Goal: Transaction & Acquisition: Download file/media

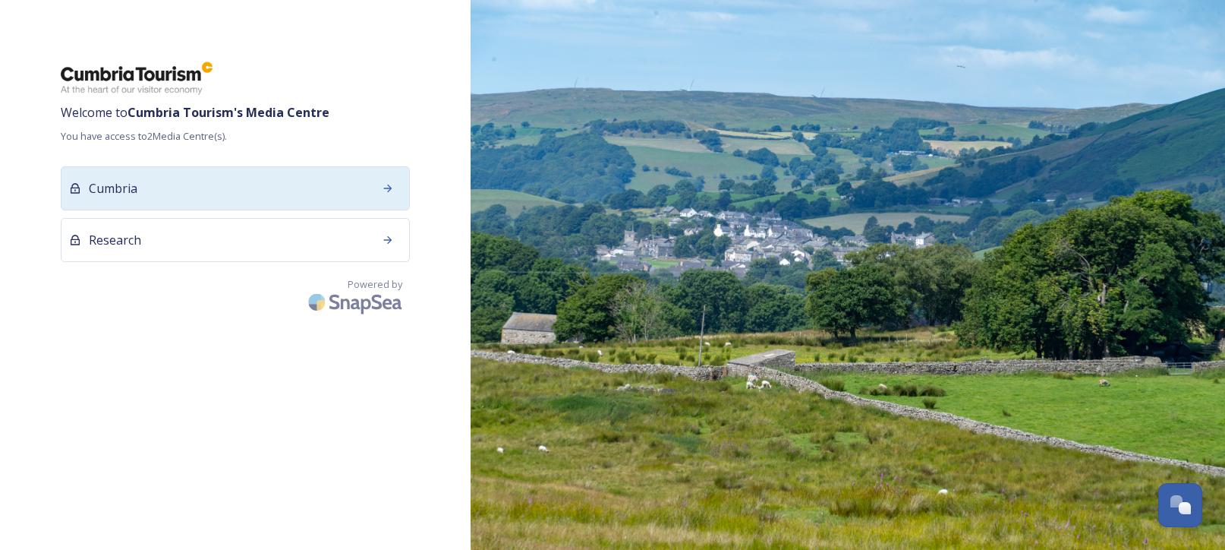
click at [266, 183] on div "Cumbria" at bounding box center [235, 188] width 349 height 44
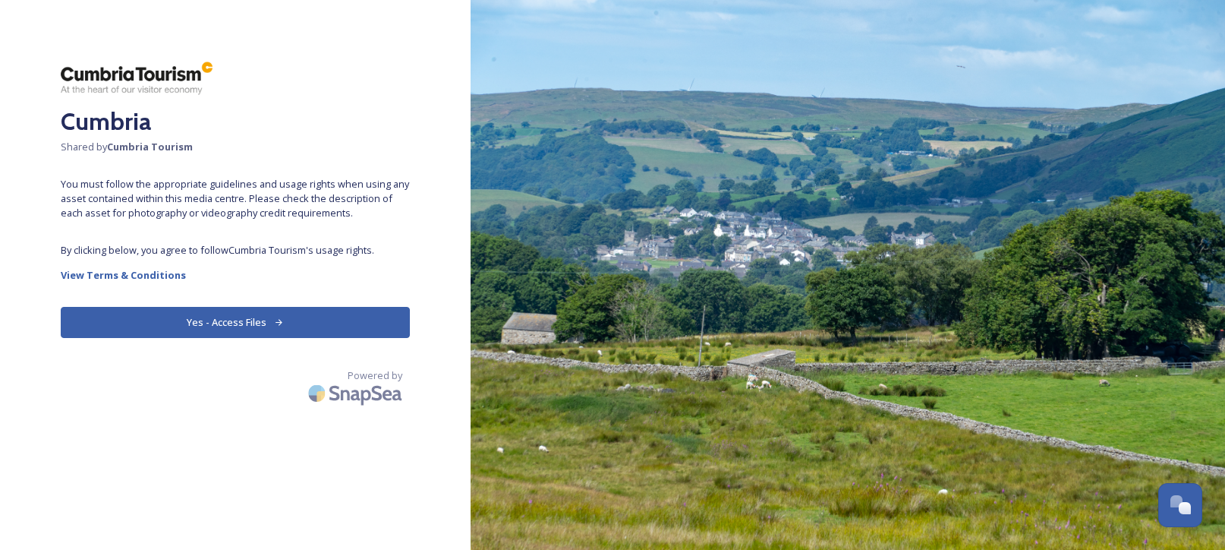
click at [224, 319] on button "Yes - Access Files" at bounding box center [235, 322] width 349 height 31
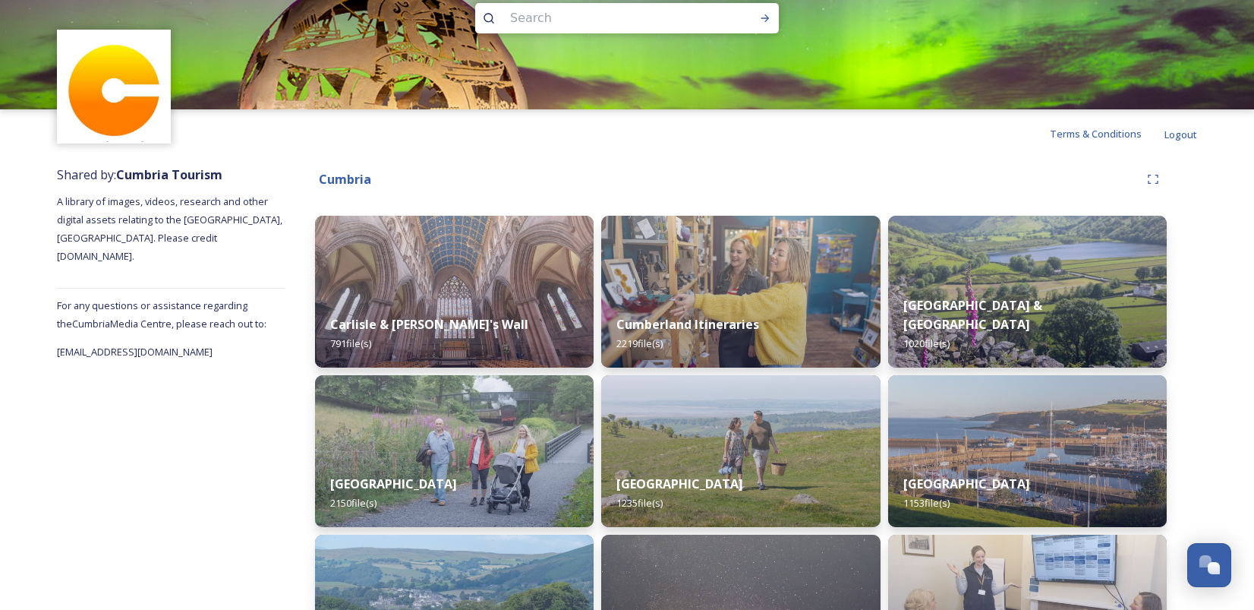
scroll to position [33, 0]
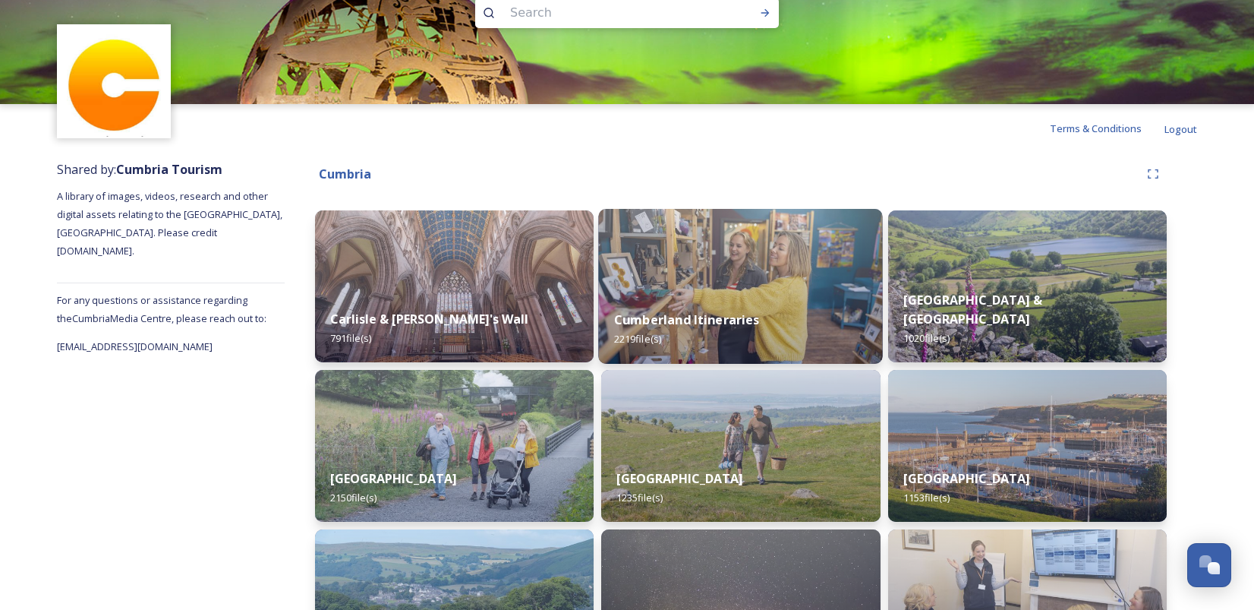
click at [799, 330] on div "Cumberland Itineraries 2219 file(s)" at bounding box center [741, 329] width 285 height 69
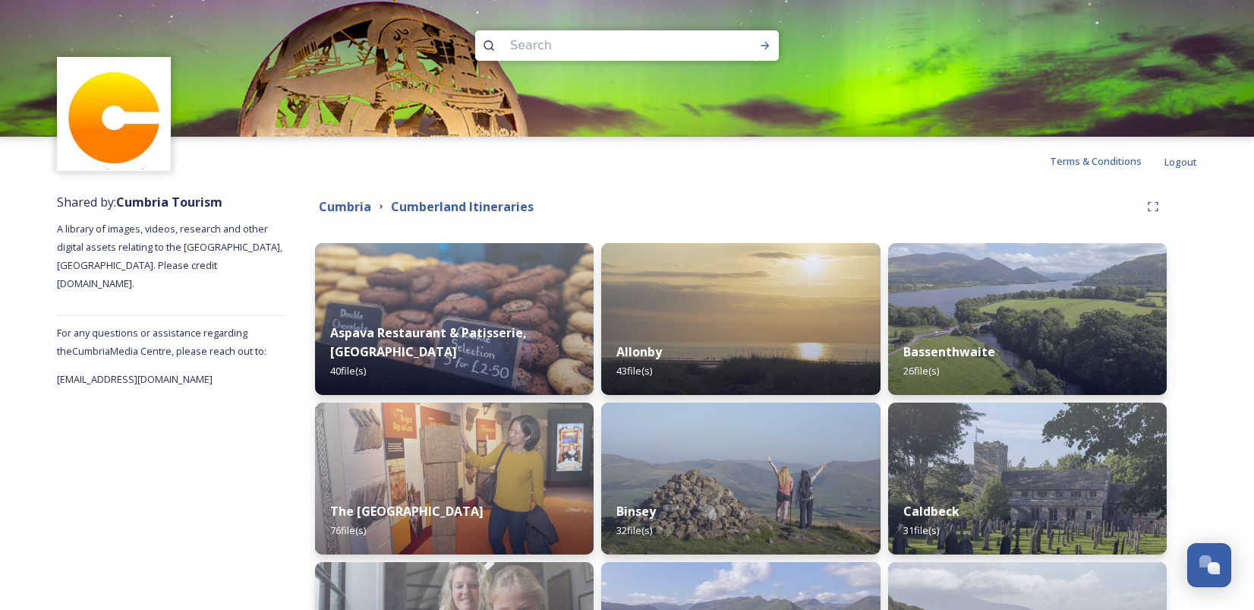
click at [550, 54] on input at bounding box center [607, 45] width 208 height 33
type input "kendal"
click at [764, 44] on icon at bounding box center [765, 45] width 12 height 12
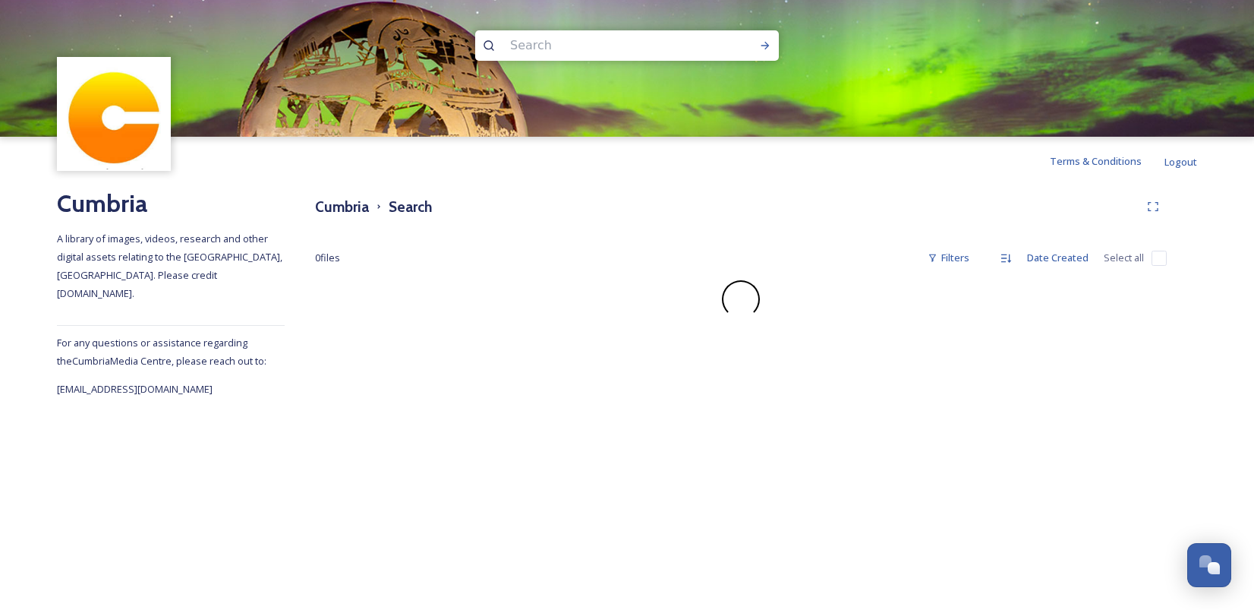
click at [542, 51] on input at bounding box center [607, 45] width 208 height 33
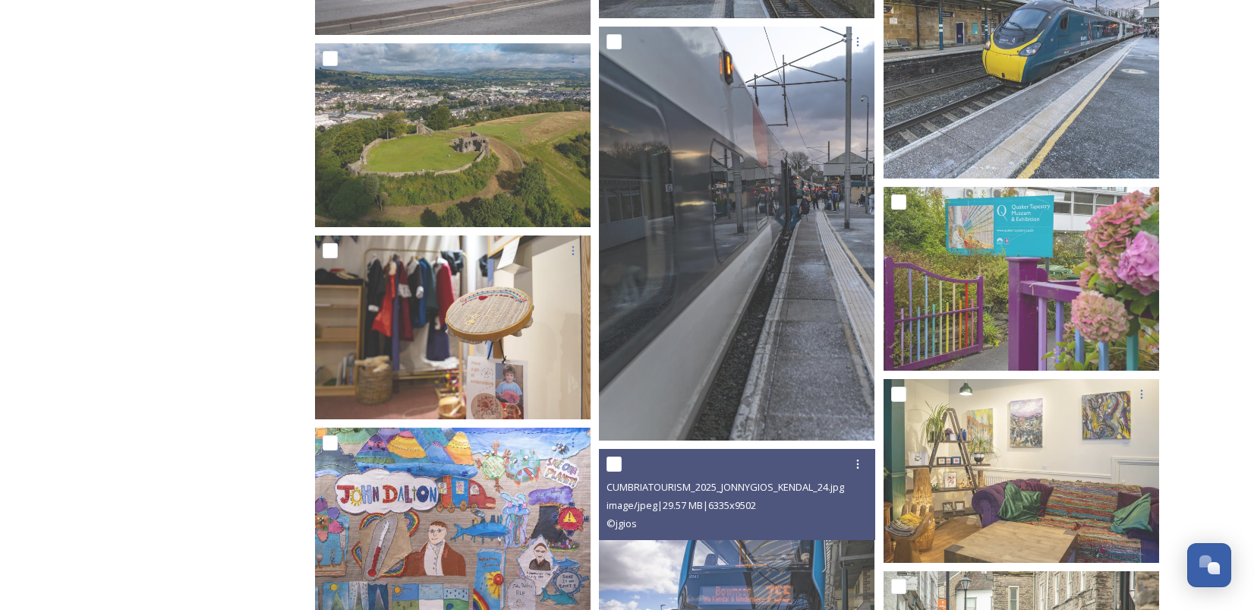
scroll to position [1656, 0]
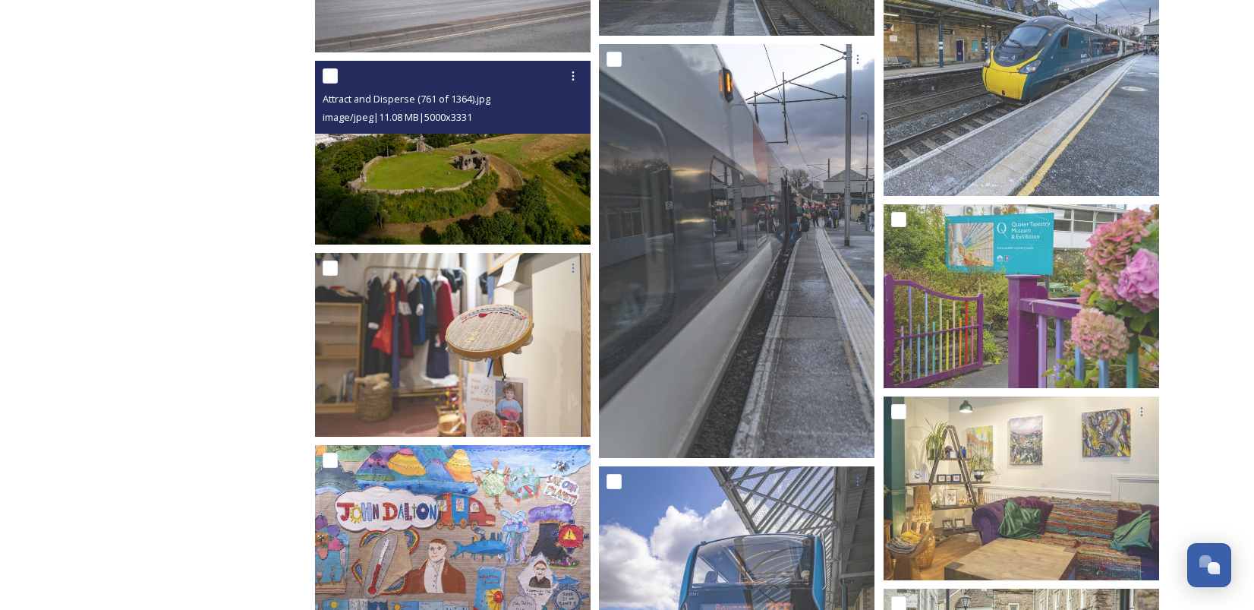
click at [513, 168] on img at bounding box center [453, 153] width 276 height 184
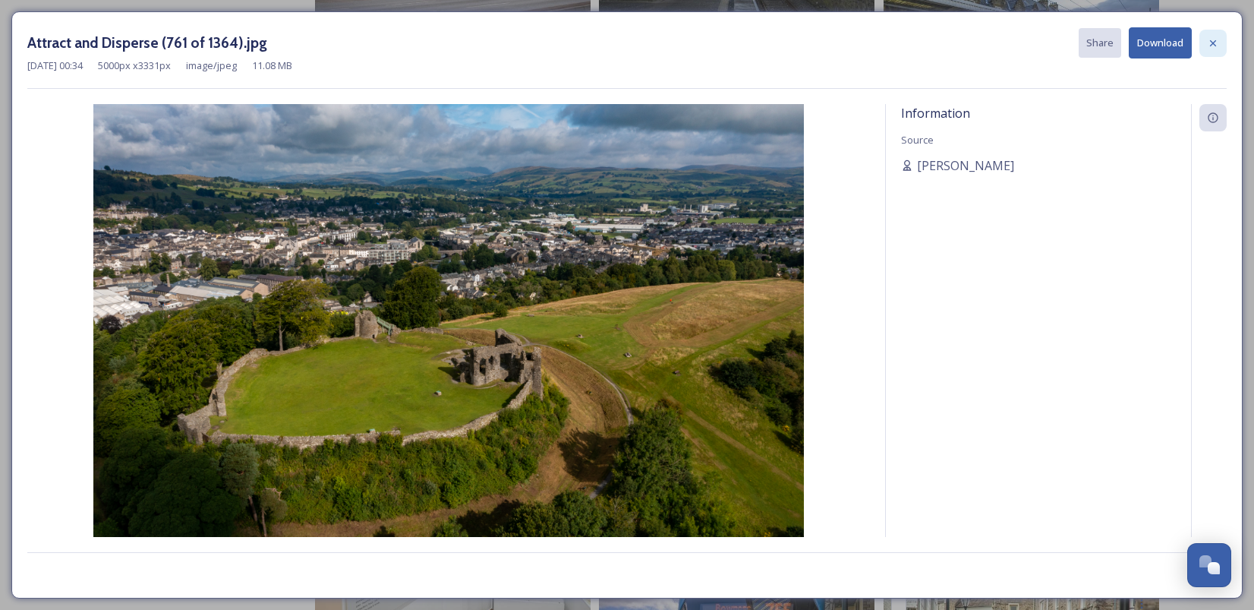
click at [1214, 33] on div at bounding box center [1212, 43] width 27 height 27
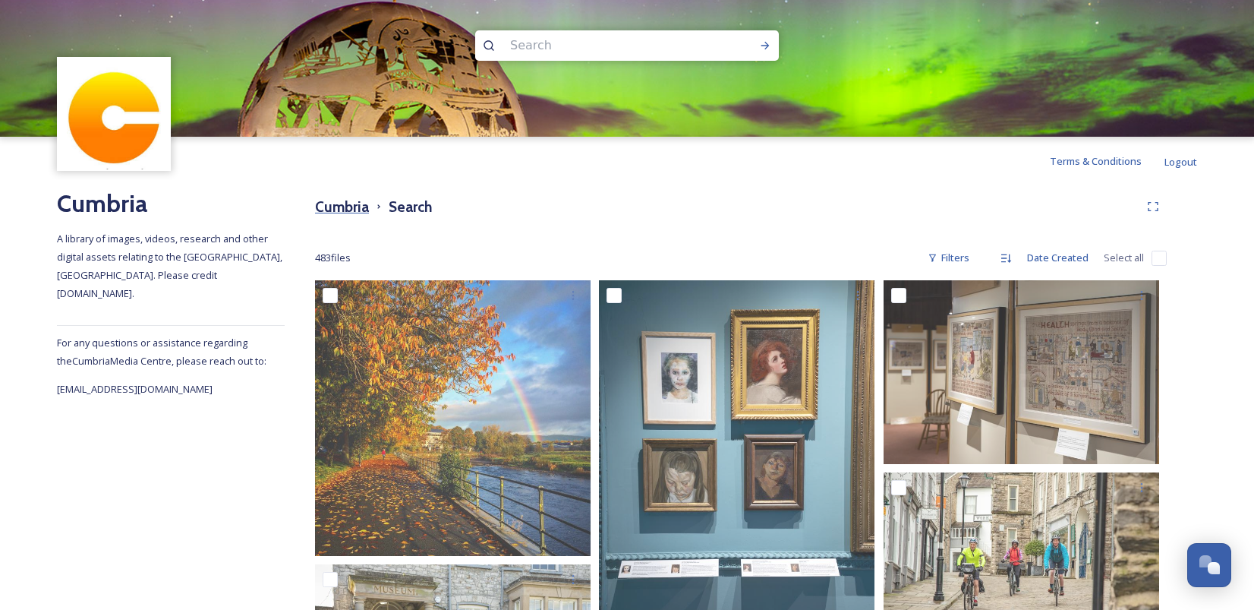
click at [361, 202] on h3 "Cumbria" at bounding box center [342, 207] width 54 height 22
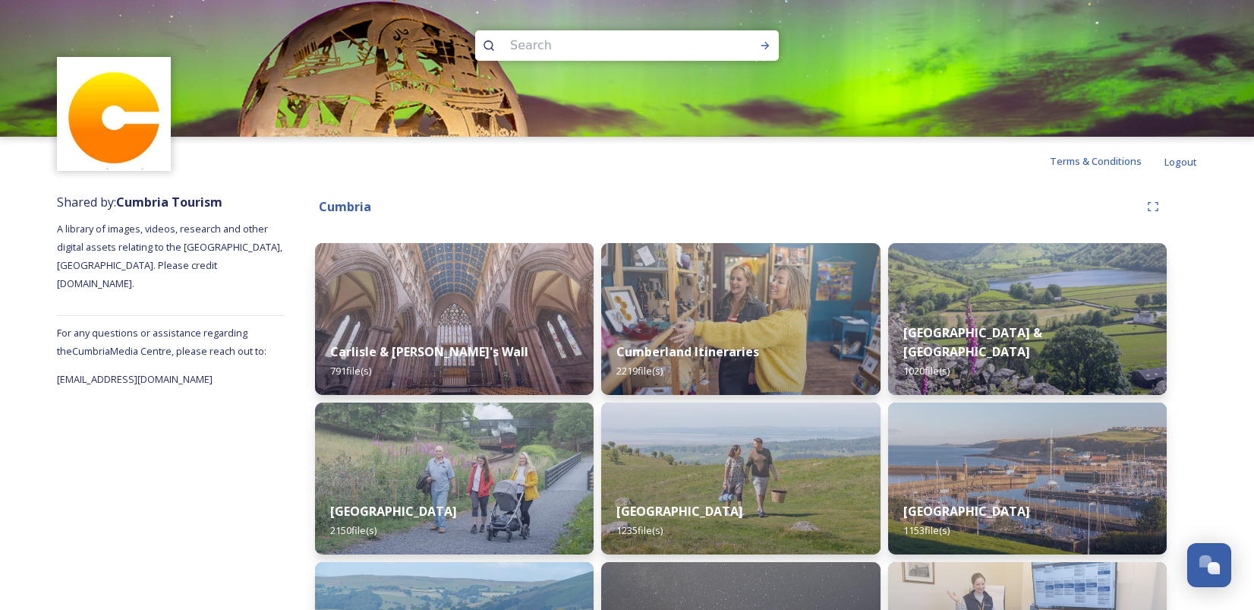
click at [557, 48] on input at bounding box center [607, 45] width 208 height 33
type input "farm"
click at [764, 43] on icon at bounding box center [765, 45] width 12 height 12
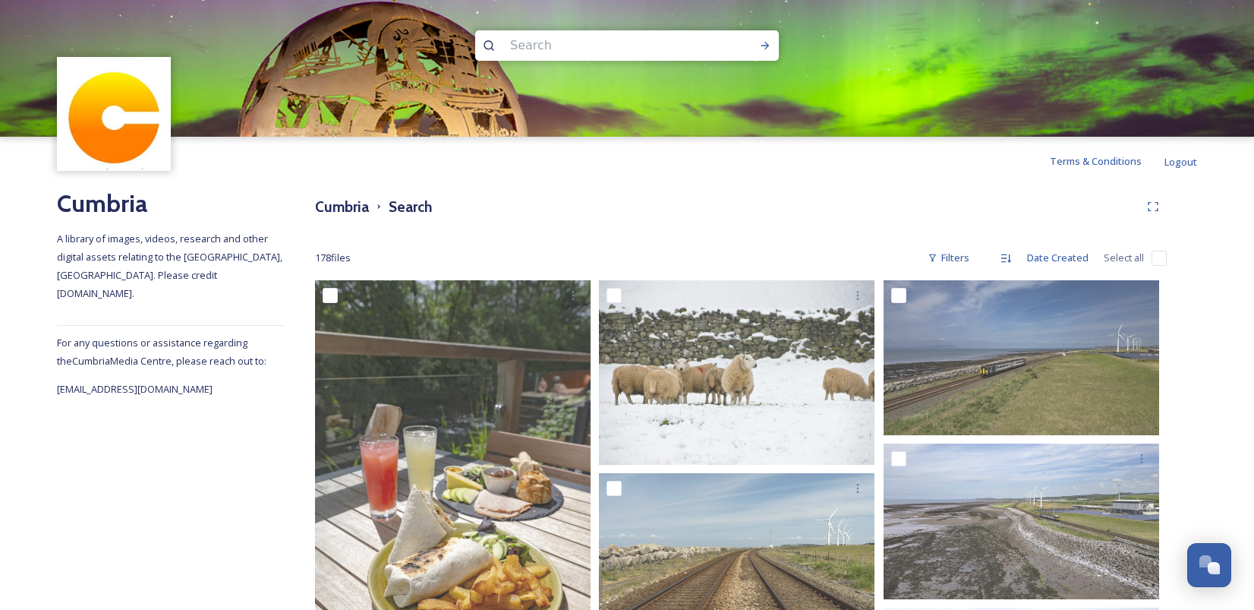
click at [678, 28] on img at bounding box center [627, 68] width 1254 height 137
click at [650, 37] on input at bounding box center [607, 45] width 208 height 33
type input "cows"
click at [774, 49] on div "Run Search" at bounding box center [765, 45] width 27 height 27
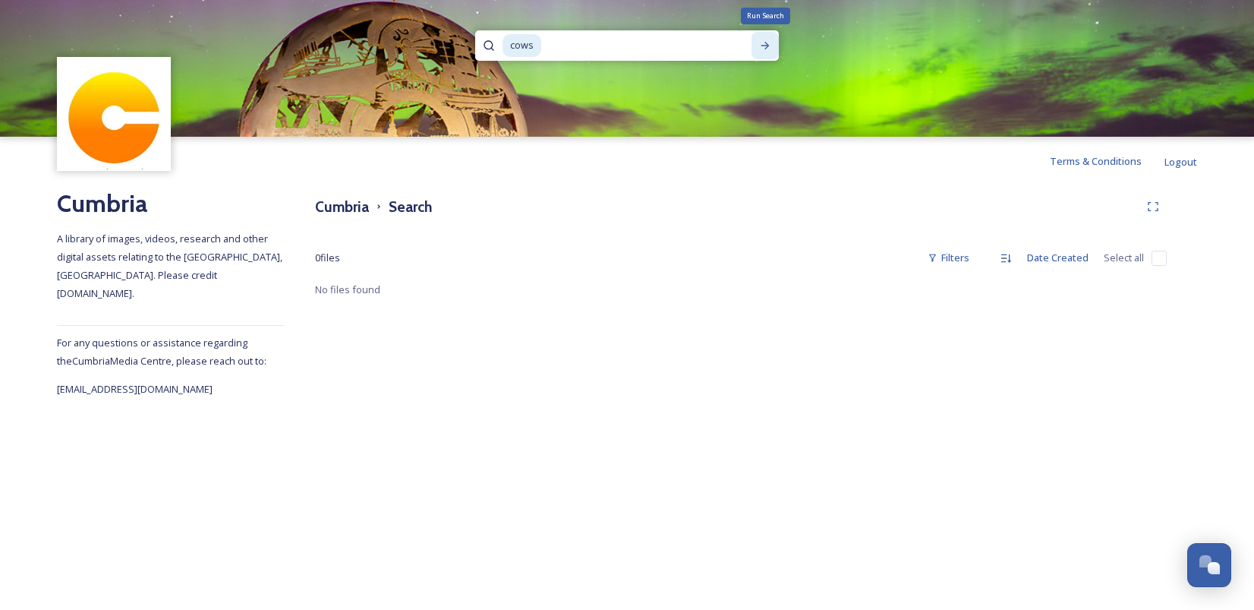
click at [774, 52] on div "Run Search" at bounding box center [765, 45] width 27 height 27
click at [599, 61] on img at bounding box center [627, 68] width 1254 height 137
click at [359, 198] on h3 "Cumbria" at bounding box center [342, 207] width 54 height 22
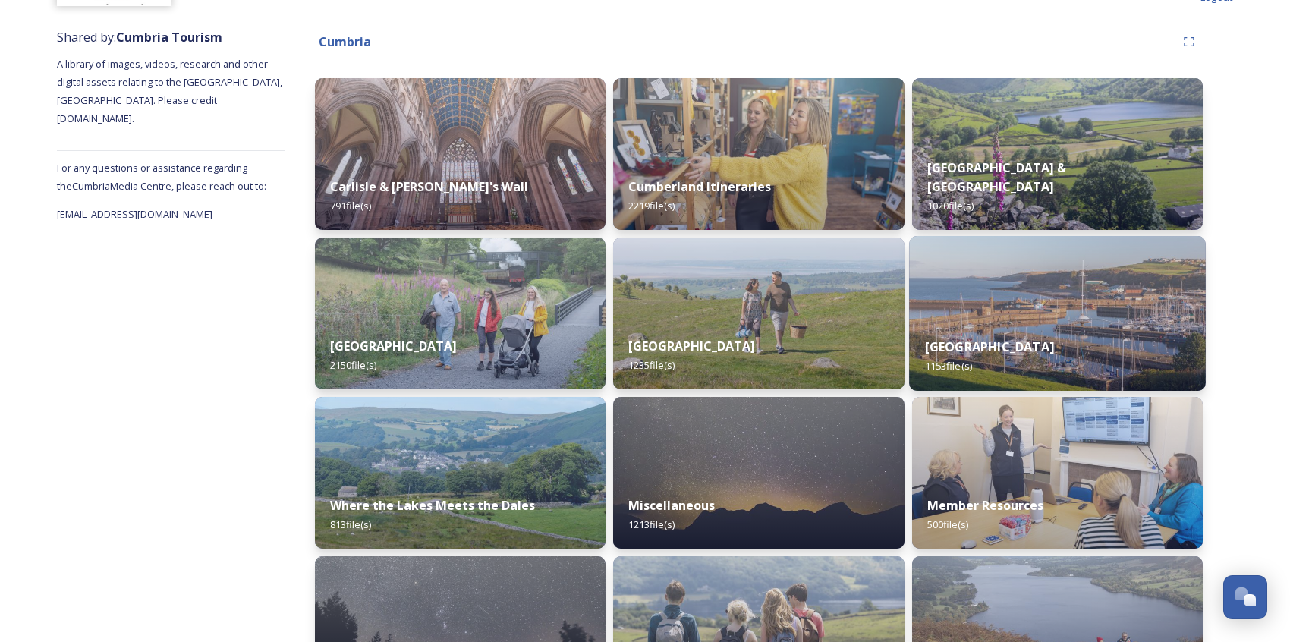
scroll to position [172, 0]
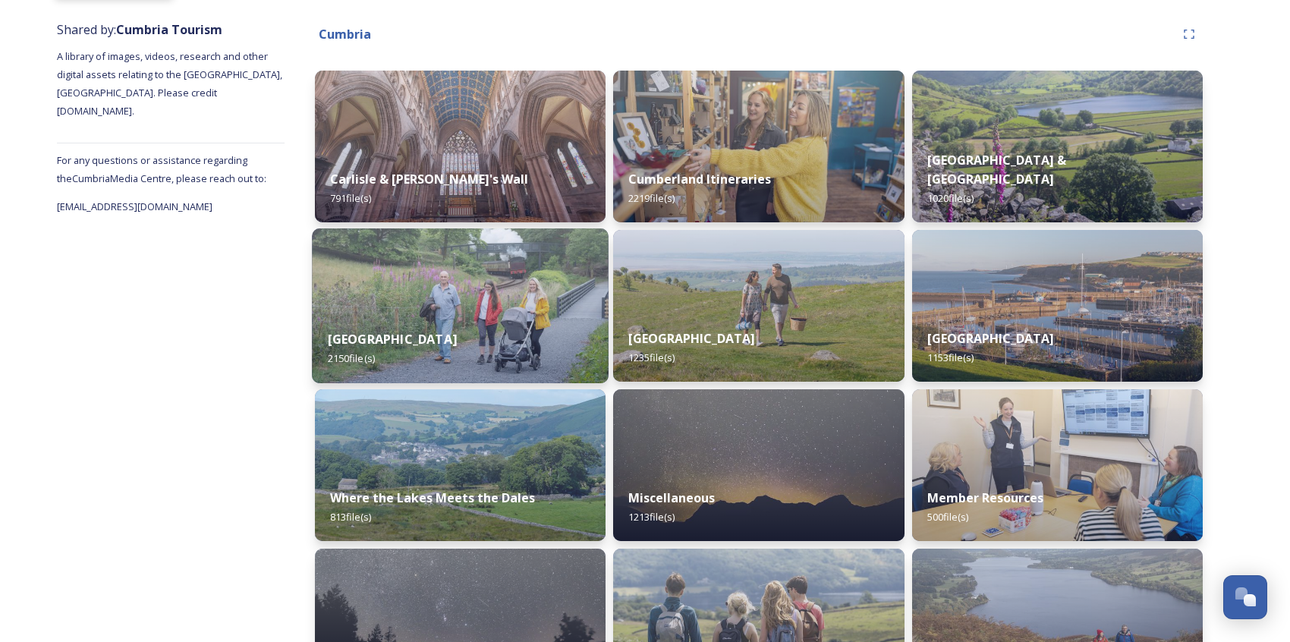
click at [525, 288] on img at bounding box center [460, 305] width 297 height 155
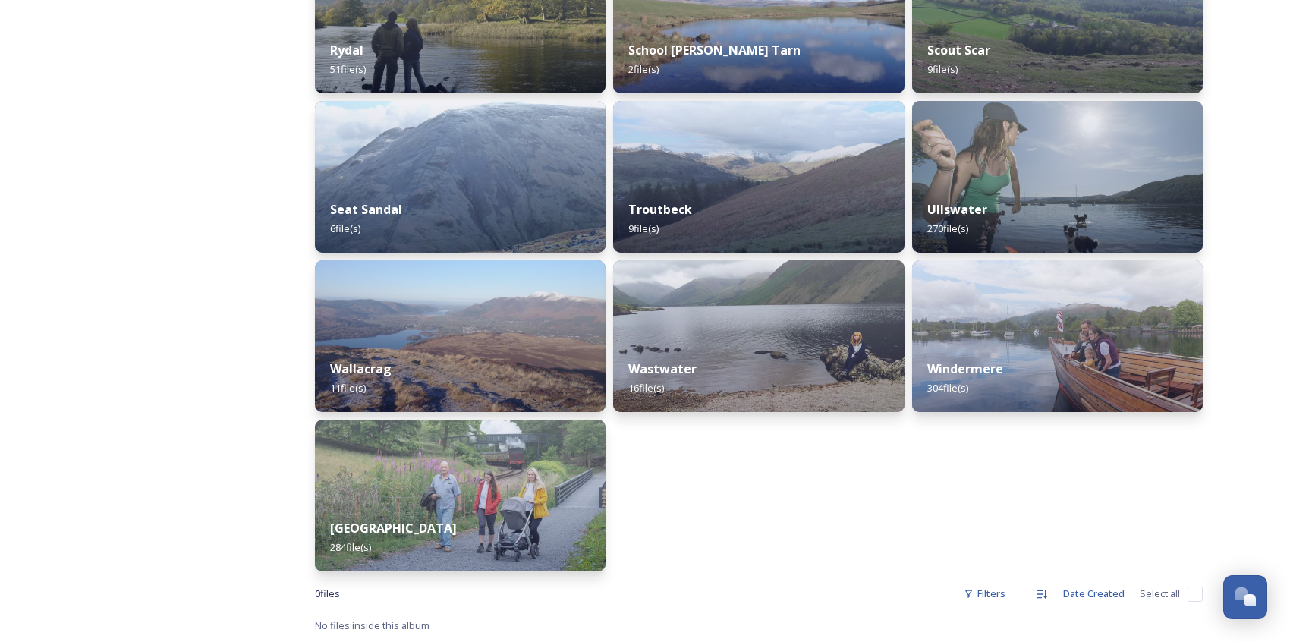
scroll to position [1415, 0]
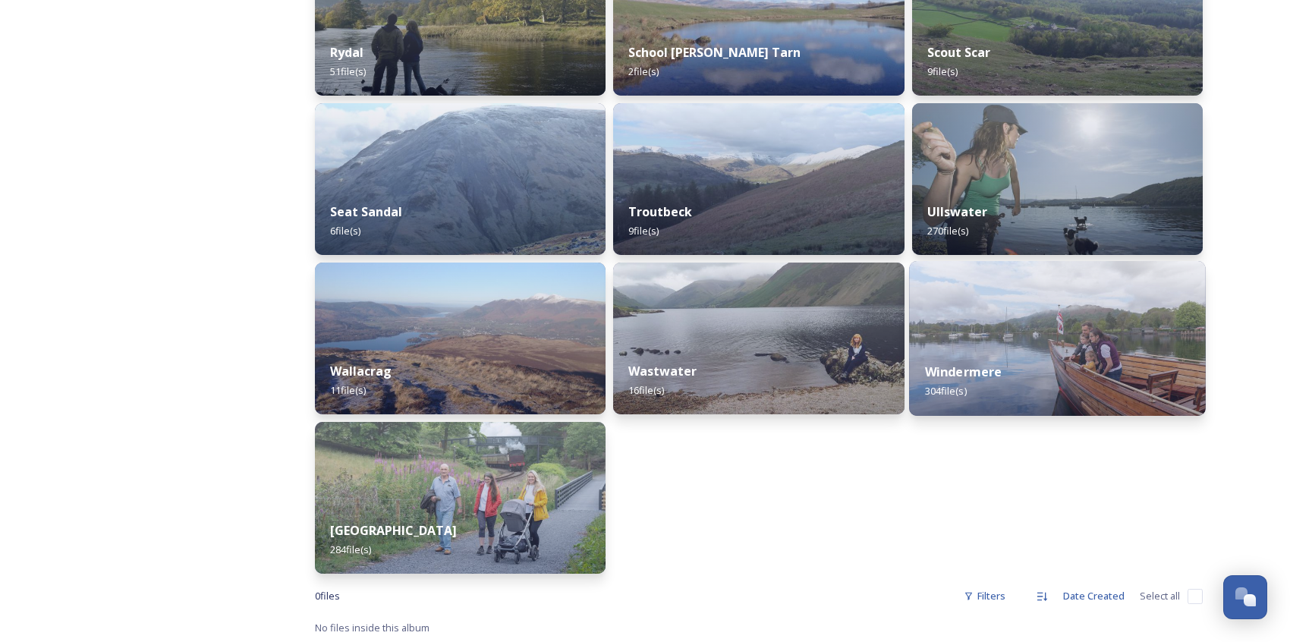
click at [1021, 351] on div "Windermere 304 file(s)" at bounding box center [1057, 381] width 297 height 69
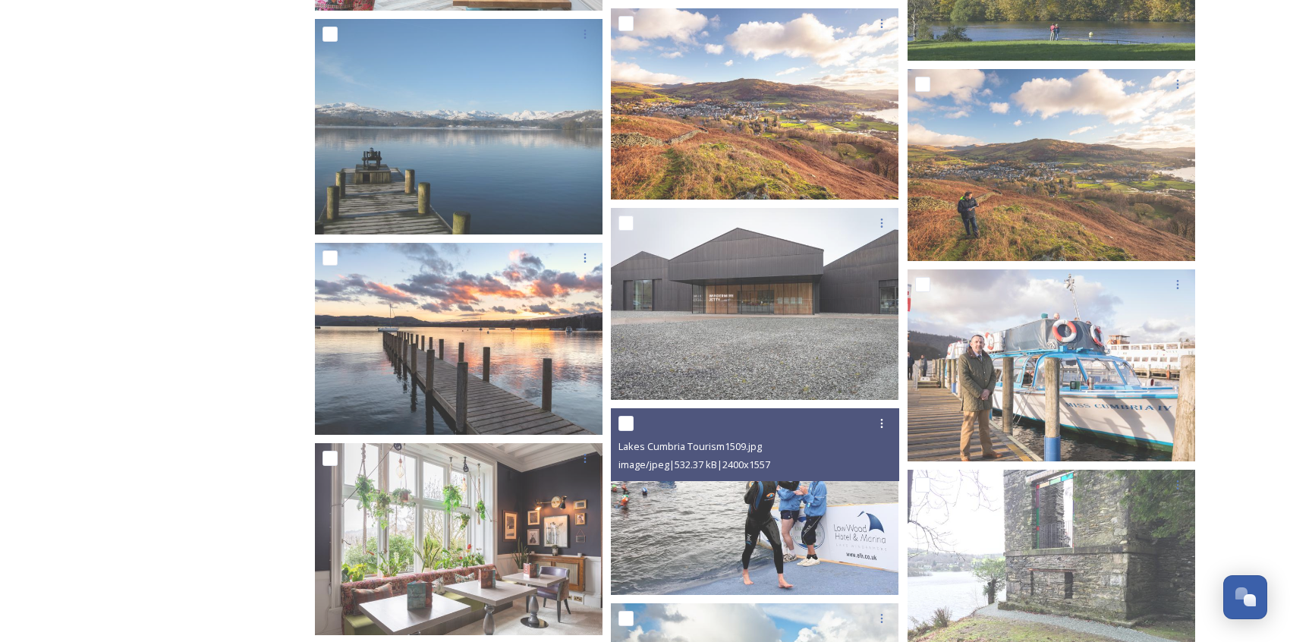
scroll to position [1136, 0]
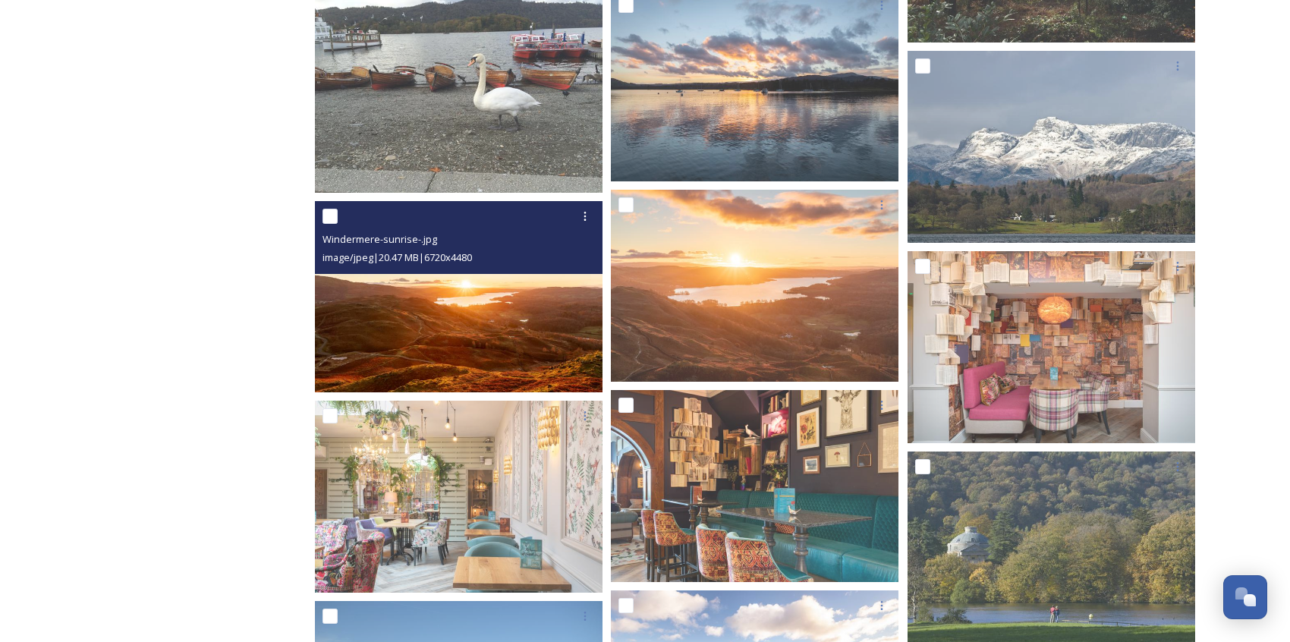
click at [515, 297] on img at bounding box center [459, 297] width 288 height 192
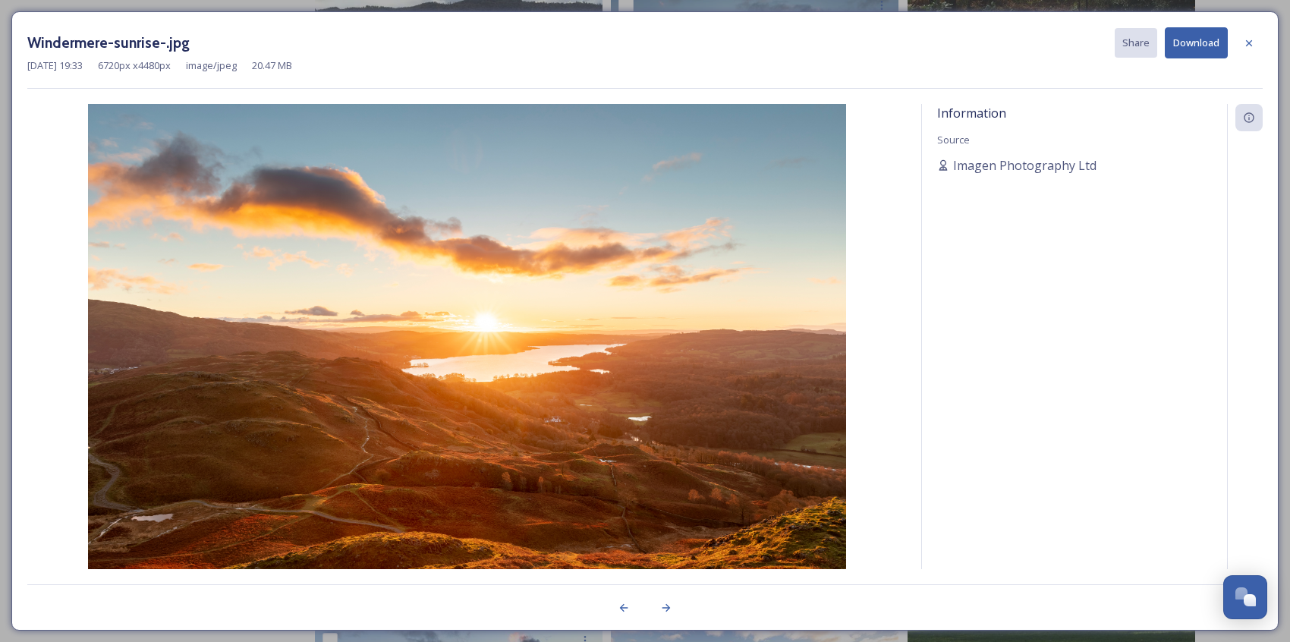
click at [1191, 59] on div "[DATE] 19:33 6720 px x 4480 px image/jpeg 20.47 MB" at bounding box center [645, 65] width 1236 height 14
click at [1190, 42] on button "Download" at bounding box center [1196, 42] width 63 height 31
click at [1224, 41] on icon at bounding box center [1249, 42] width 6 height 6
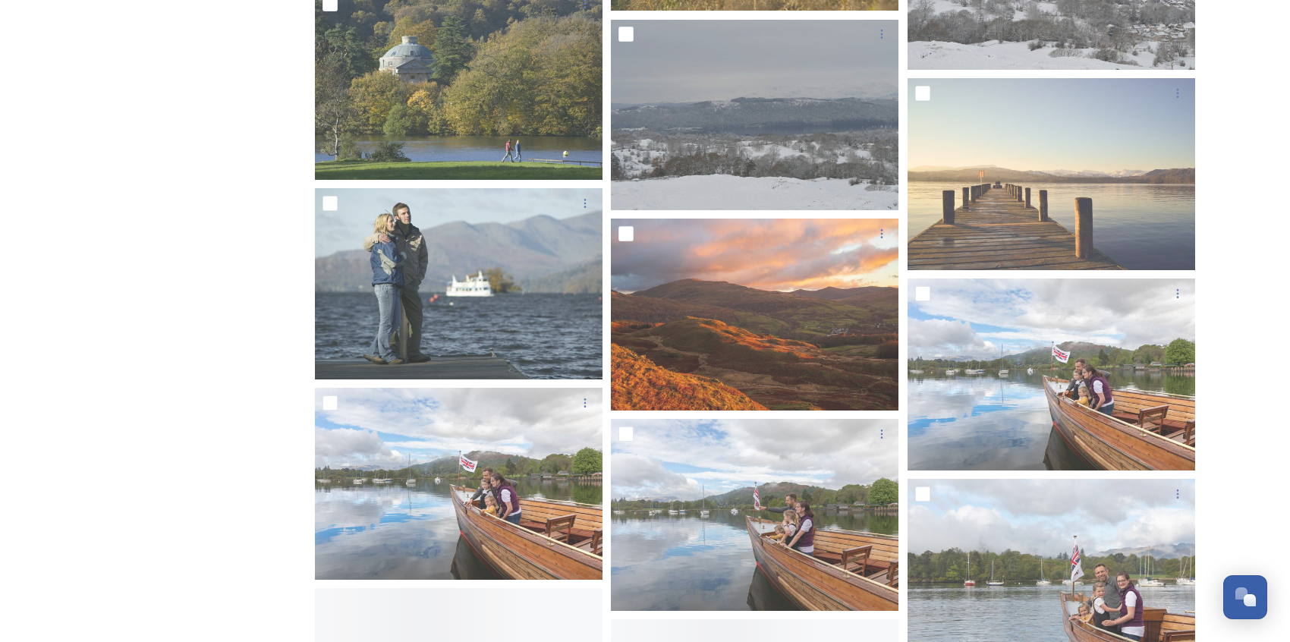
scroll to position [9631, 0]
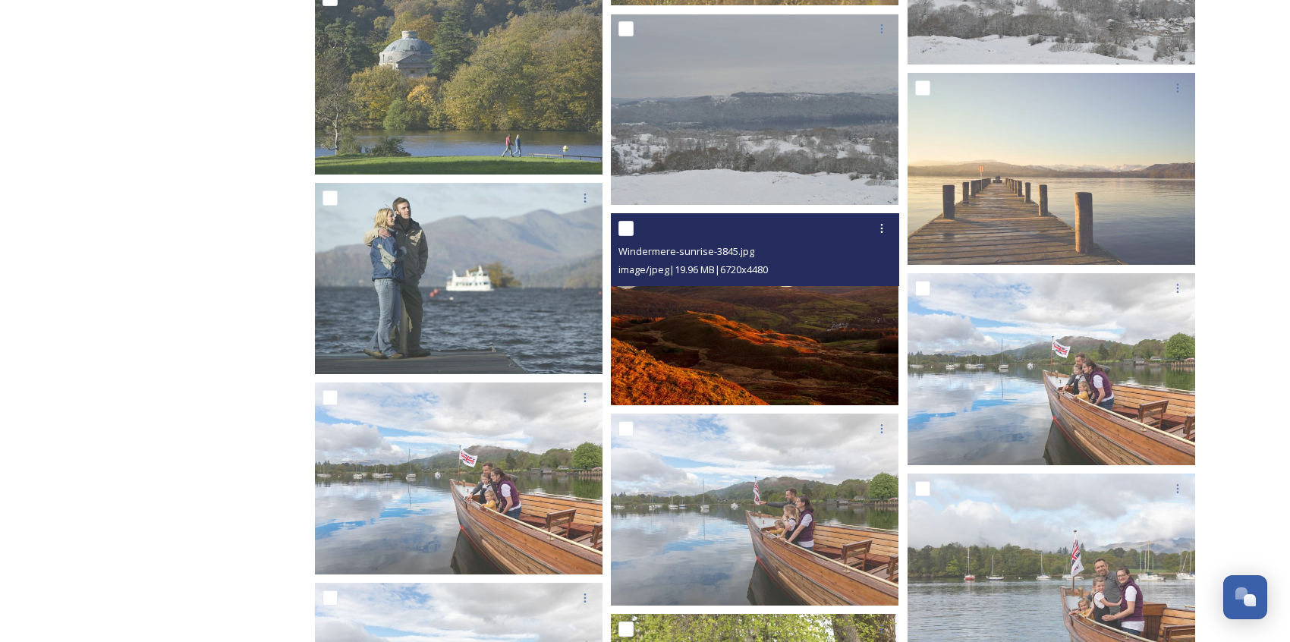
click at [819, 375] on img at bounding box center [755, 309] width 288 height 192
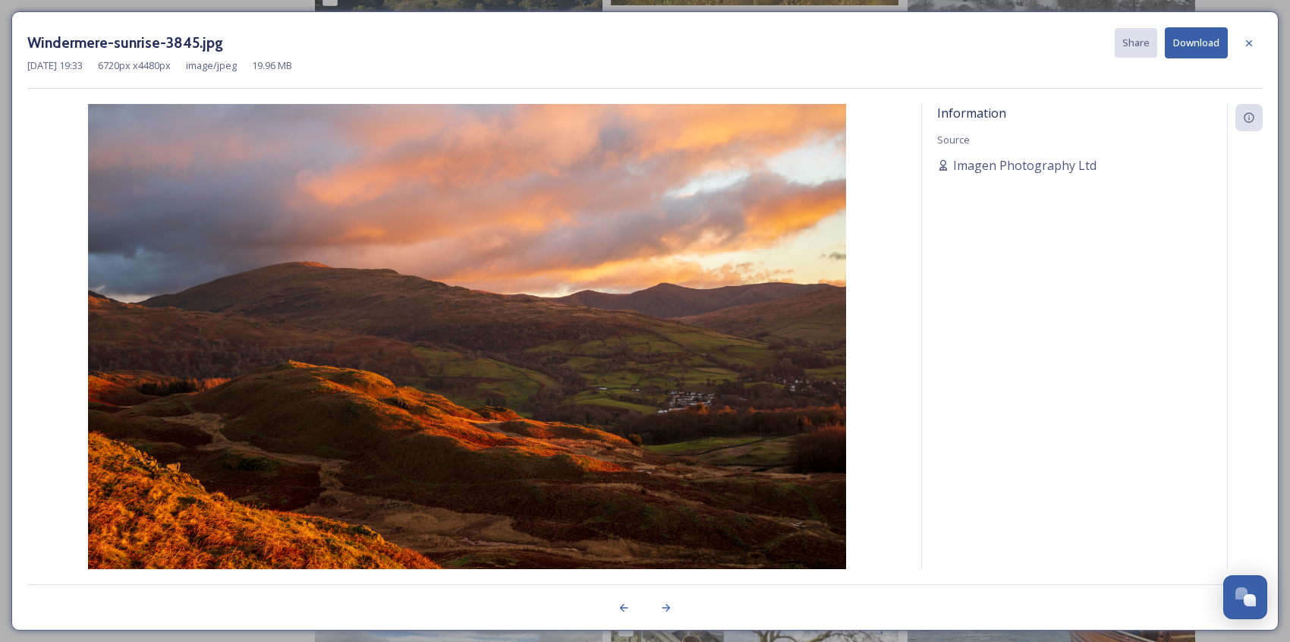
click at [1196, 49] on button "Download" at bounding box center [1196, 42] width 63 height 31
click at [1224, 46] on icon at bounding box center [1249, 43] width 12 height 12
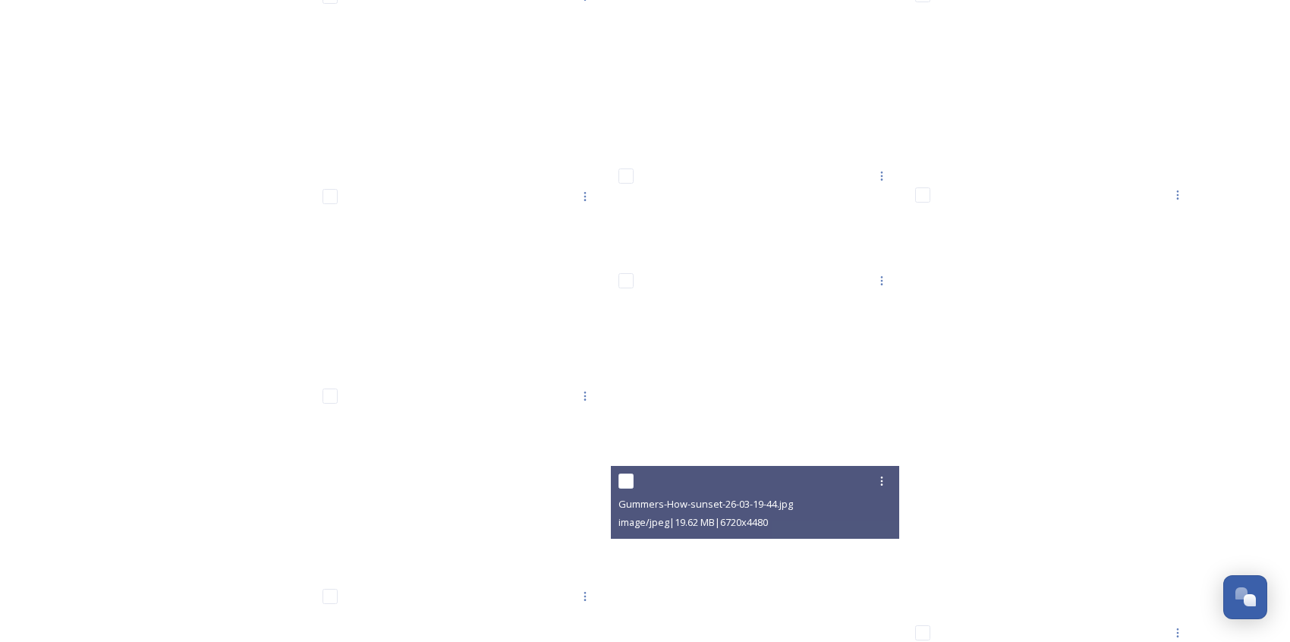
scroll to position [21457, 0]
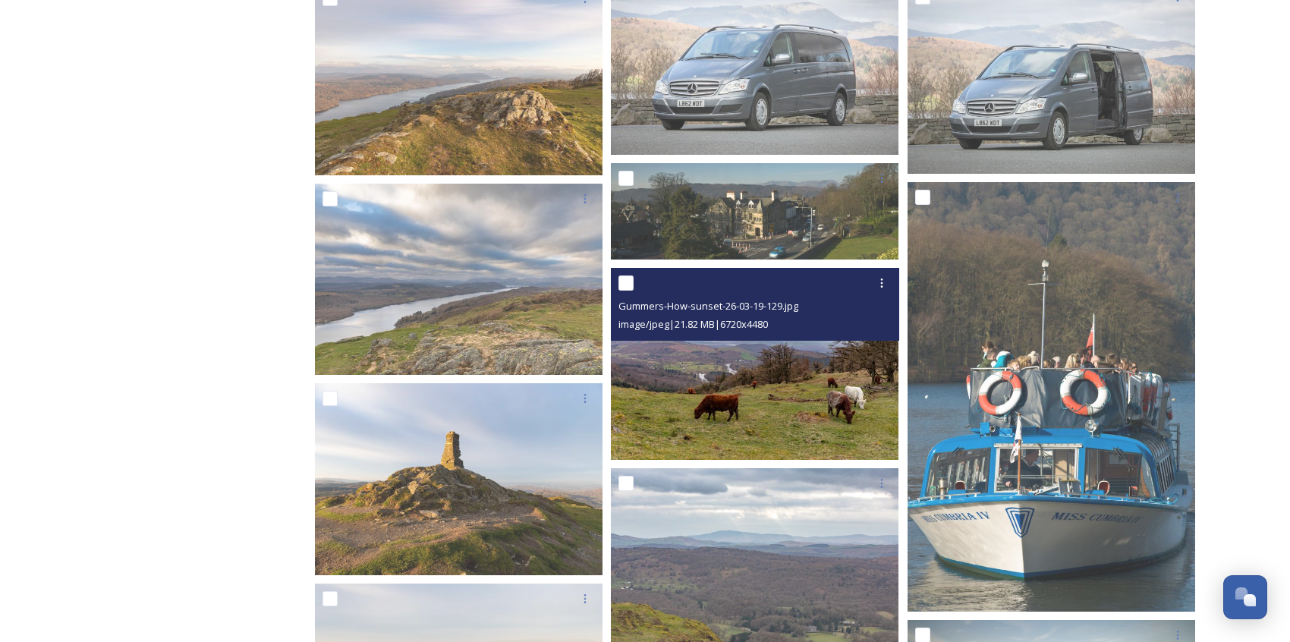
click at [739, 338] on div "Gummers-How-sunset-26-03-19-129.jpg image/jpeg | 21.82 MB | 6720 x 4480" at bounding box center [755, 304] width 288 height 73
click at [717, 401] on img at bounding box center [755, 364] width 288 height 192
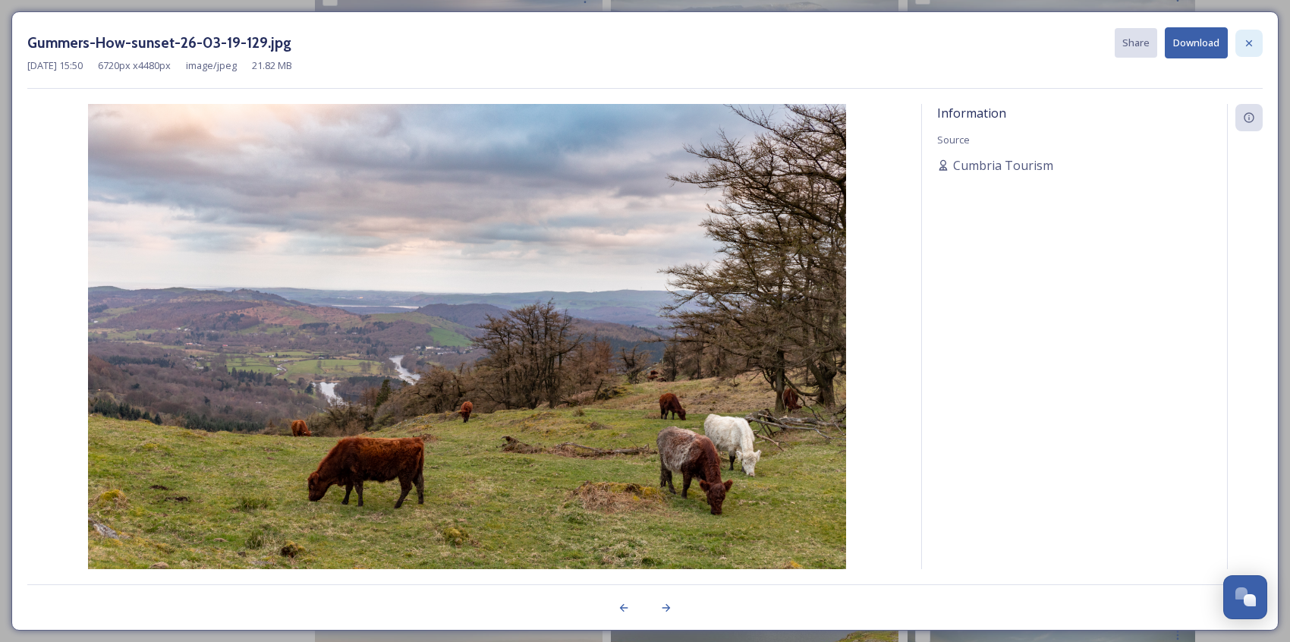
click at [1224, 39] on icon at bounding box center [1249, 43] width 12 height 12
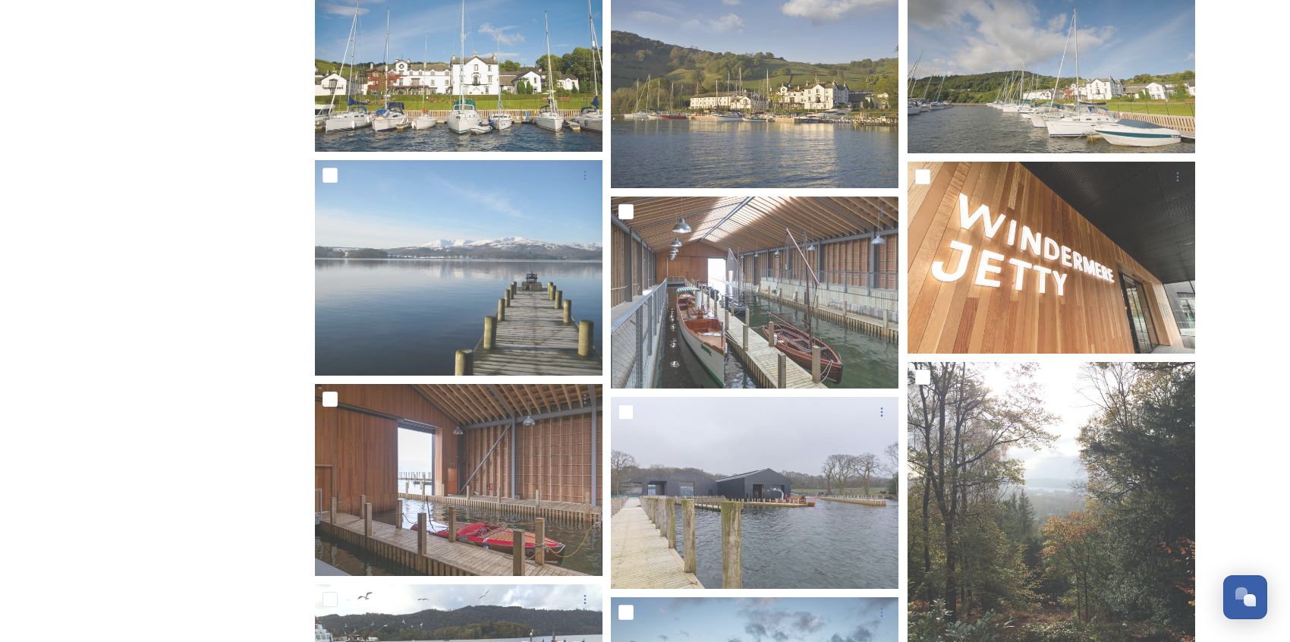
scroll to position [0, 0]
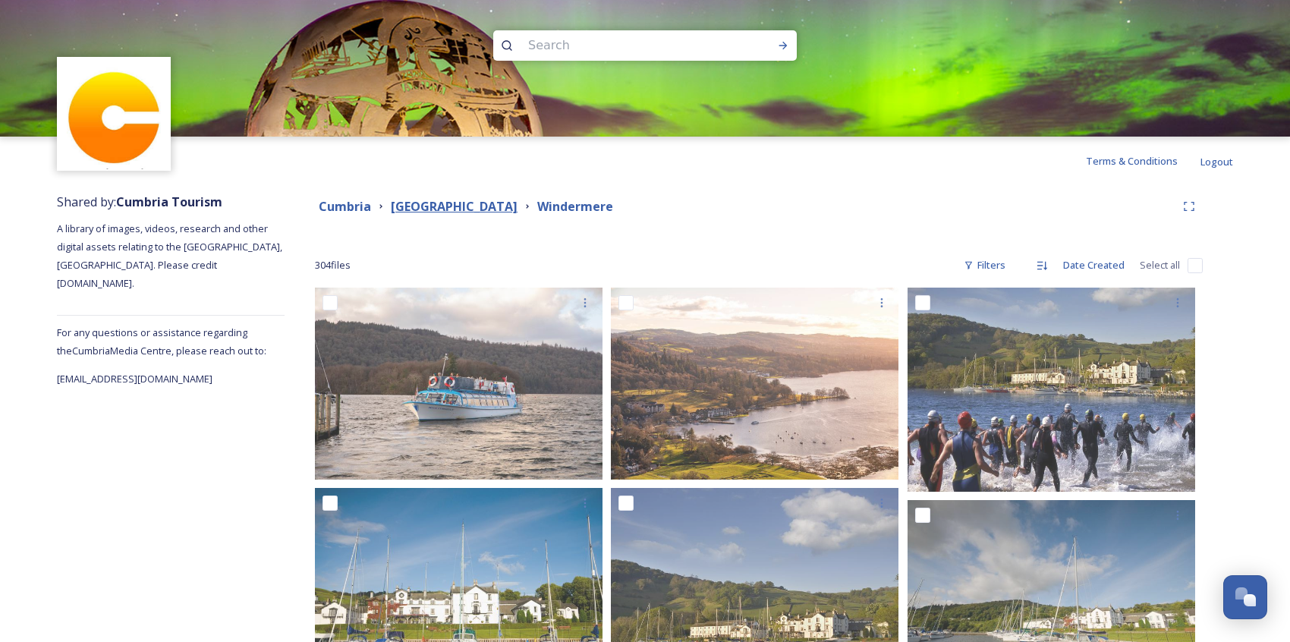
click at [422, 205] on strong "[GEOGRAPHIC_DATA]" at bounding box center [454, 206] width 127 height 17
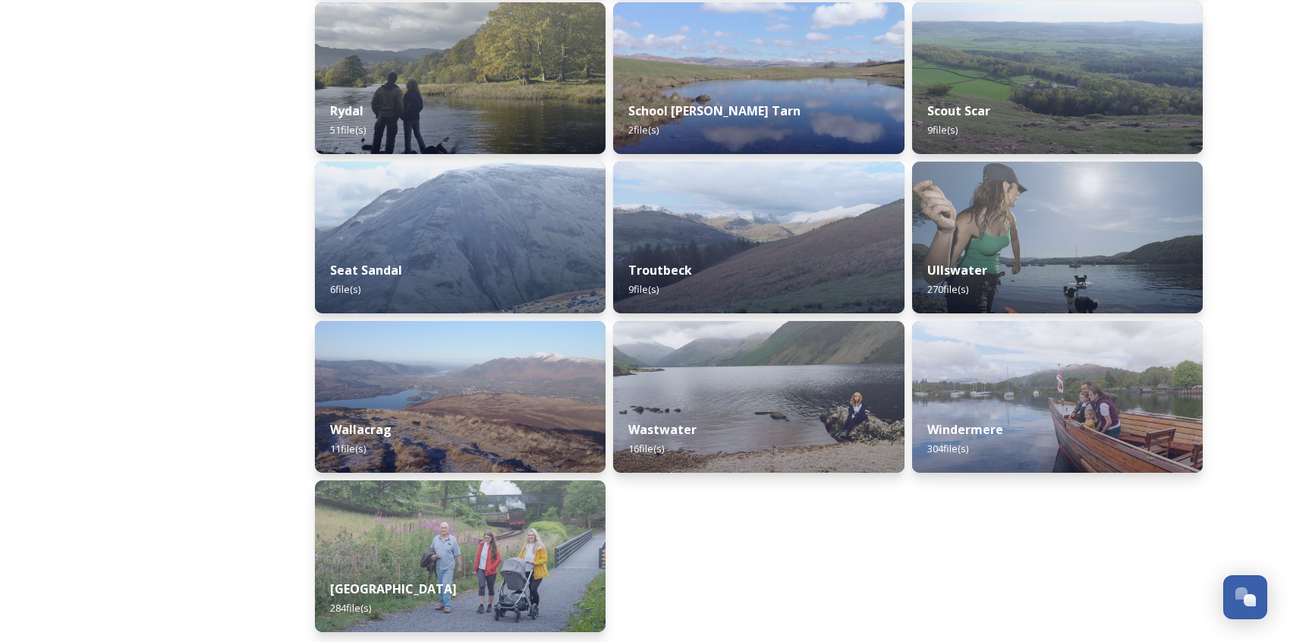
scroll to position [1417, 0]
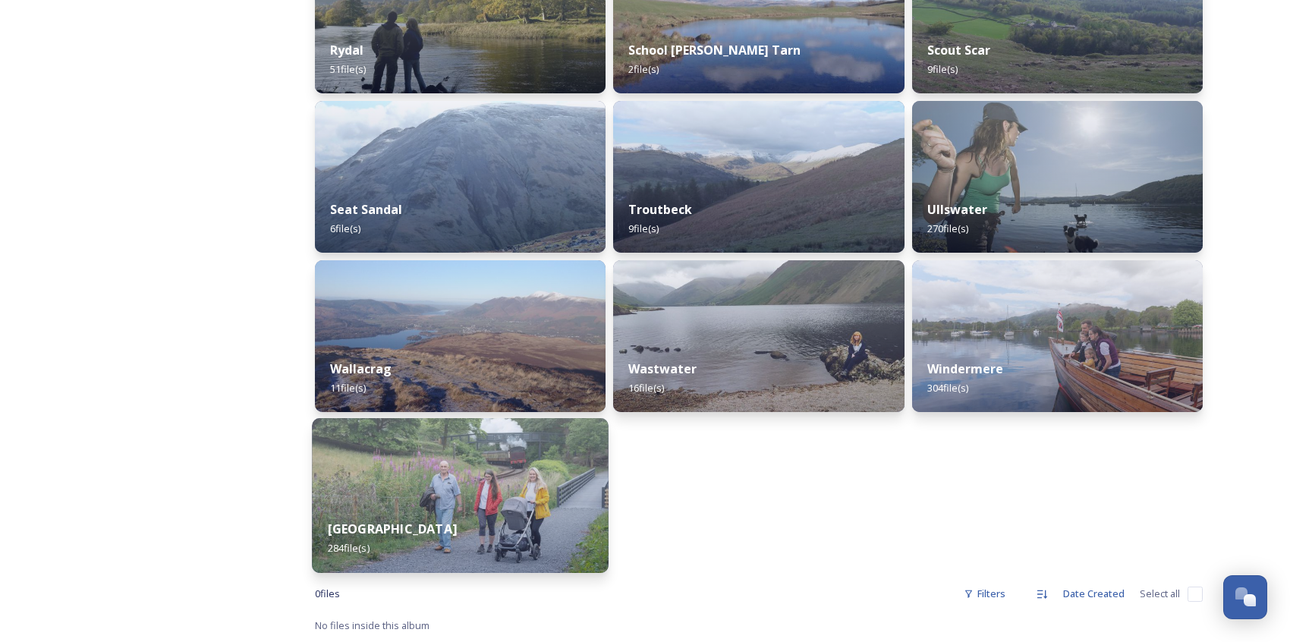
click at [533, 461] on img at bounding box center [460, 495] width 297 height 155
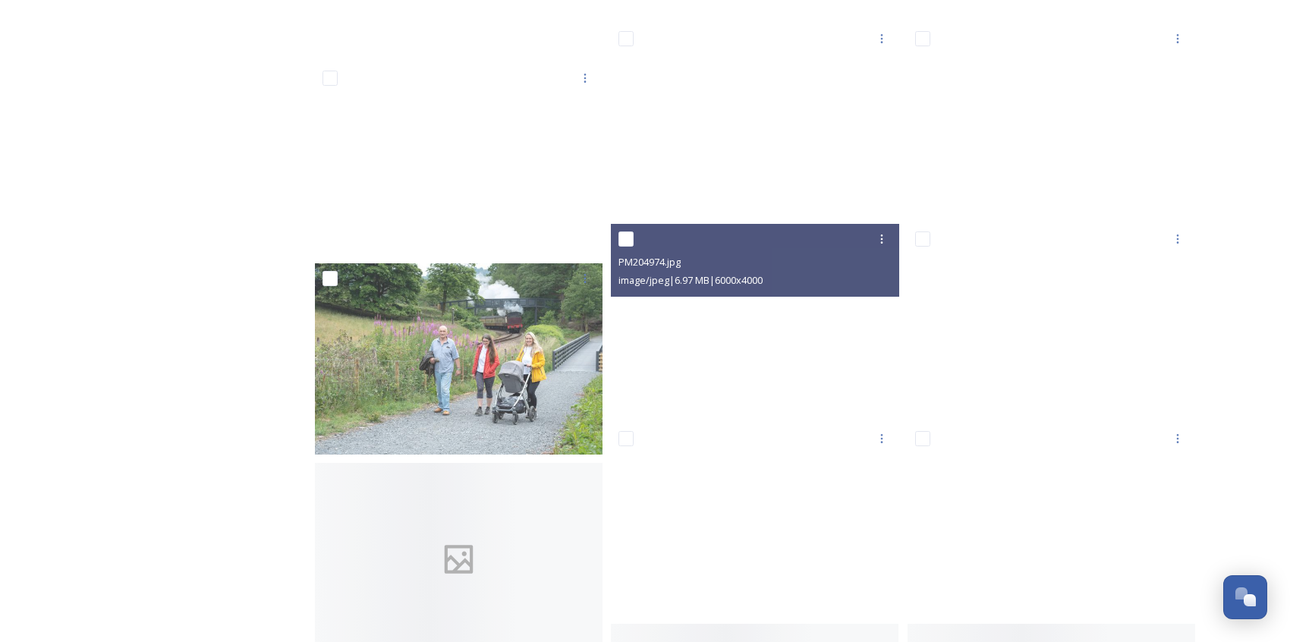
scroll to position [17965, 0]
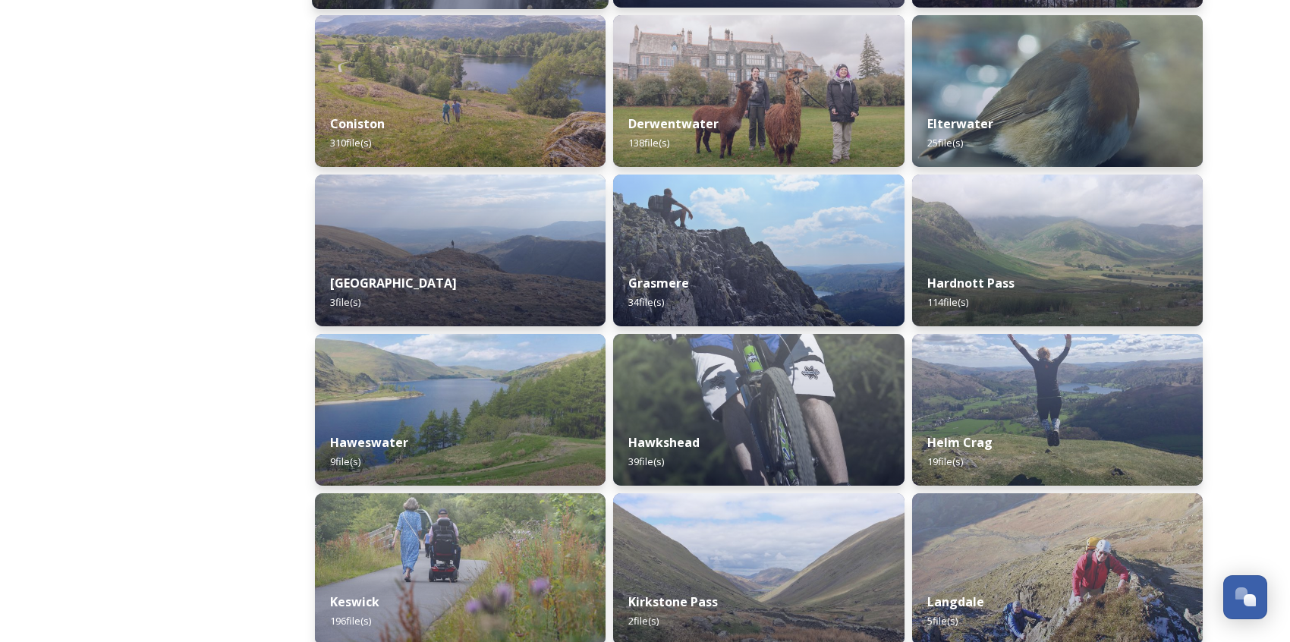
scroll to position [550, 0]
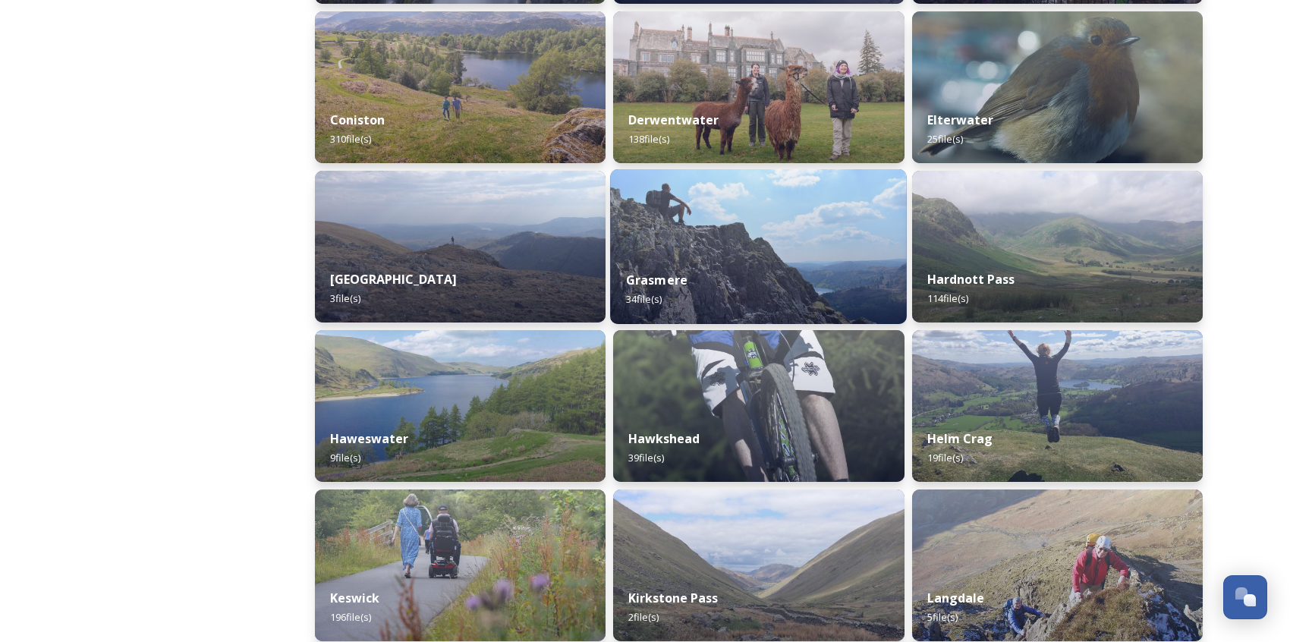
click at [724, 286] on div "Grasmere 34 file(s)" at bounding box center [758, 289] width 297 height 69
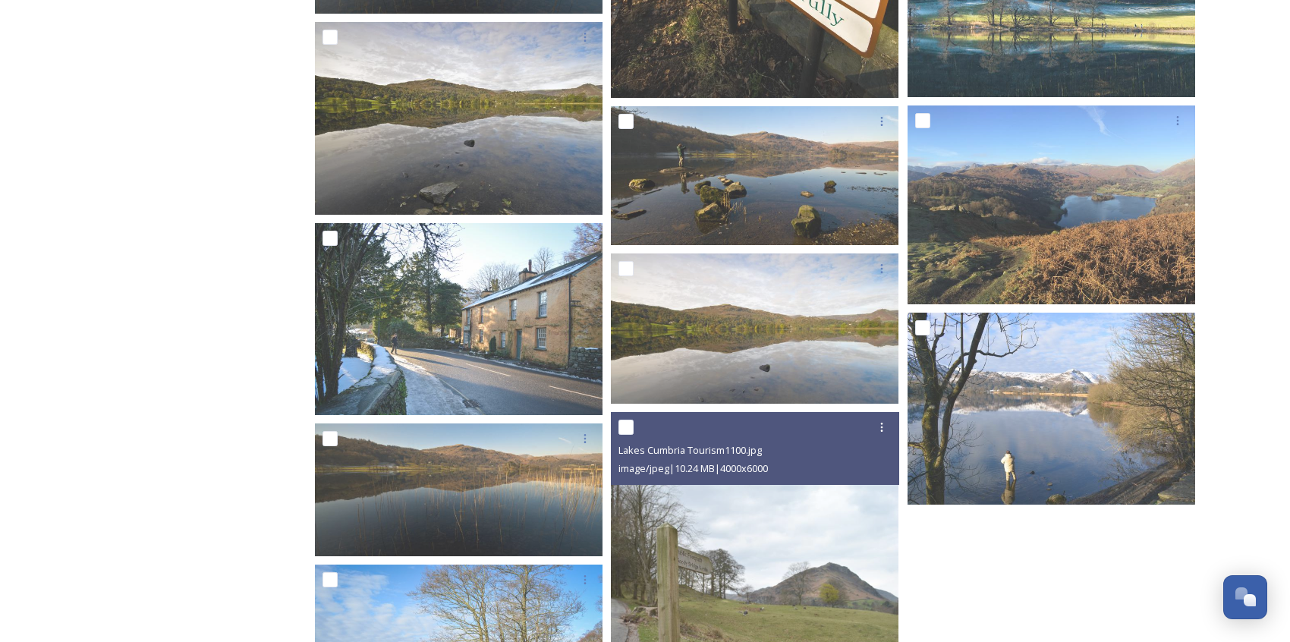
scroll to position [2126, 0]
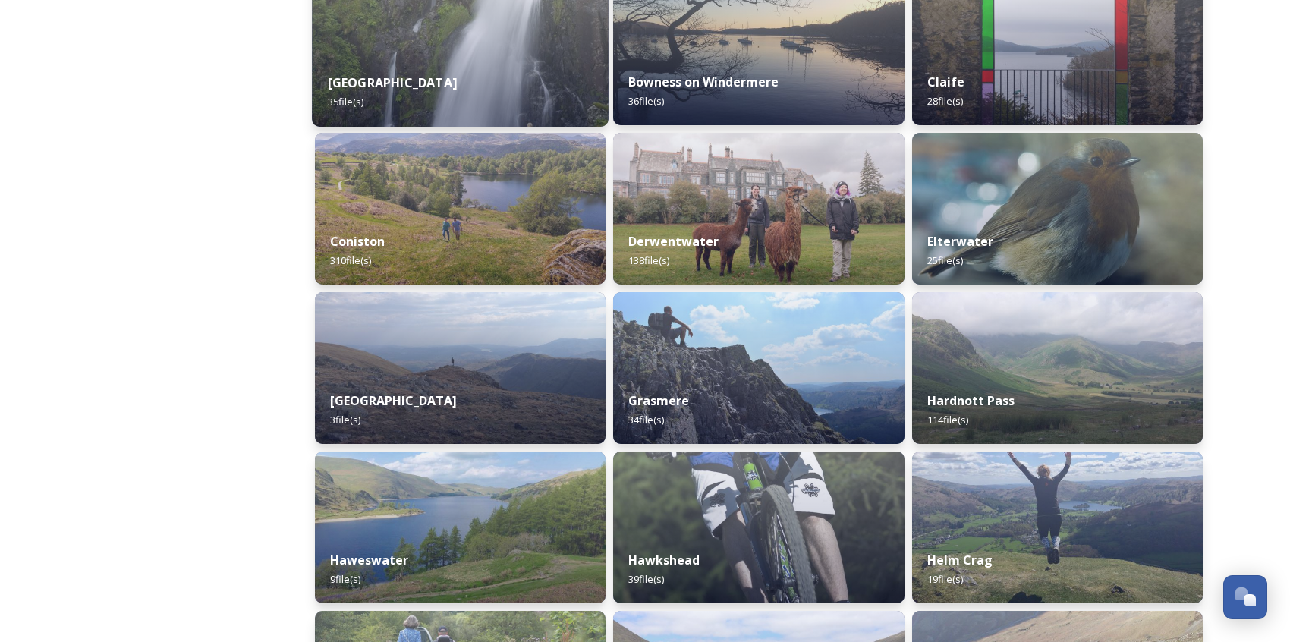
scroll to position [445, 0]
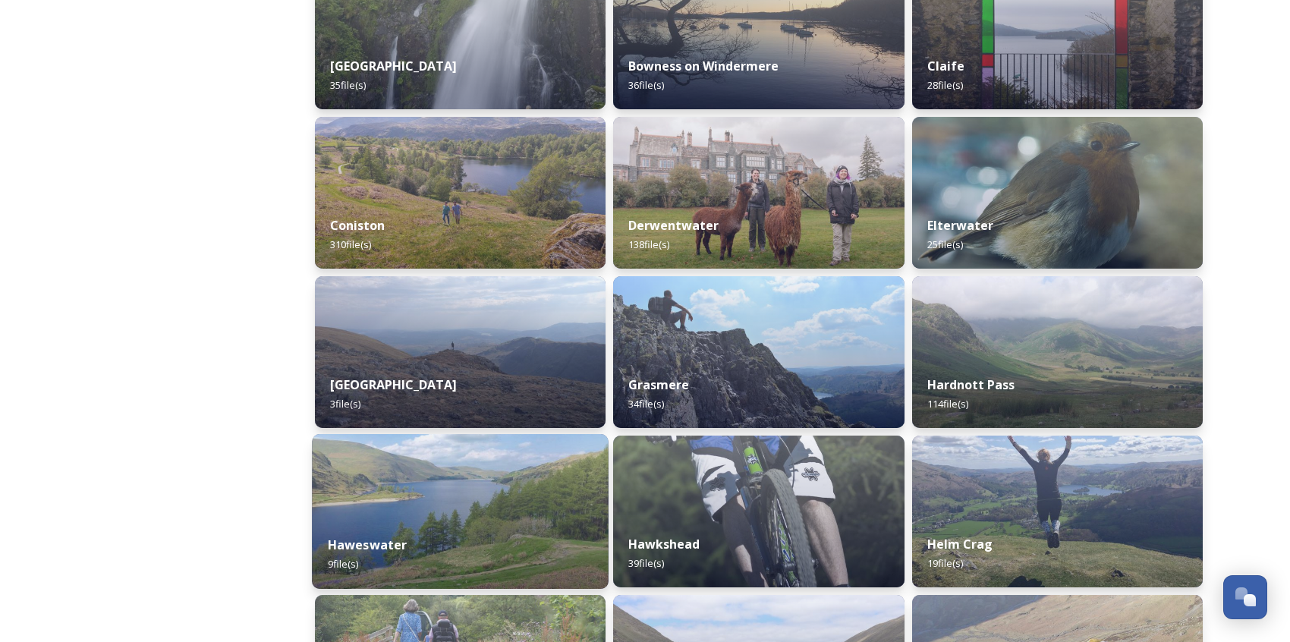
click at [503, 496] on img at bounding box center [460, 511] width 297 height 155
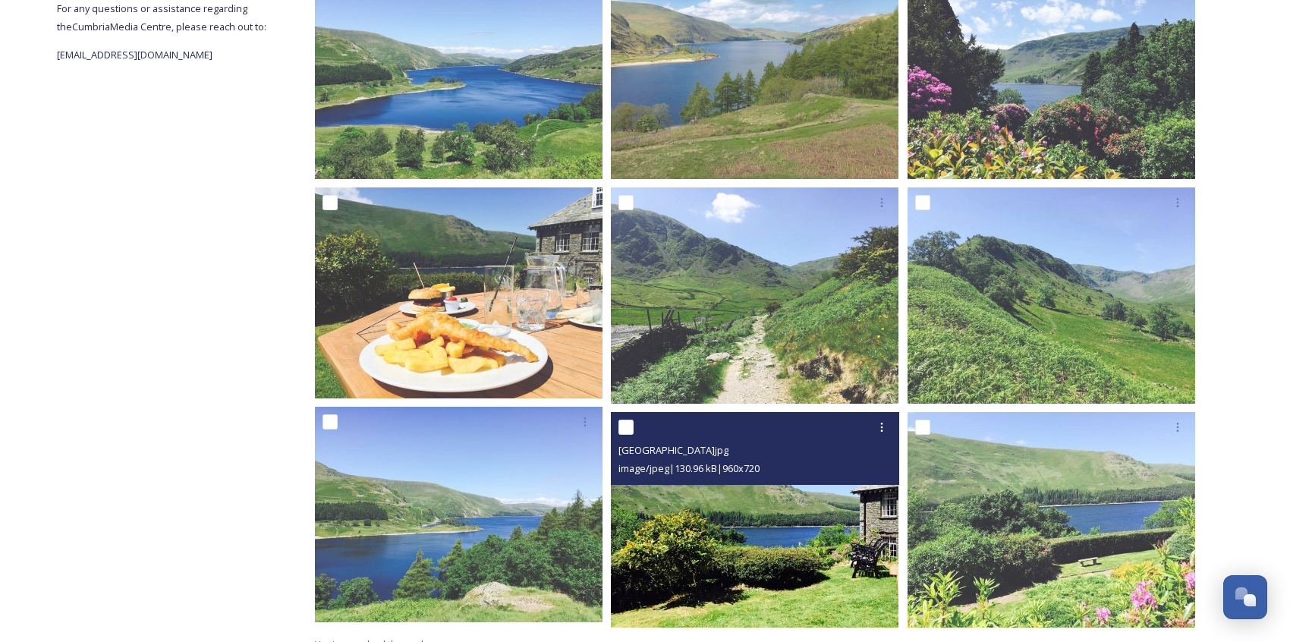
scroll to position [343, 0]
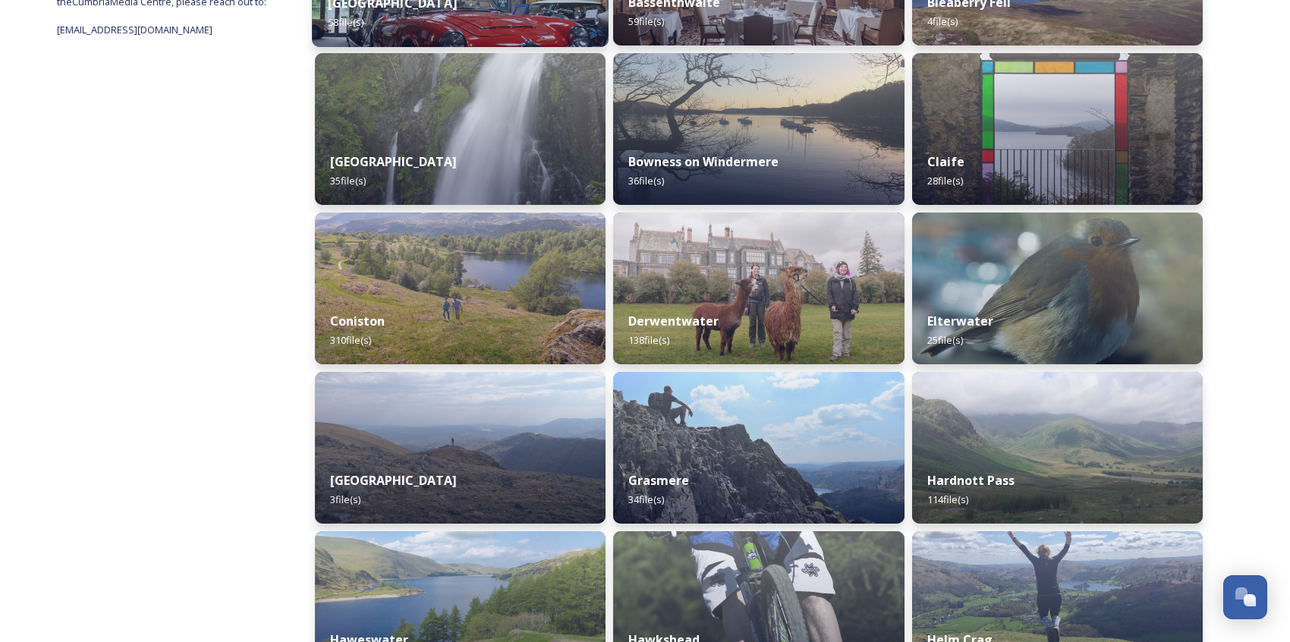
scroll to position [329, 0]
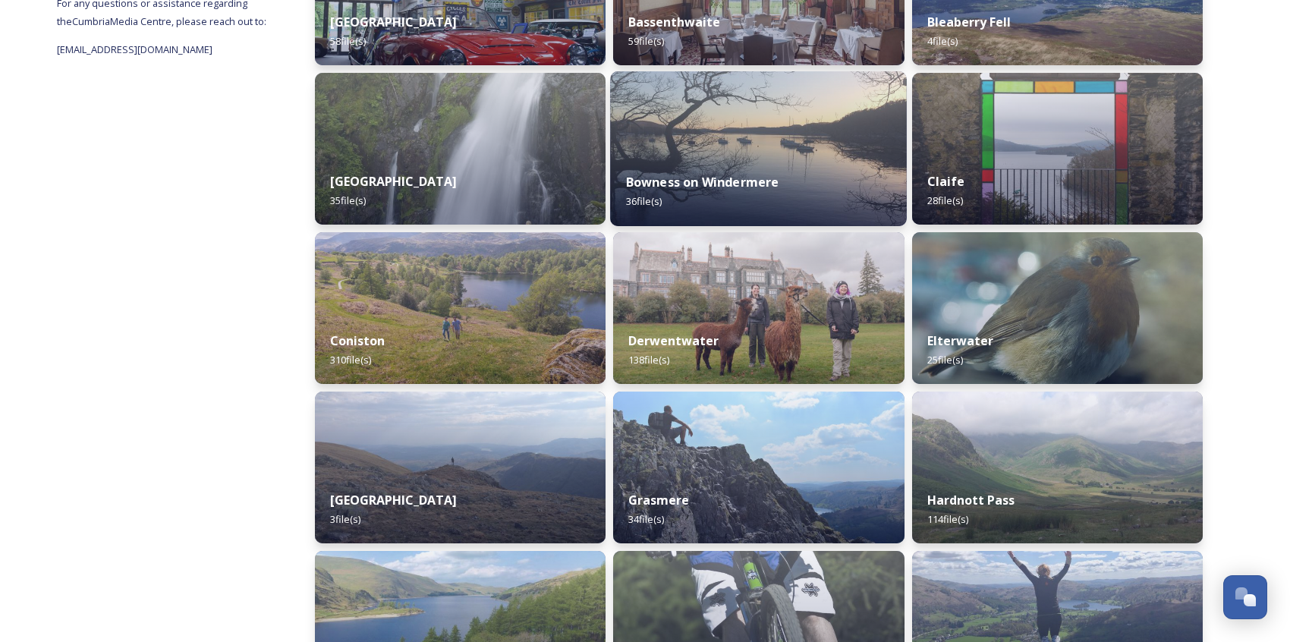
click at [694, 213] on div "Bowness on Windermere 36 file(s)" at bounding box center [758, 191] width 297 height 69
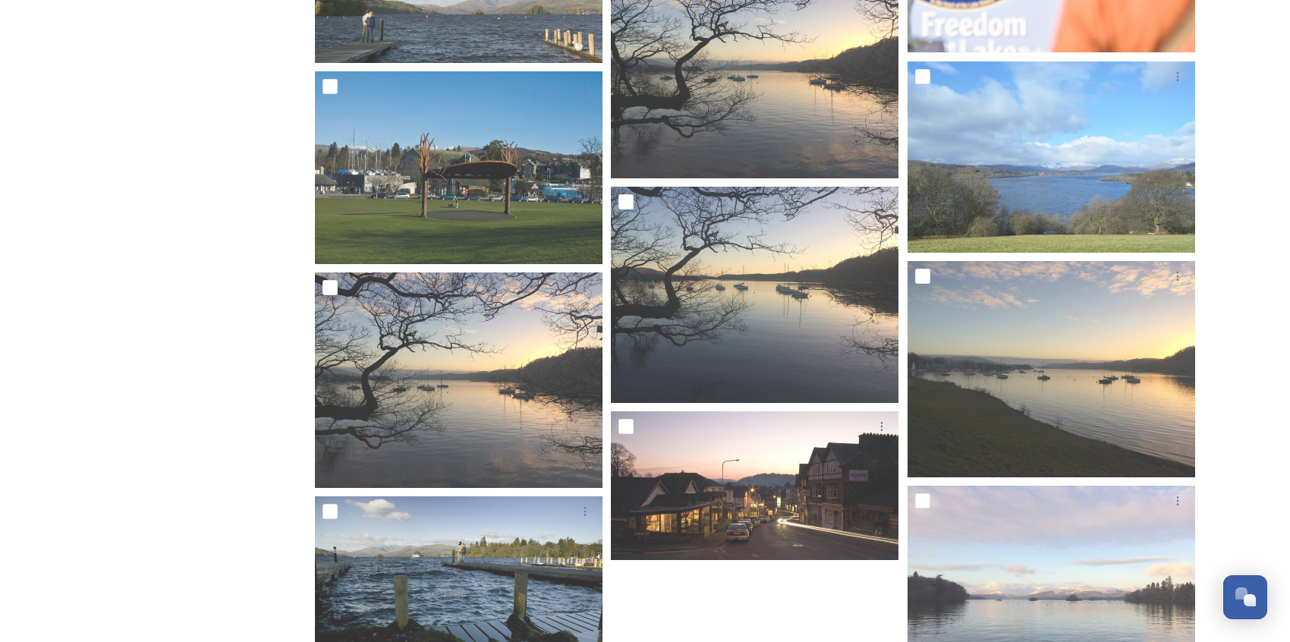
scroll to position [2553, 0]
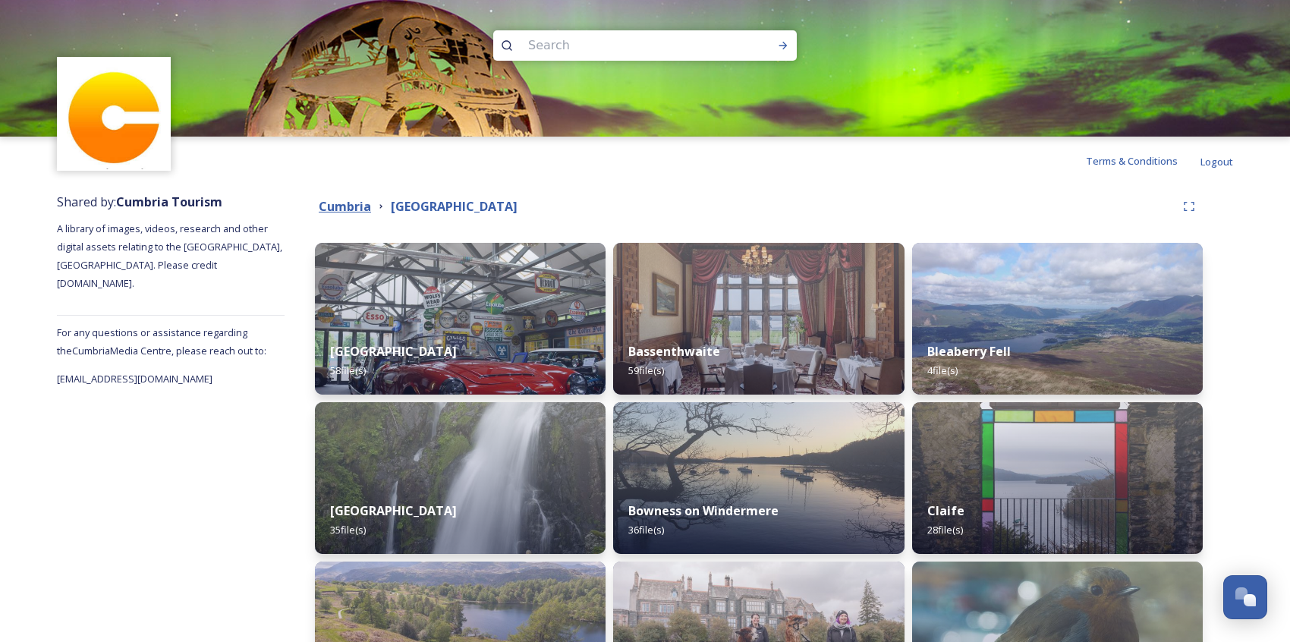
click at [357, 207] on strong "Cumbria" at bounding box center [345, 206] width 52 height 17
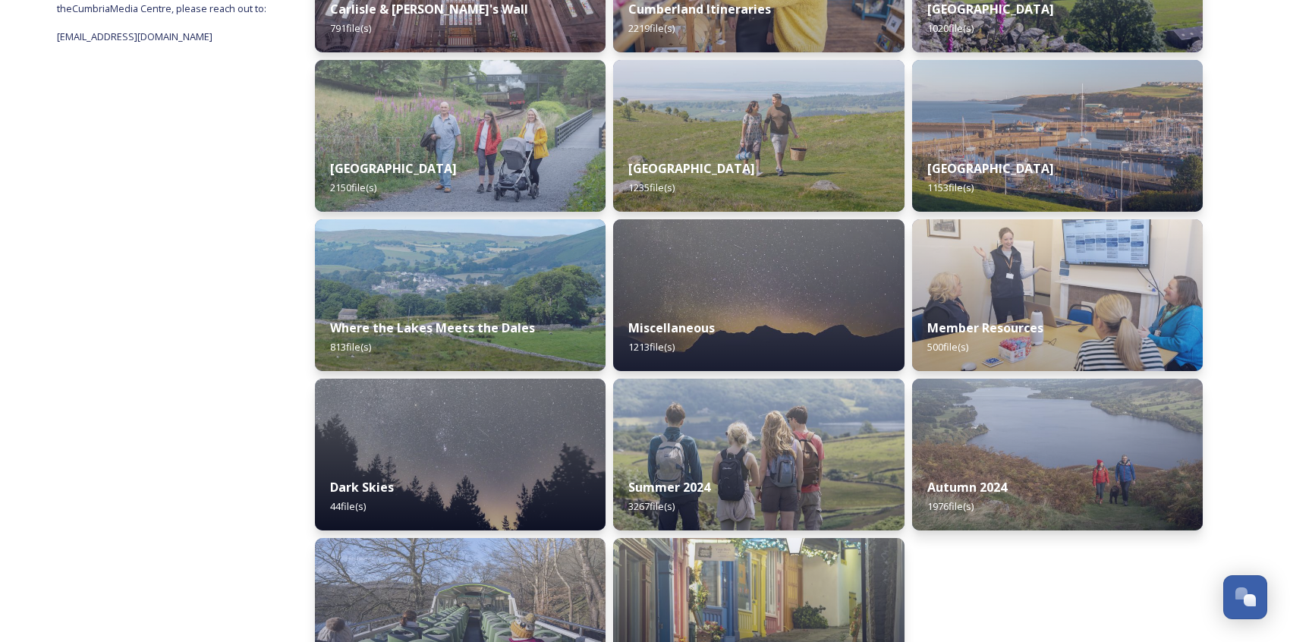
scroll to position [361, 0]
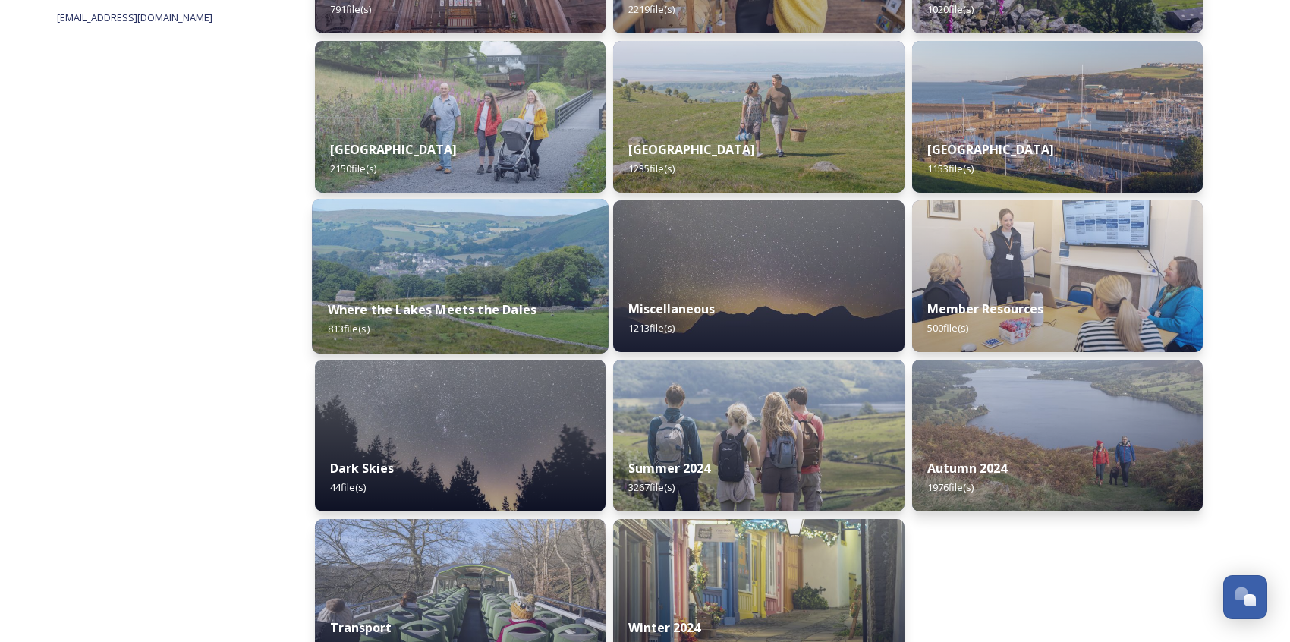
click at [509, 304] on strong "Where the Lakes Meets the Dales" at bounding box center [432, 309] width 209 height 17
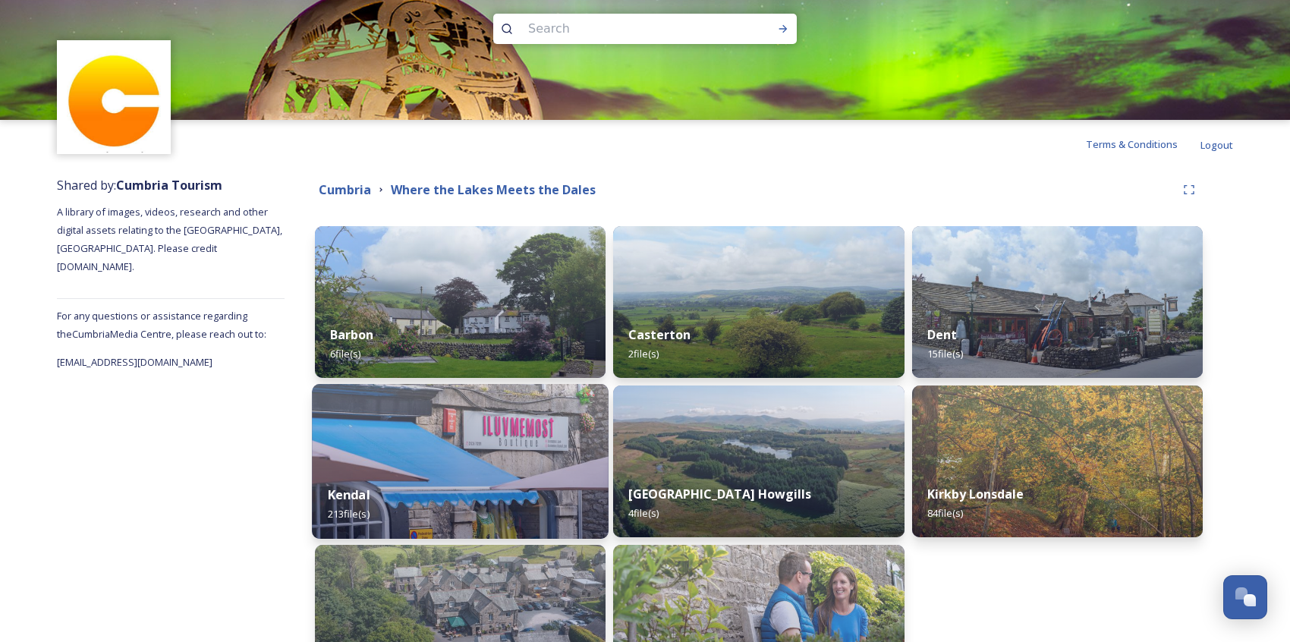
scroll to position [142, 0]
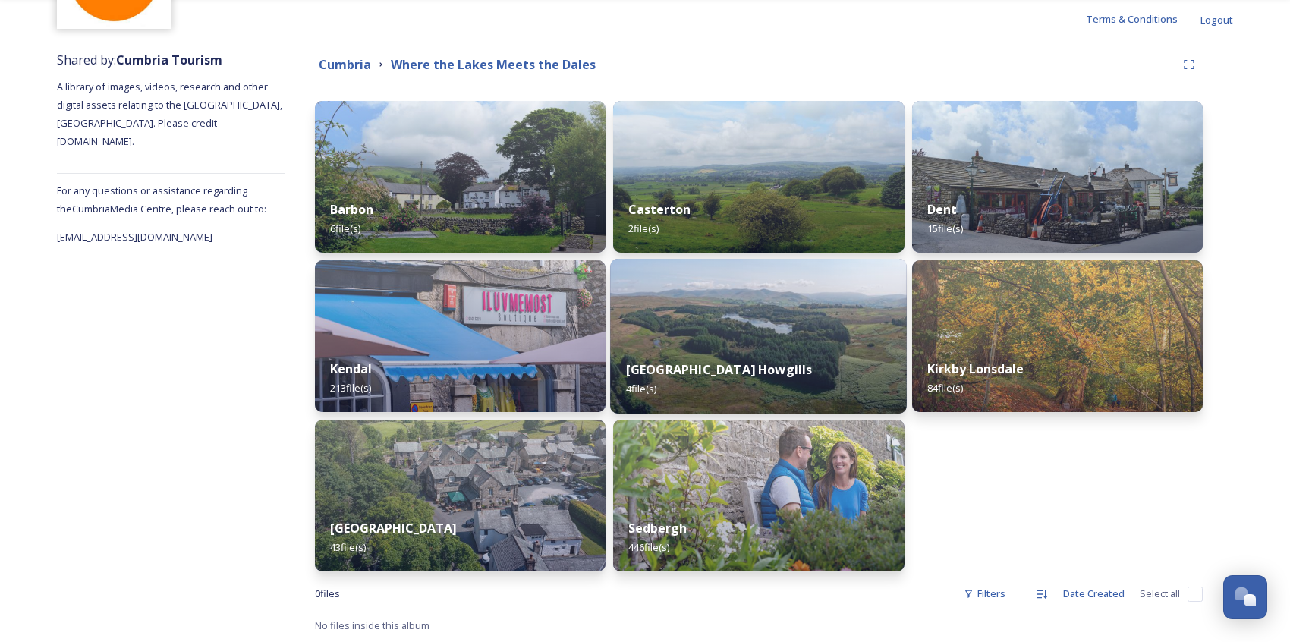
click at [696, 402] on div "[GEOGRAPHIC_DATA] Howgills 4 file(s)" at bounding box center [758, 379] width 297 height 69
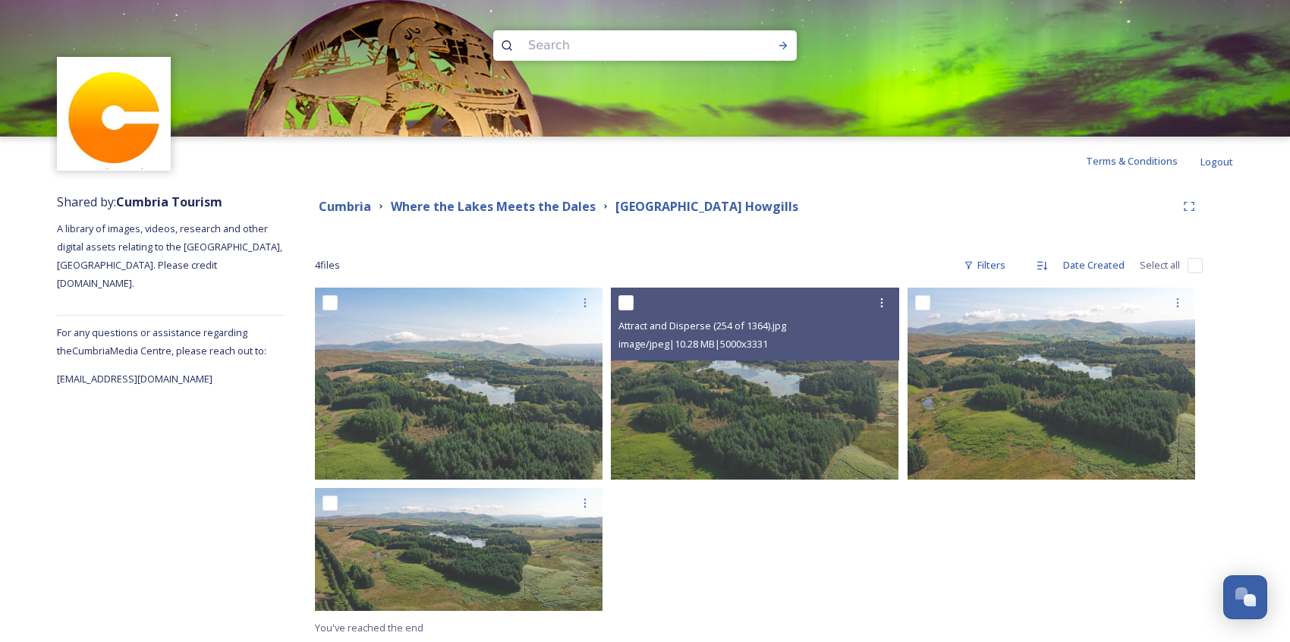
scroll to position [2, 0]
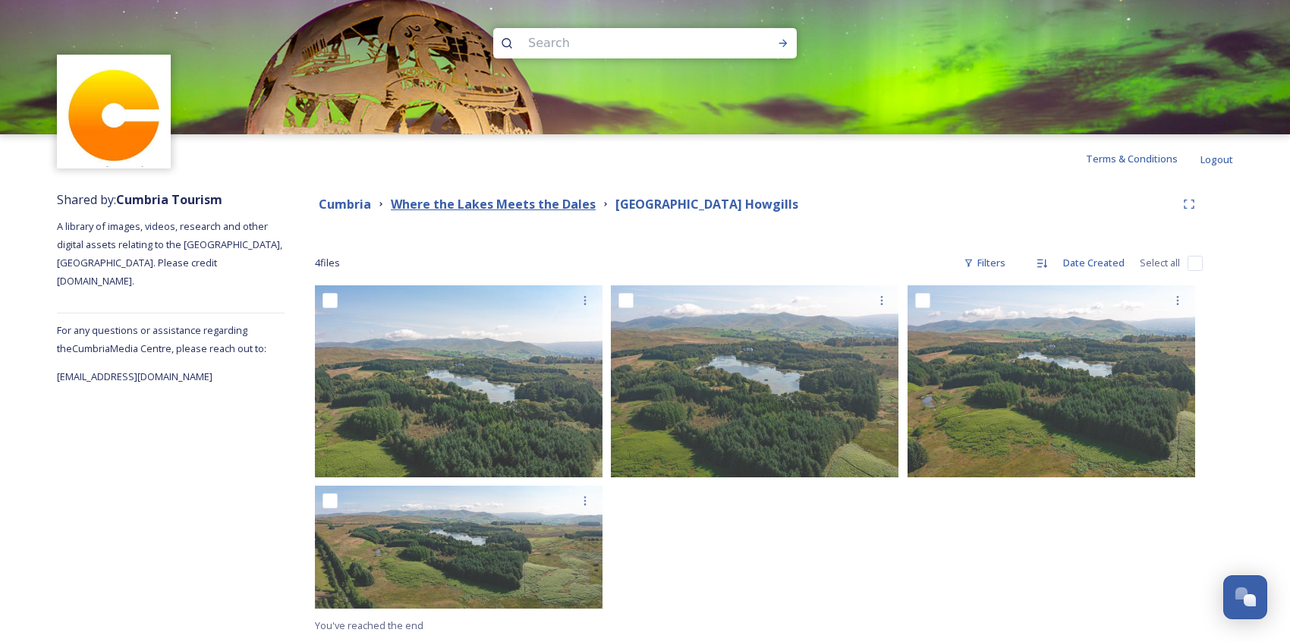
click at [530, 203] on strong "Where the Lakes Meets the Dales" at bounding box center [493, 204] width 205 height 17
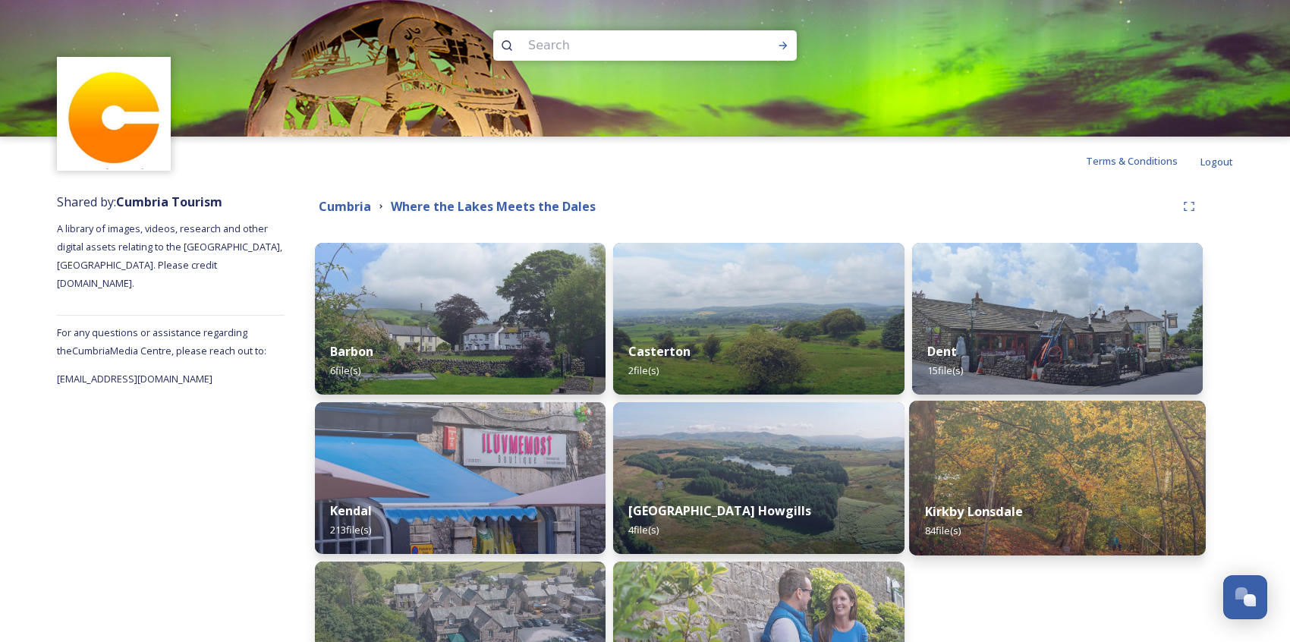
click at [952, 455] on img at bounding box center [1057, 478] width 297 height 155
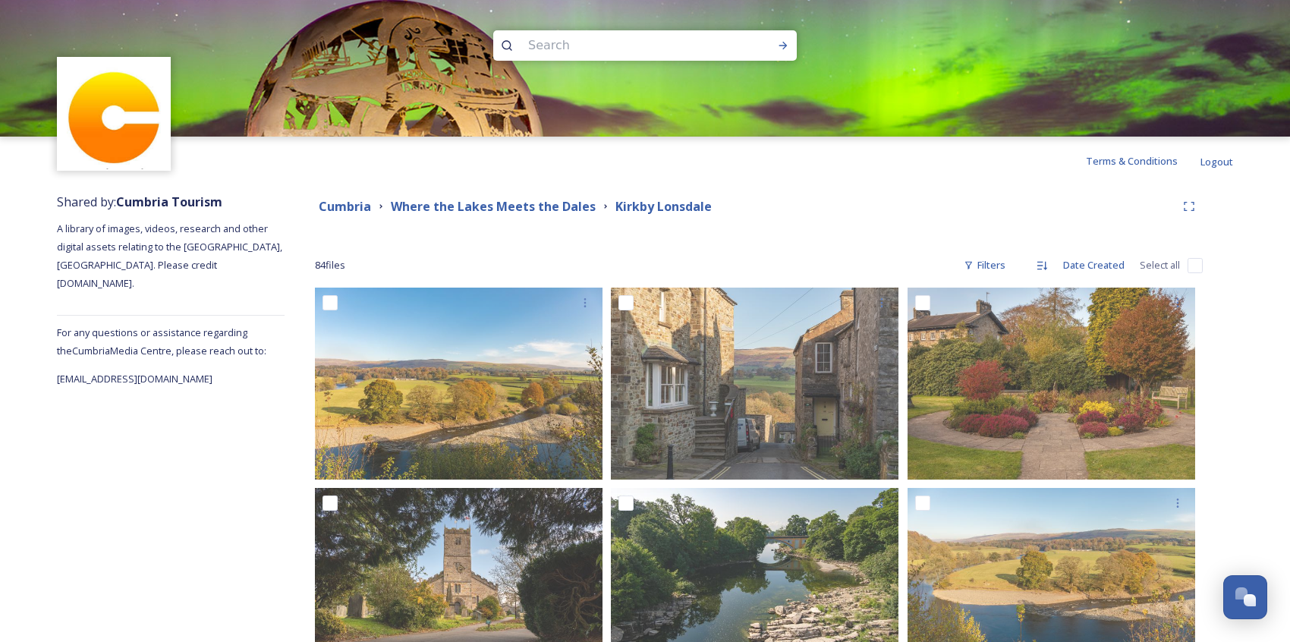
click at [523, 193] on div "[GEOGRAPHIC_DATA] Where the Lakes Meets the Dales [GEOGRAPHIC_DATA]" at bounding box center [759, 206] width 888 height 27
click at [511, 203] on strong "Where the Lakes Meets the Dales" at bounding box center [493, 206] width 205 height 17
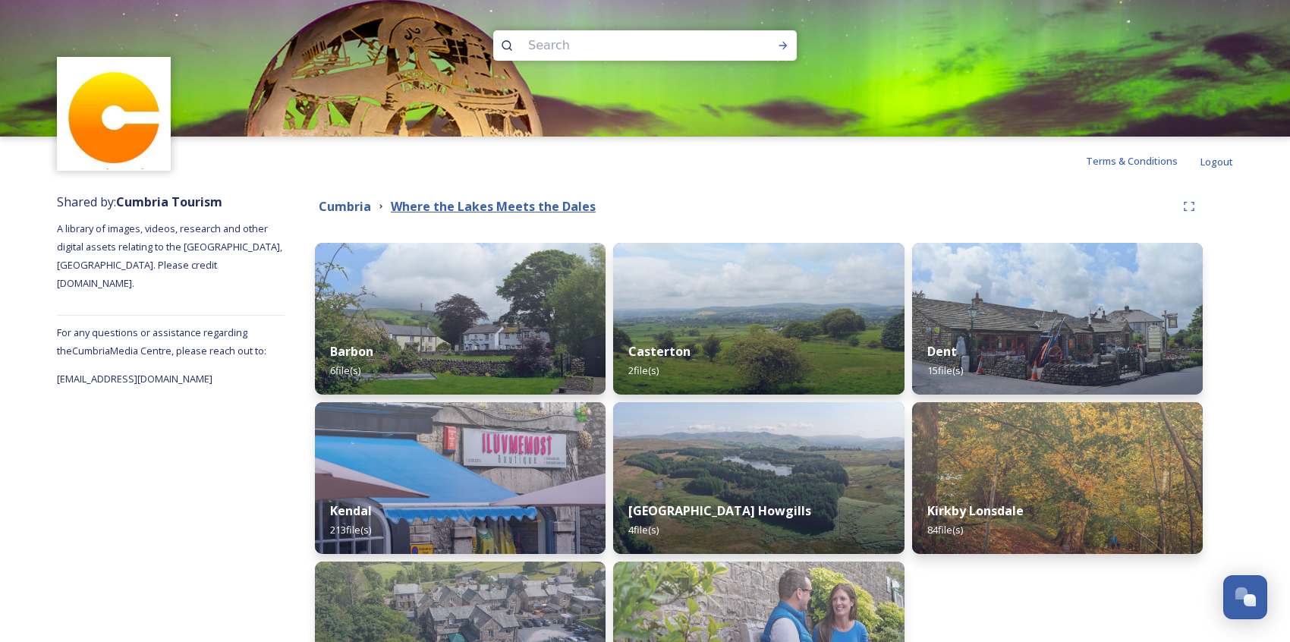
click at [441, 202] on strong "Where the Lakes Meets the Dales" at bounding box center [493, 206] width 205 height 17
click at [362, 200] on strong "Cumbria" at bounding box center [345, 206] width 52 height 17
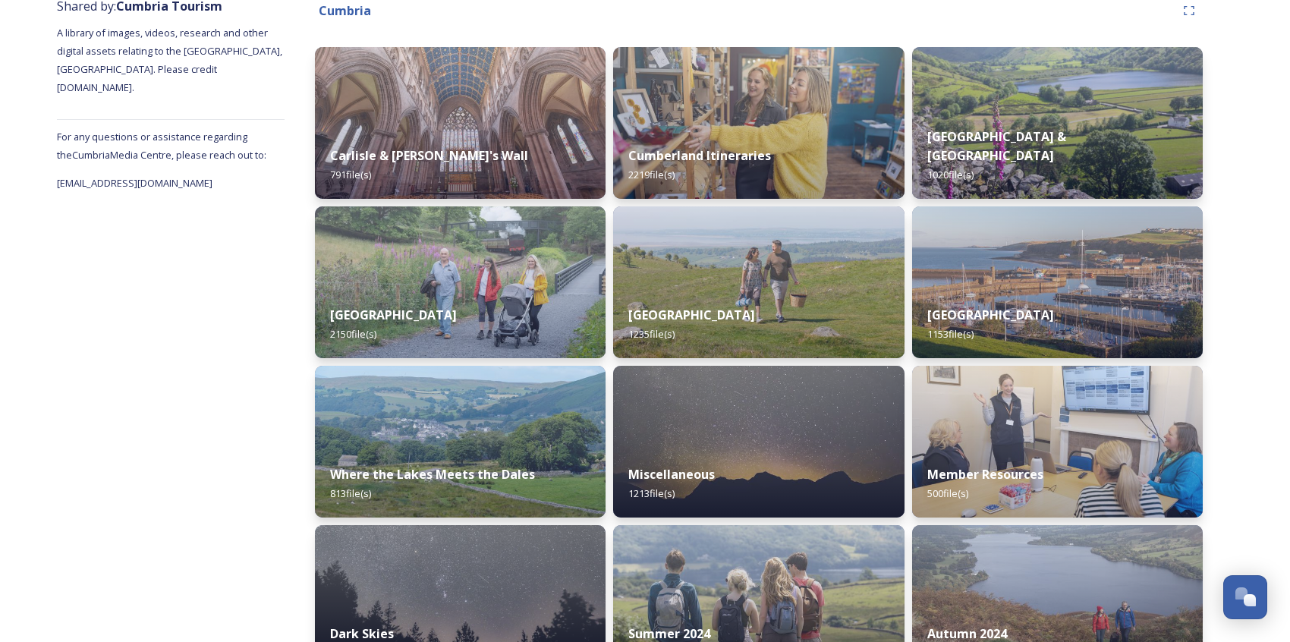
scroll to position [405, 0]
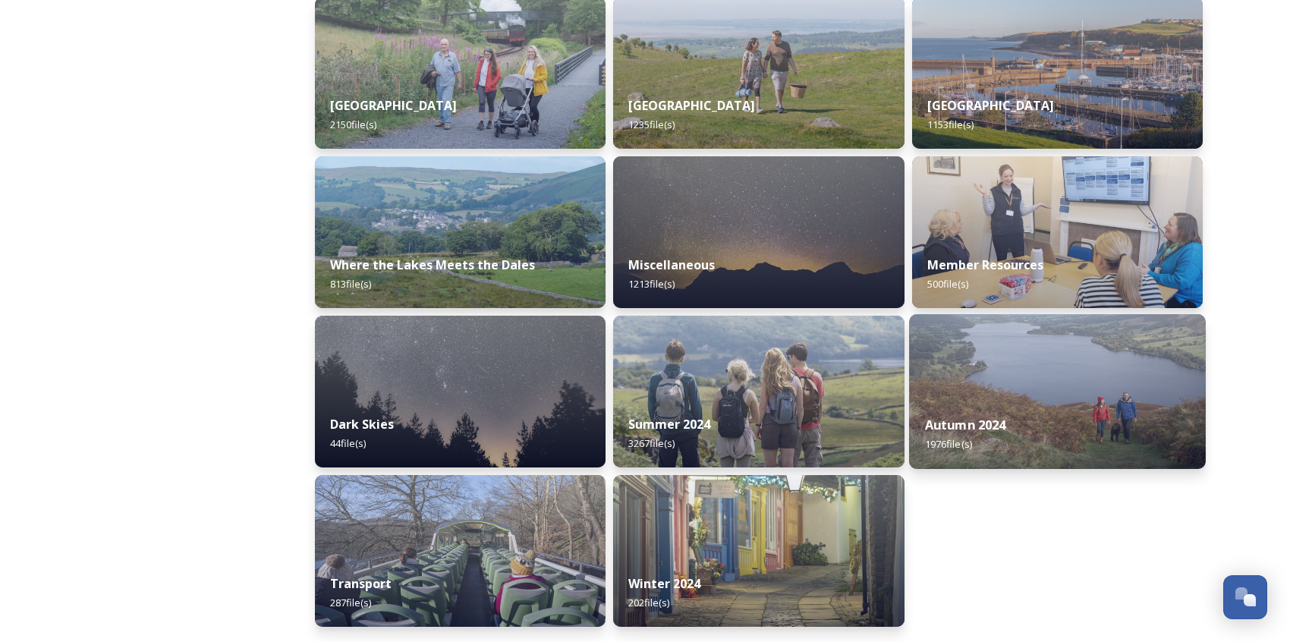
click at [983, 452] on div "Autumn 2024 1976 file(s)" at bounding box center [1057, 434] width 297 height 69
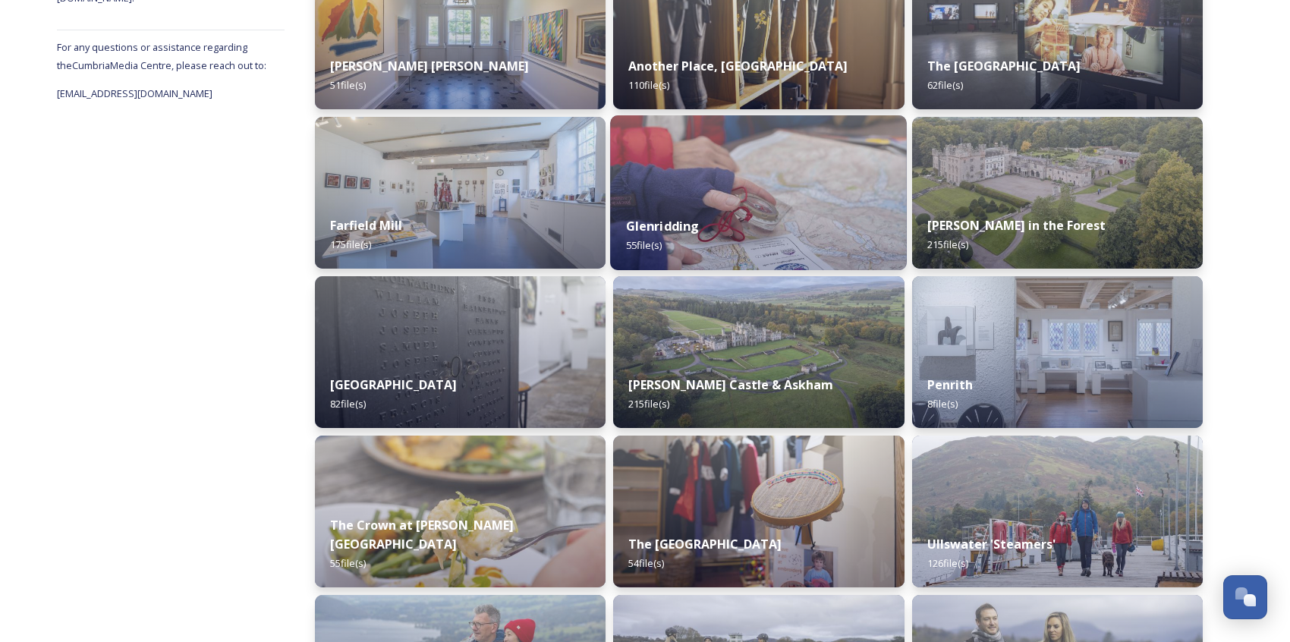
scroll to position [285, 0]
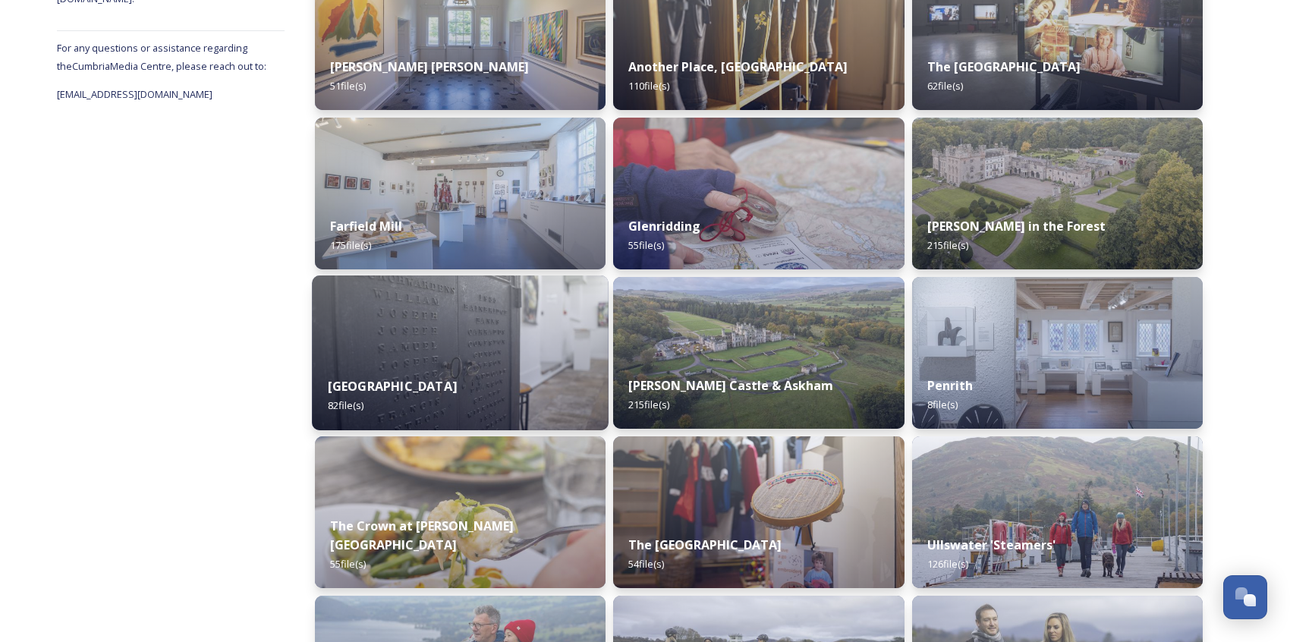
click at [537, 359] on img at bounding box center [460, 353] width 297 height 155
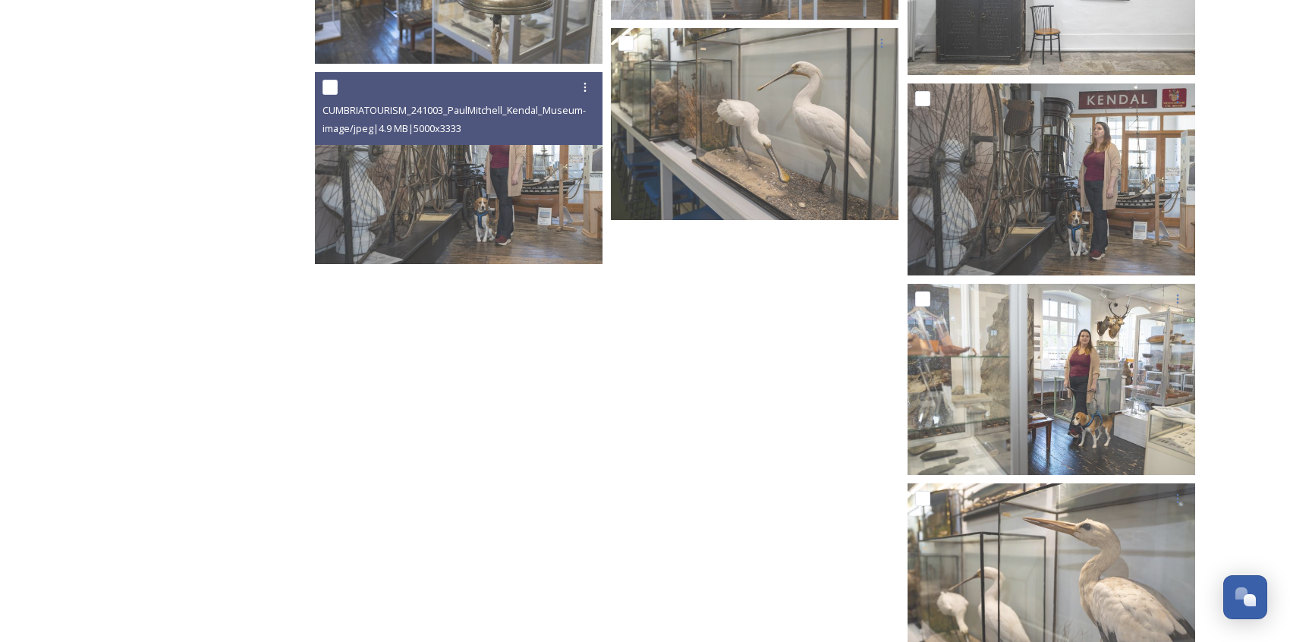
scroll to position [5969, 0]
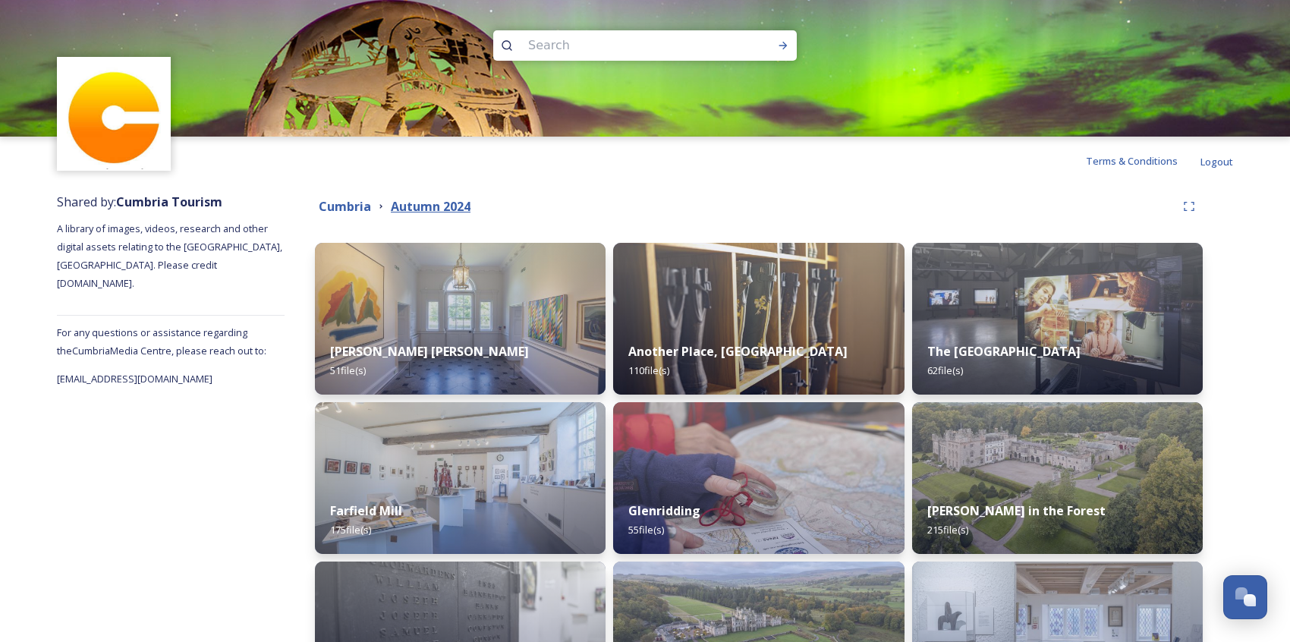
click at [404, 203] on strong "Autumn 2024" at bounding box center [431, 206] width 80 height 17
click at [351, 206] on strong "Cumbria" at bounding box center [345, 206] width 52 height 17
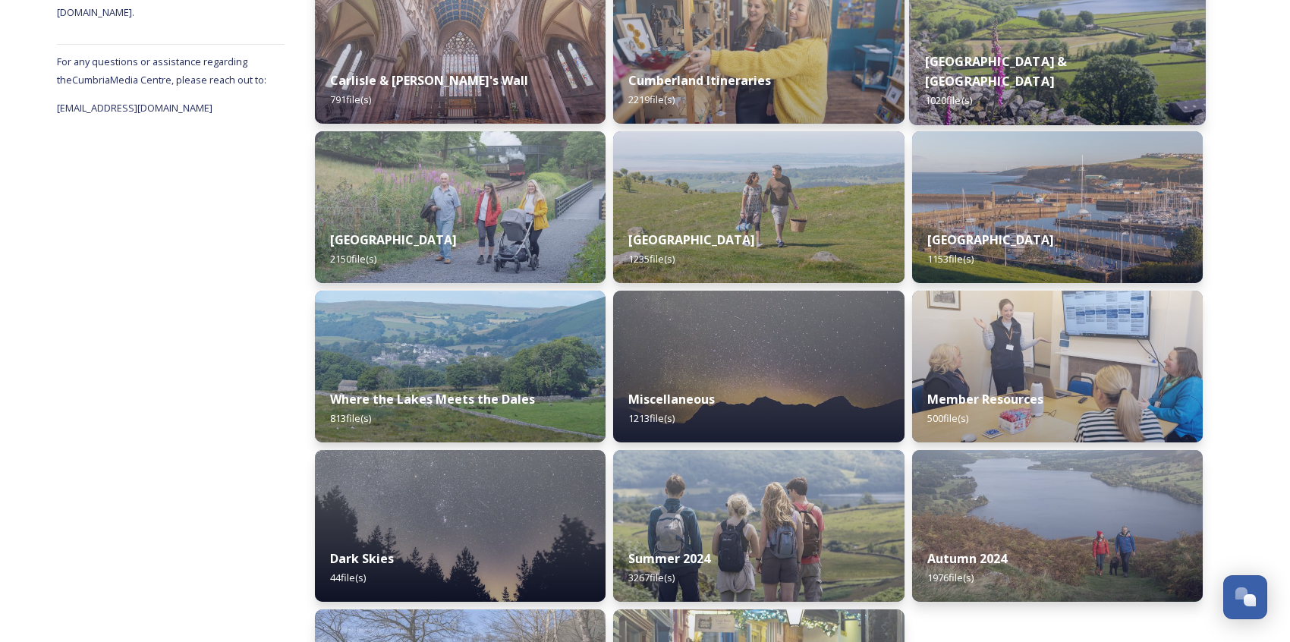
scroll to position [405, 0]
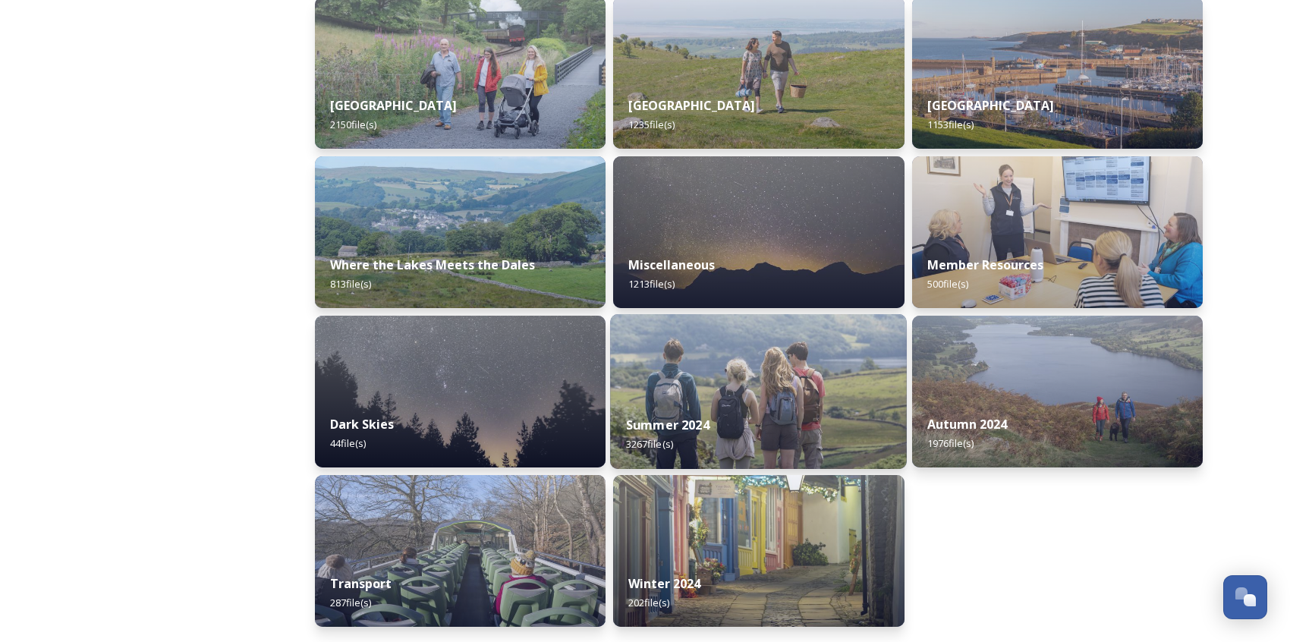
click at [816, 414] on div "Summer 2024 3267 file(s)" at bounding box center [758, 434] width 297 height 69
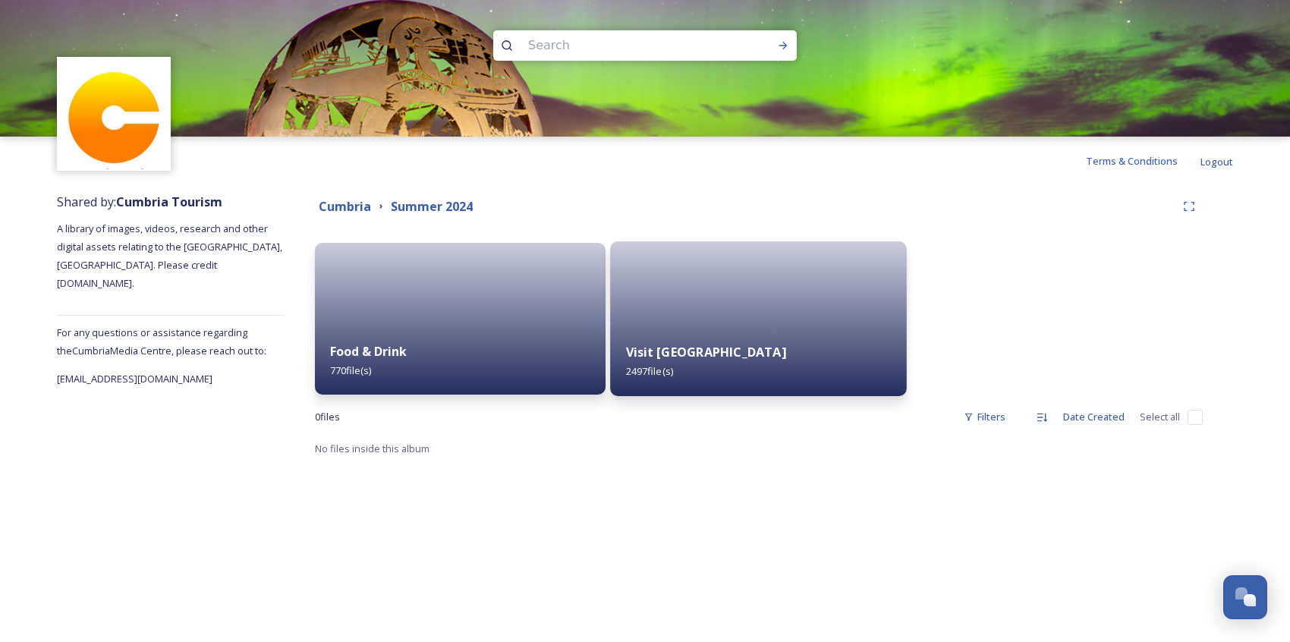
click at [729, 362] on div "Visit [GEOGRAPHIC_DATA] 2497 file(s)" at bounding box center [758, 361] width 297 height 69
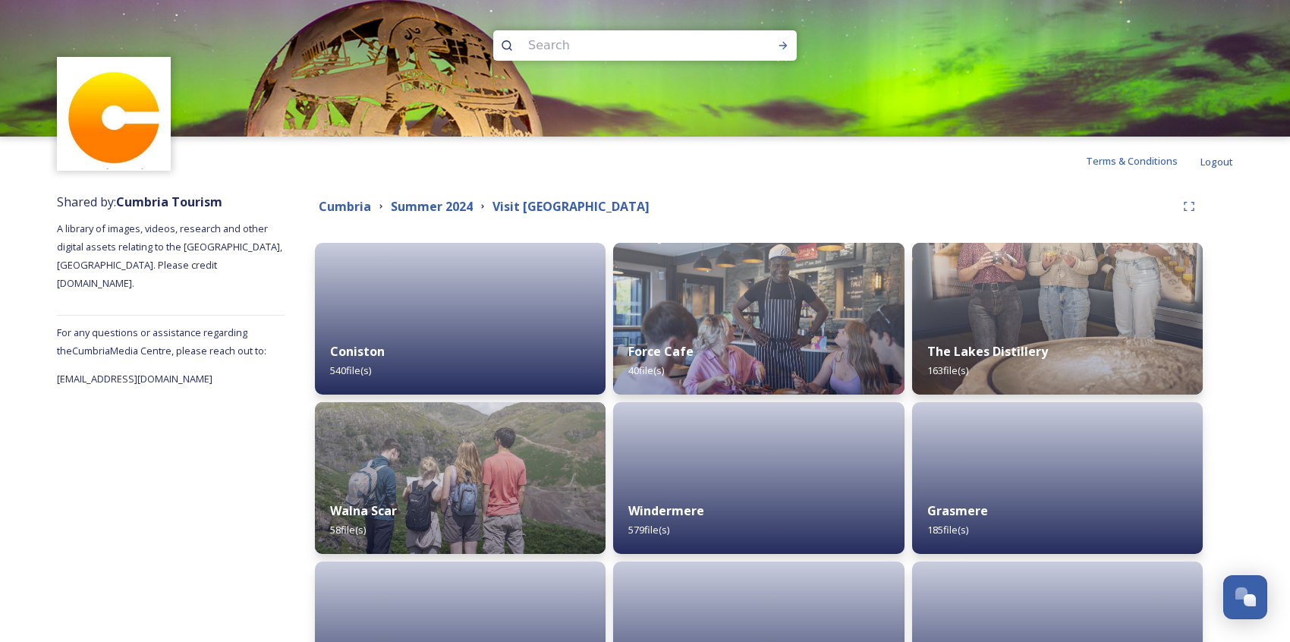
scroll to position [142, 0]
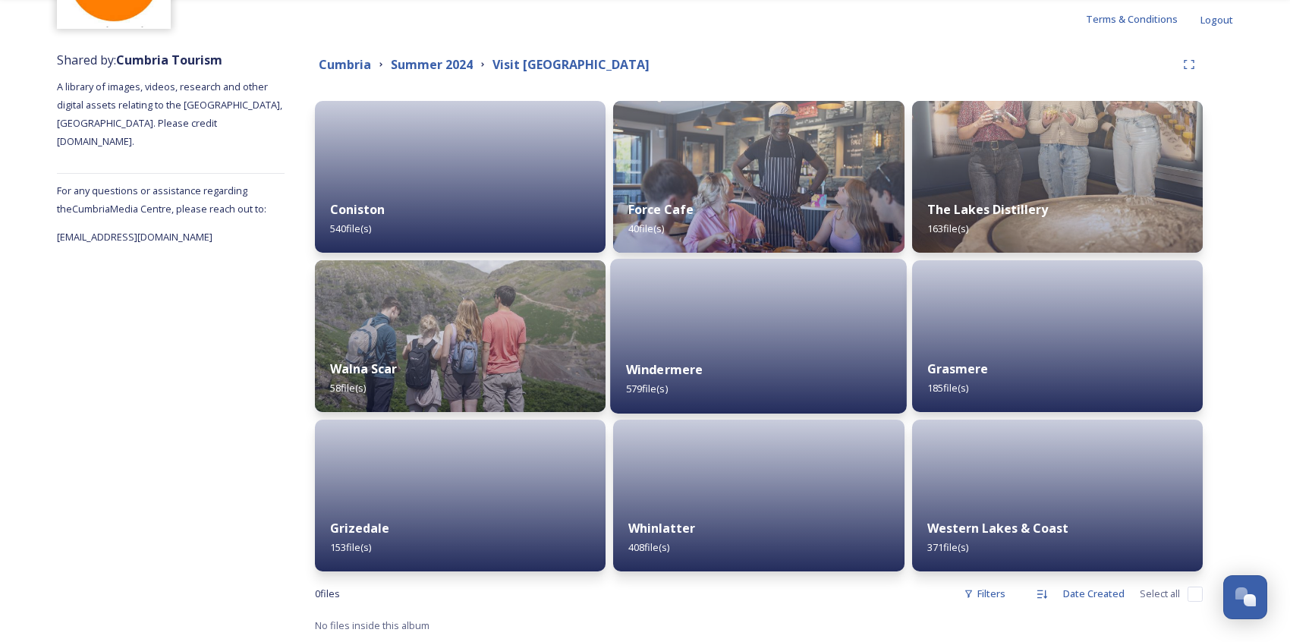
click at [819, 364] on div "Windermere 579 file(s)" at bounding box center [758, 379] width 297 height 69
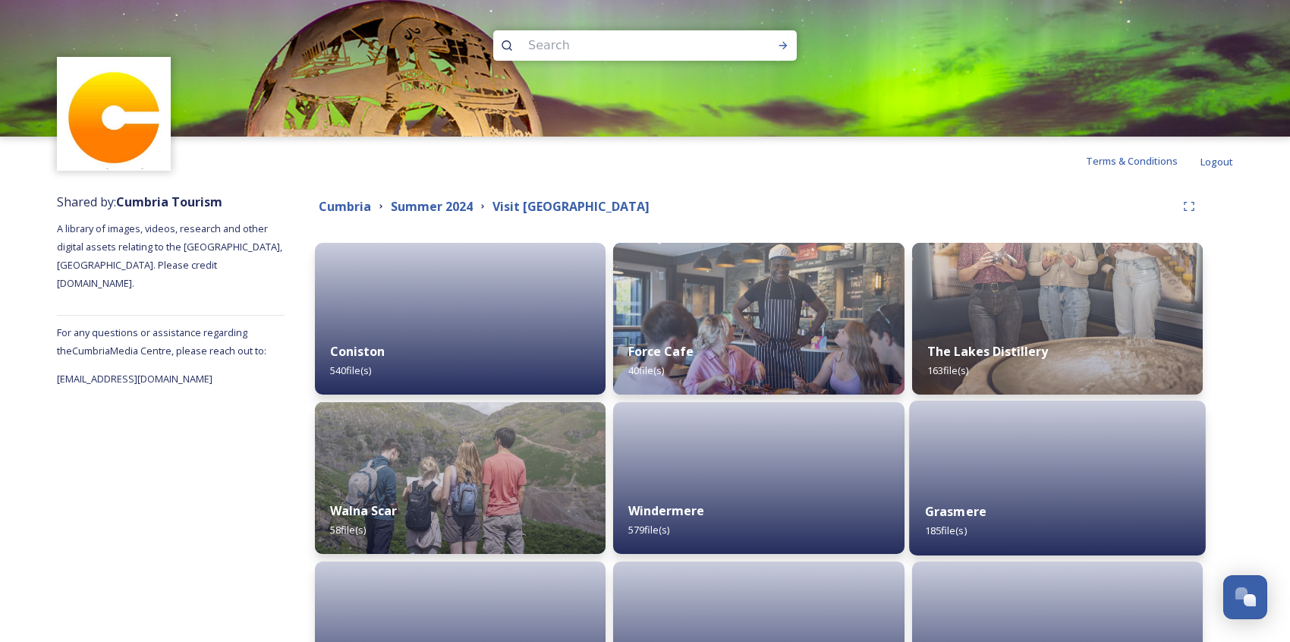
scroll to position [142, 0]
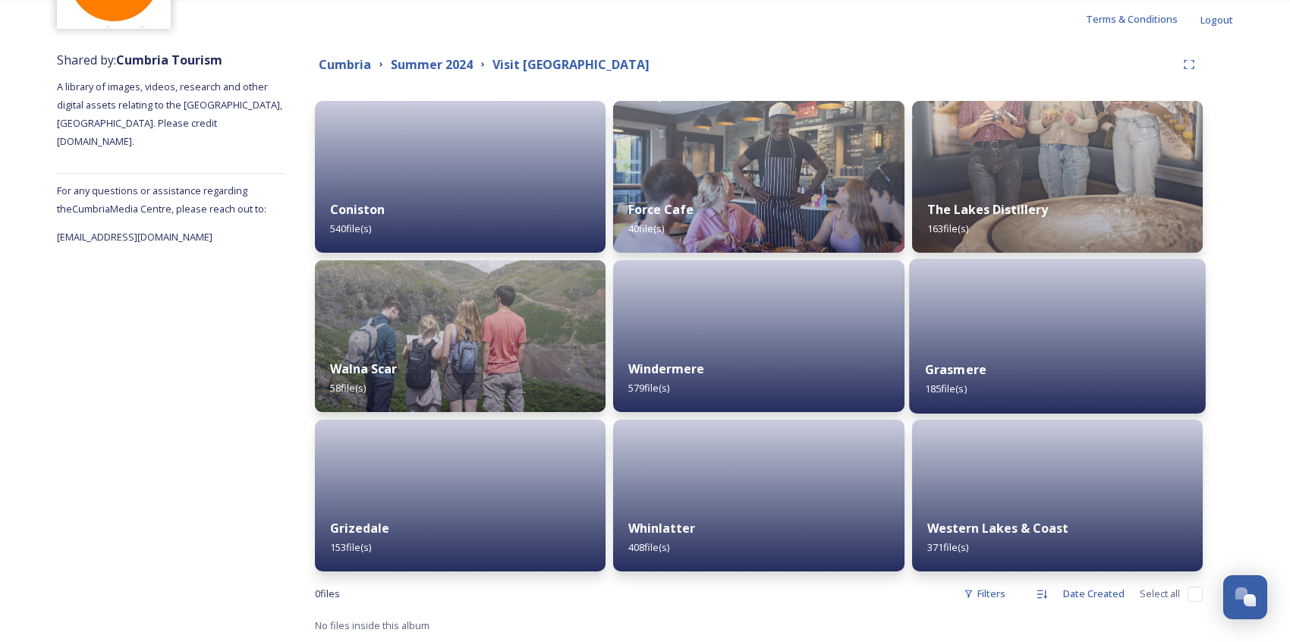
click at [998, 362] on div "Grasmere 185 file(s)" at bounding box center [1057, 379] width 297 height 69
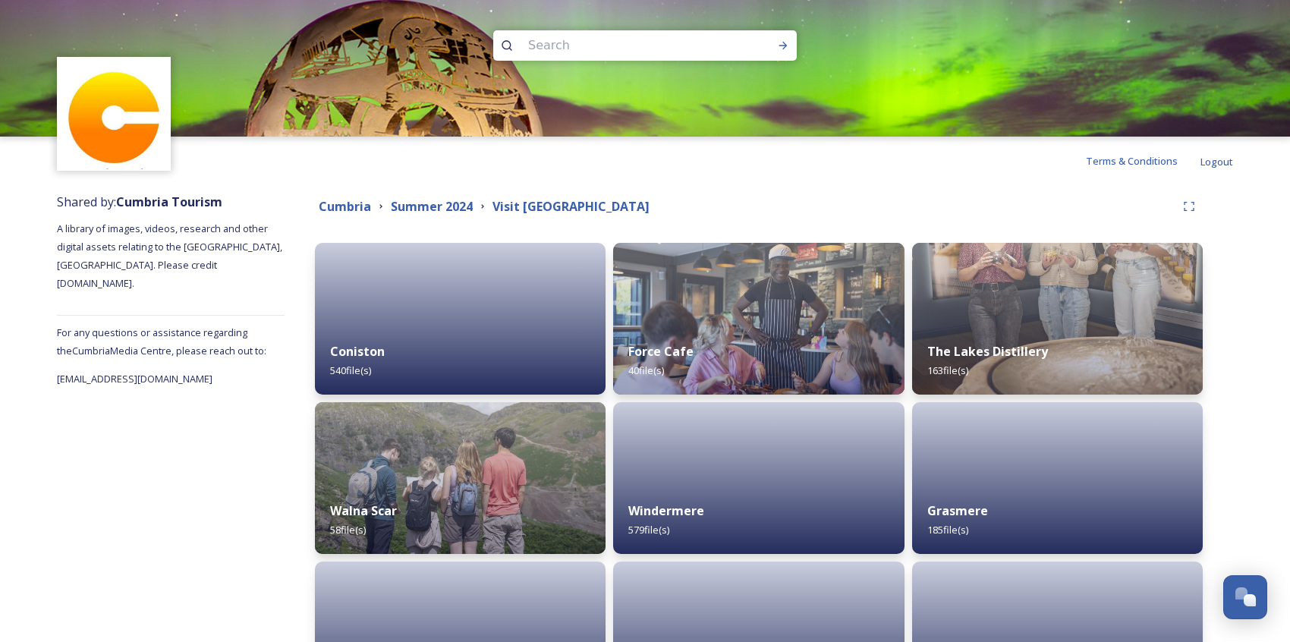
scroll to position [142, 0]
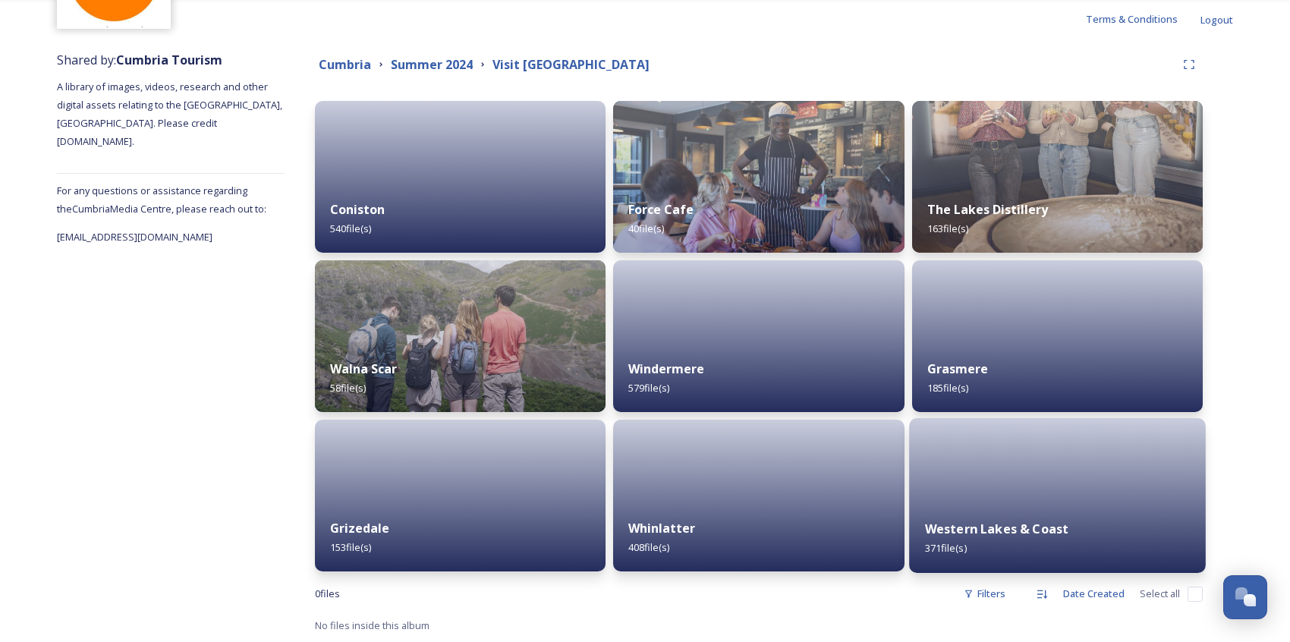
click at [986, 545] on div "Western Lakes & Coast 371 file(s)" at bounding box center [1057, 538] width 297 height 69
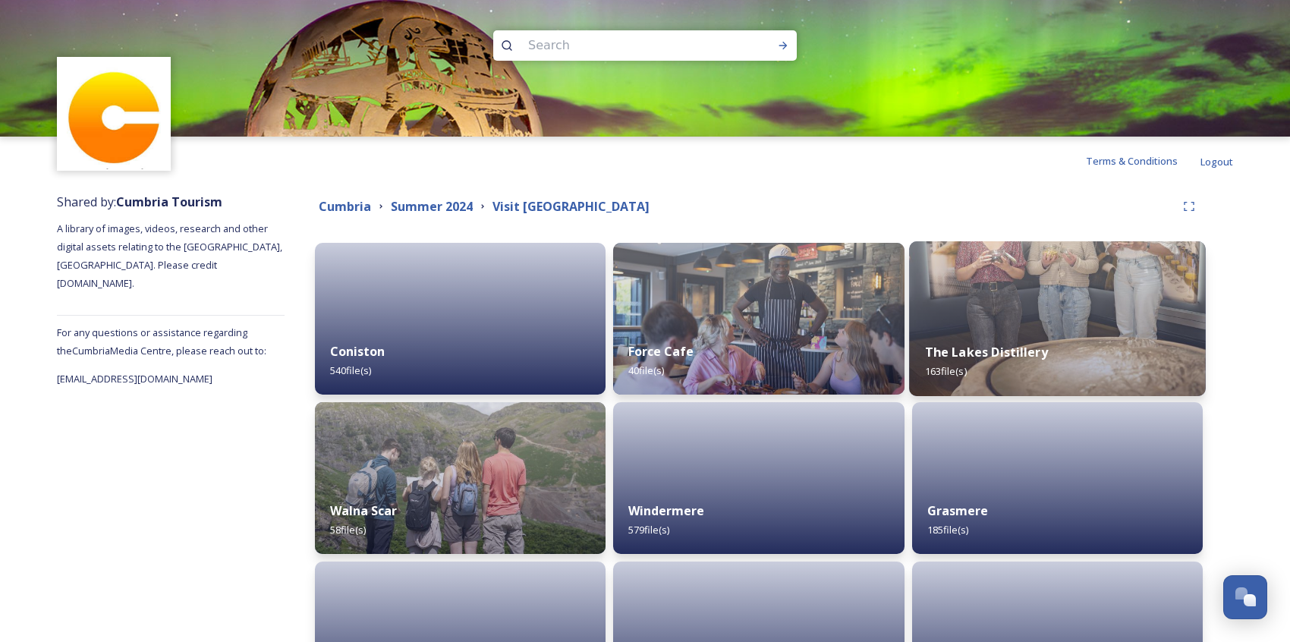
click at [978, 304] on img at bounding box center [1057, 318] width 297 height 155
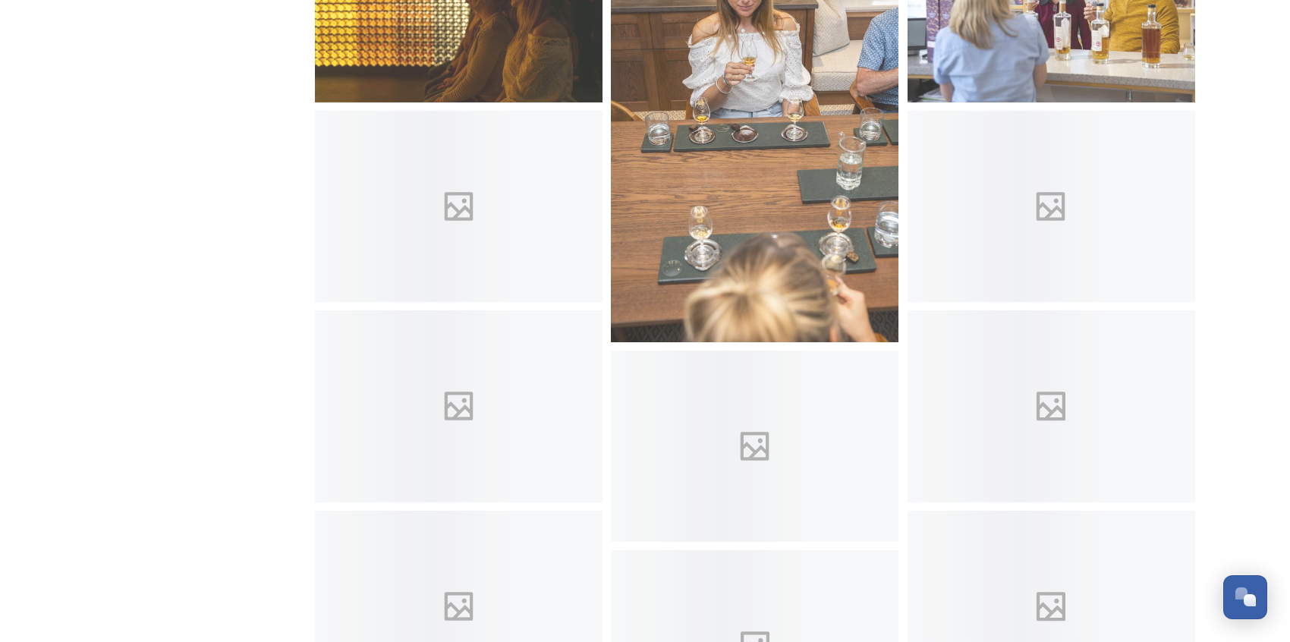
scroll to position [4313, 0]
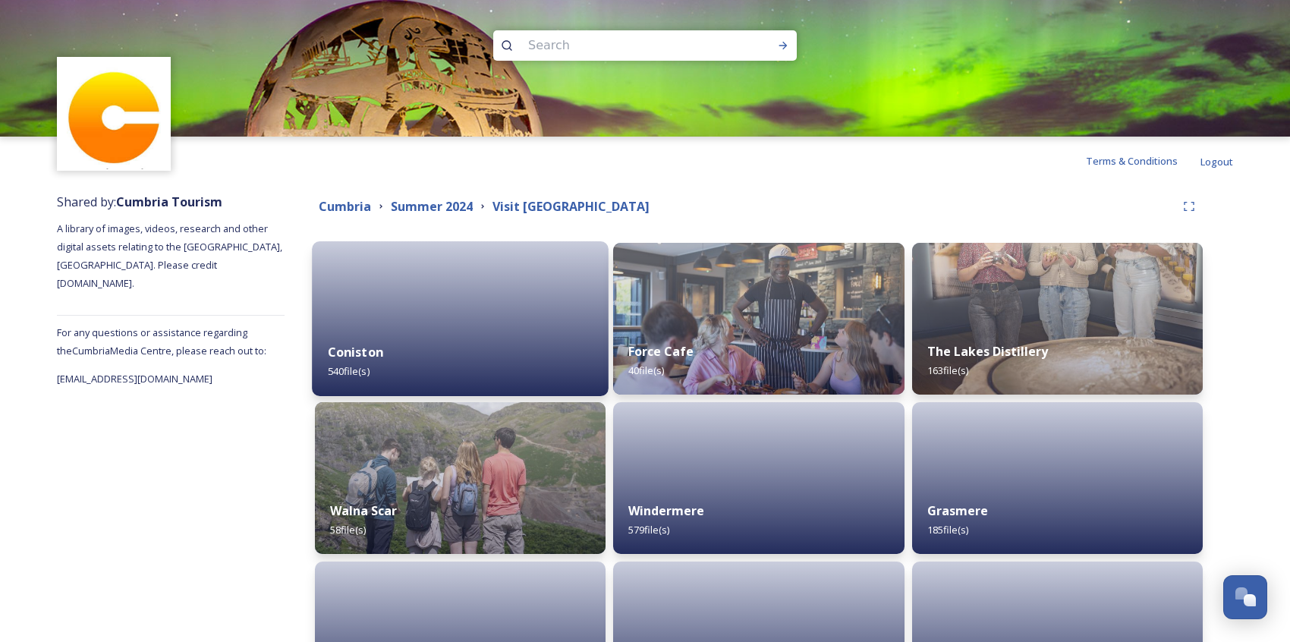
click at [455, 296] on div at bounding box center [460, 318] width 297 height 155
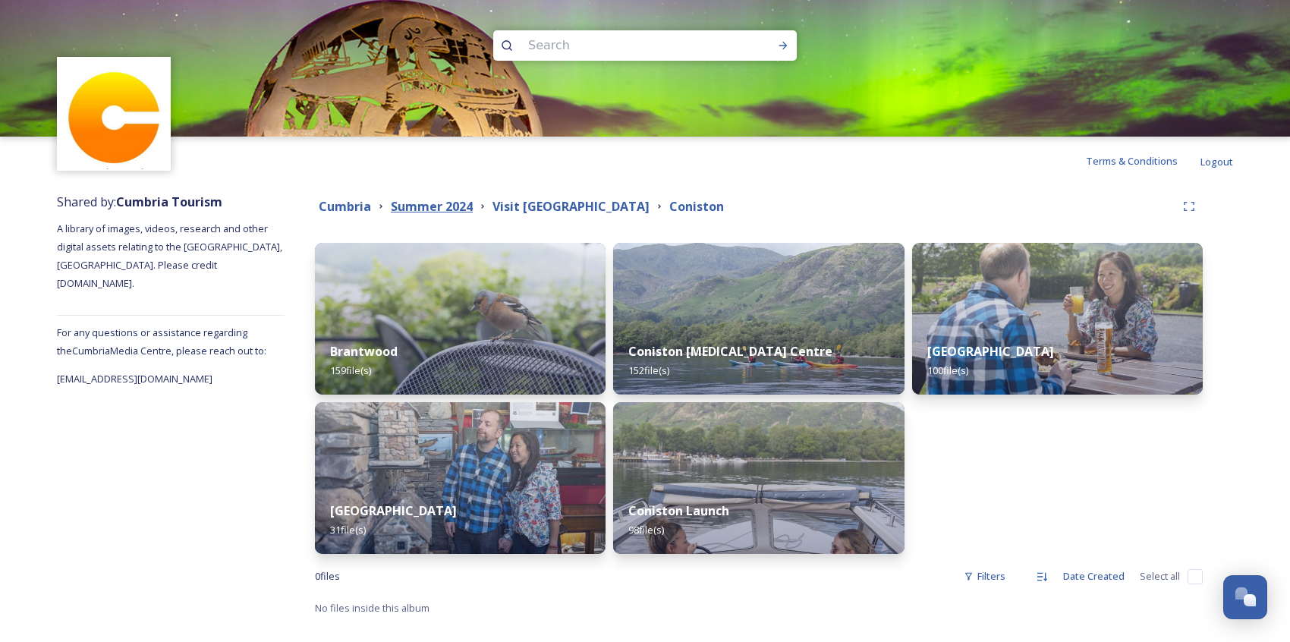
click at [430, 205] on strong "Summer 2024" at bounding box center [432, 206] width 82 height 17
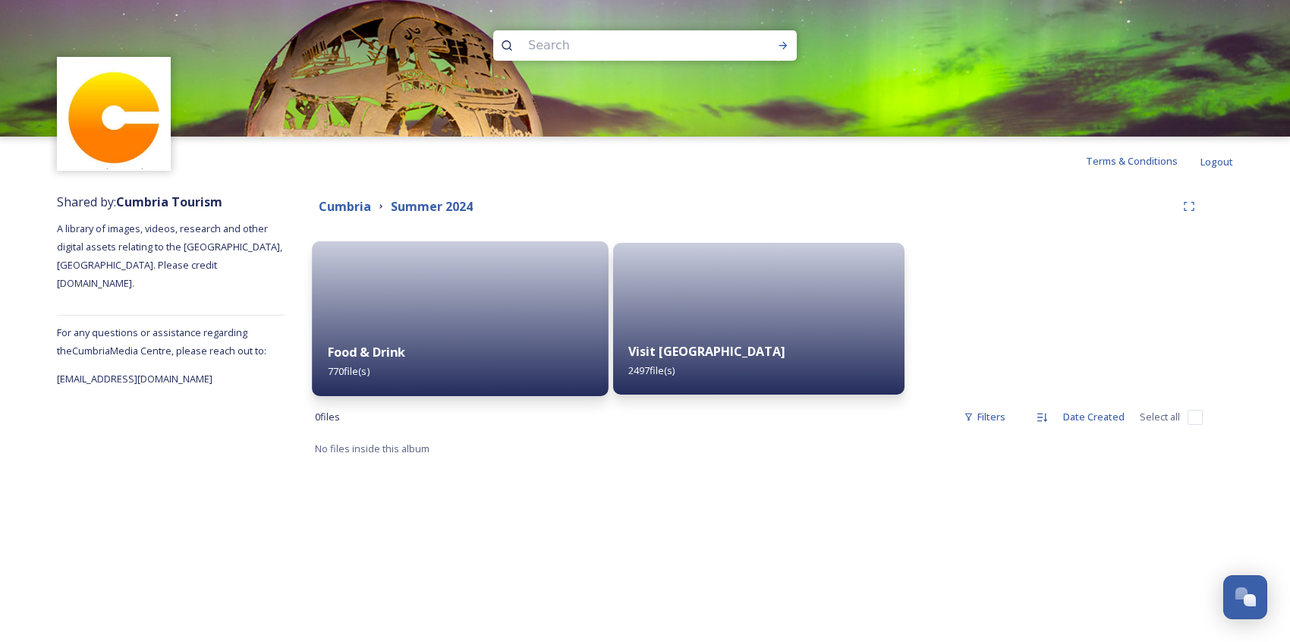
click at [528, 389] on div "Food & Drink 770 file(s)" at bounding box center [460, 361] width 297 height 69
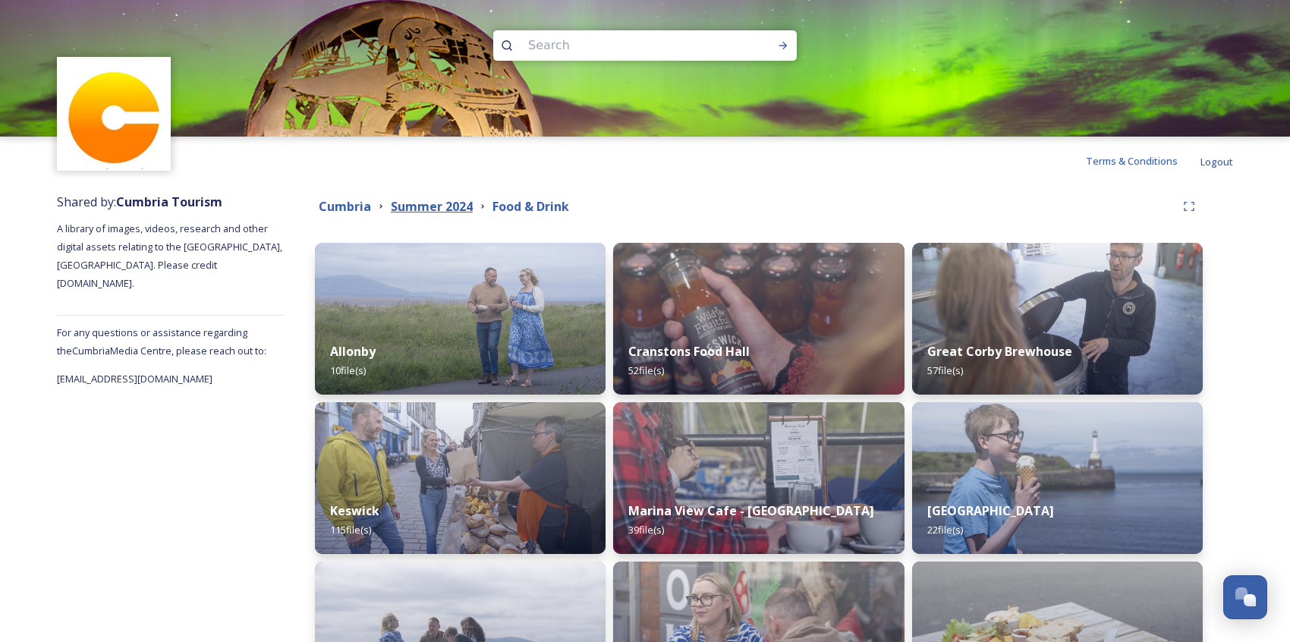
click at [418, 211] on strong "Summer 2024" at bounding box center [432, 206] width 82 height 17
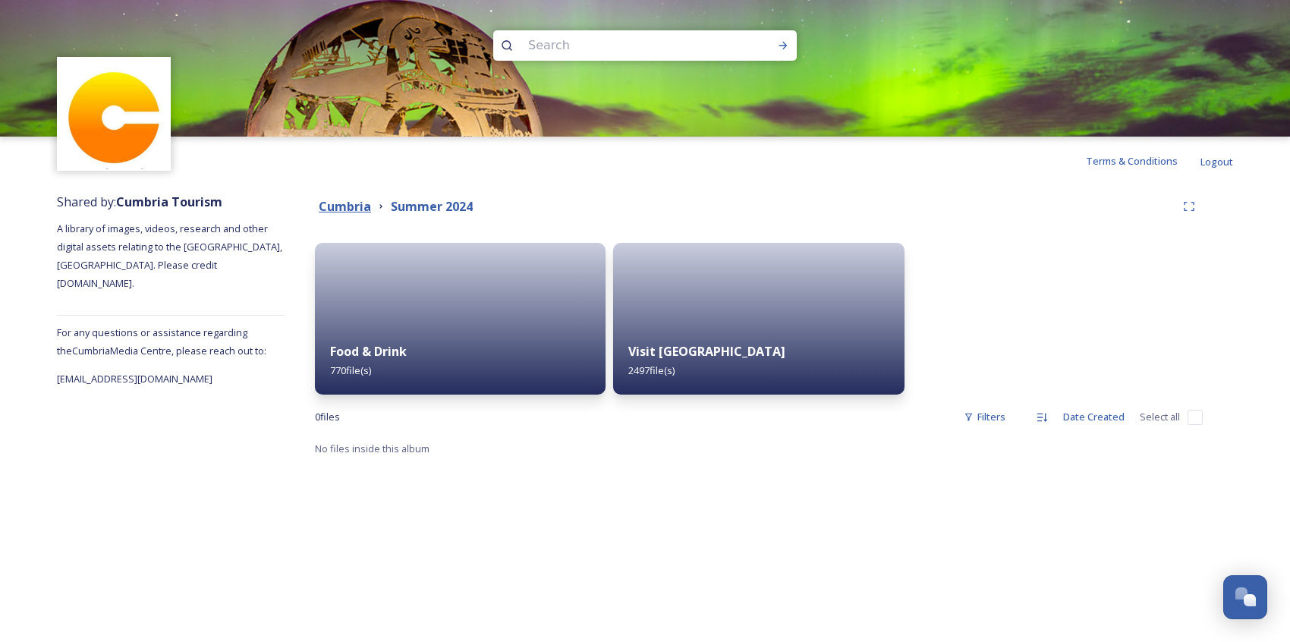
click at [369, 198] on strong "Cumbria" at bounding box center [345, 206] width 52 height 17
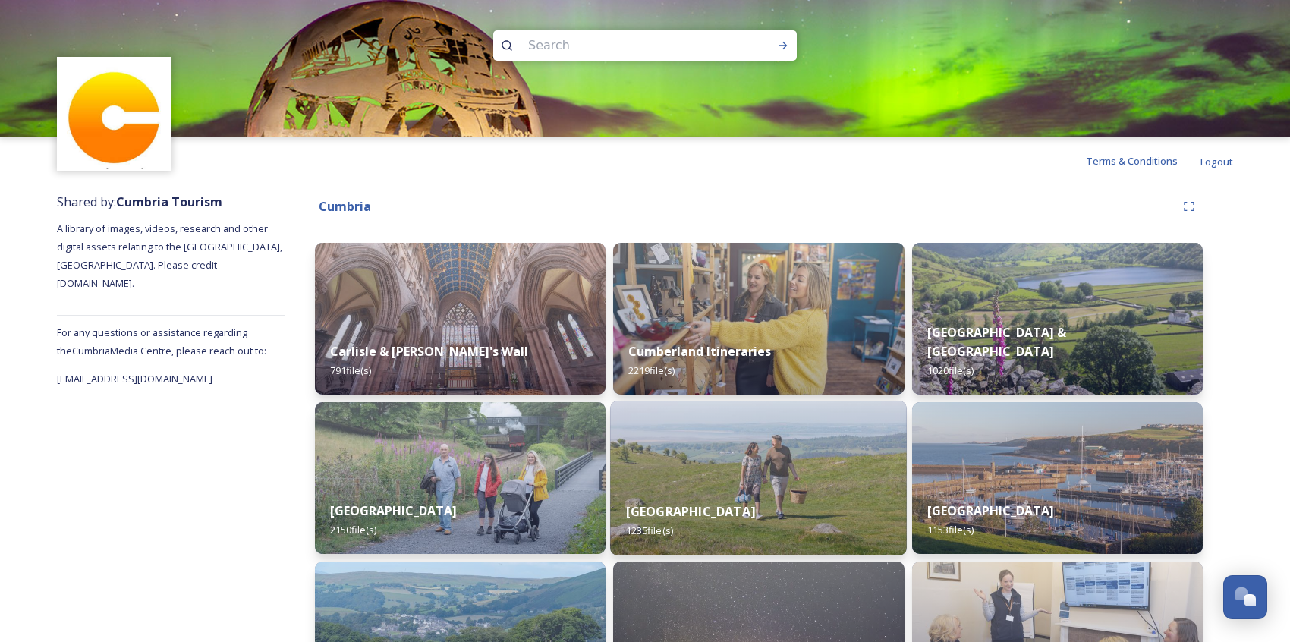
scroll to position [405, 0]
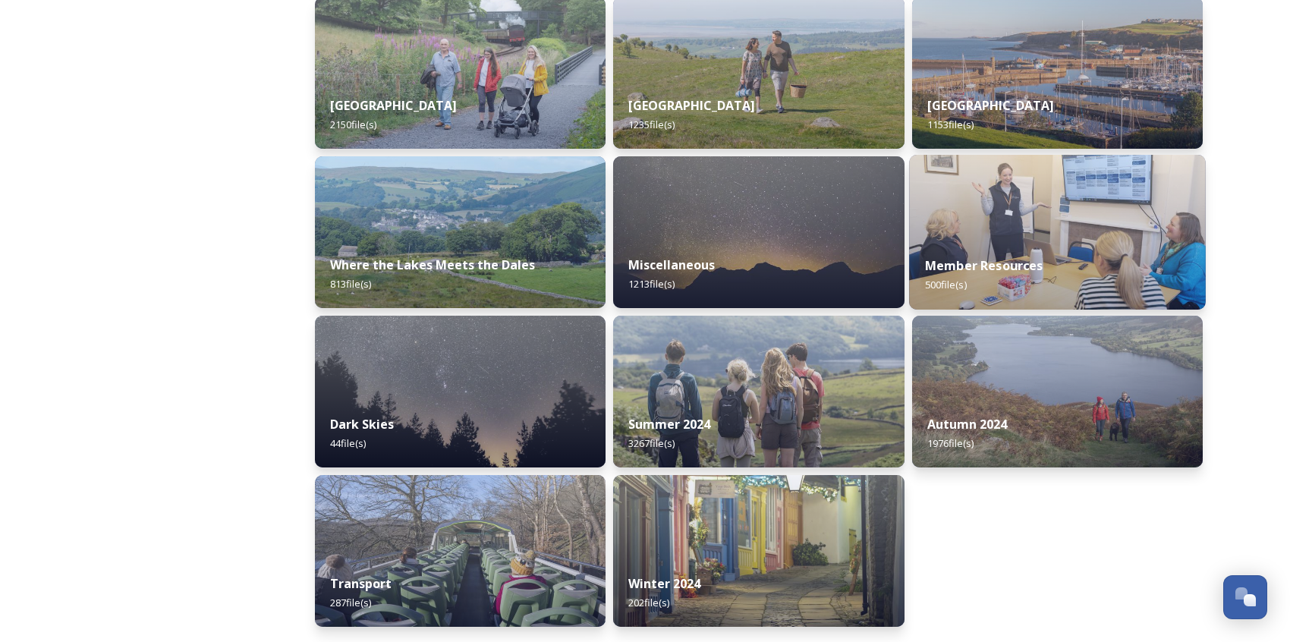
click at [1041, 254] on div "Member Resources 500 file(s)" at bounding box center [1057, 275] width 297 height 69
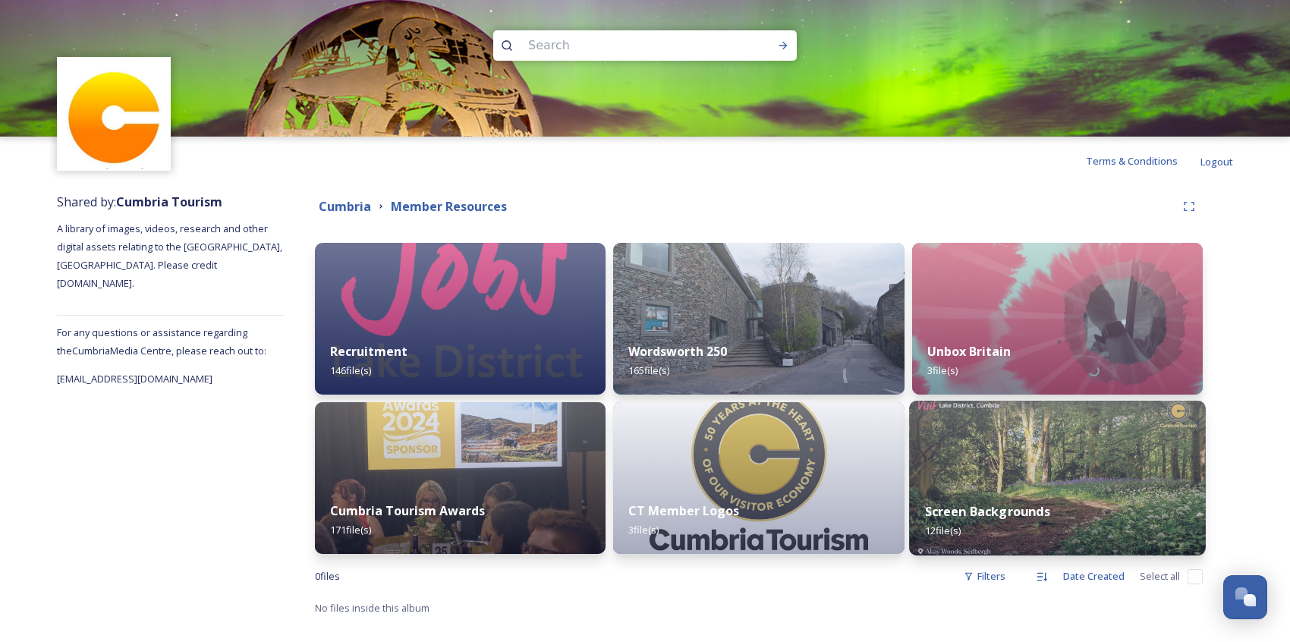
click at [1028, 490] on div "Screen Backgrounds 12 file(s)" at bounding box center [1057, 521] width 297 height 69
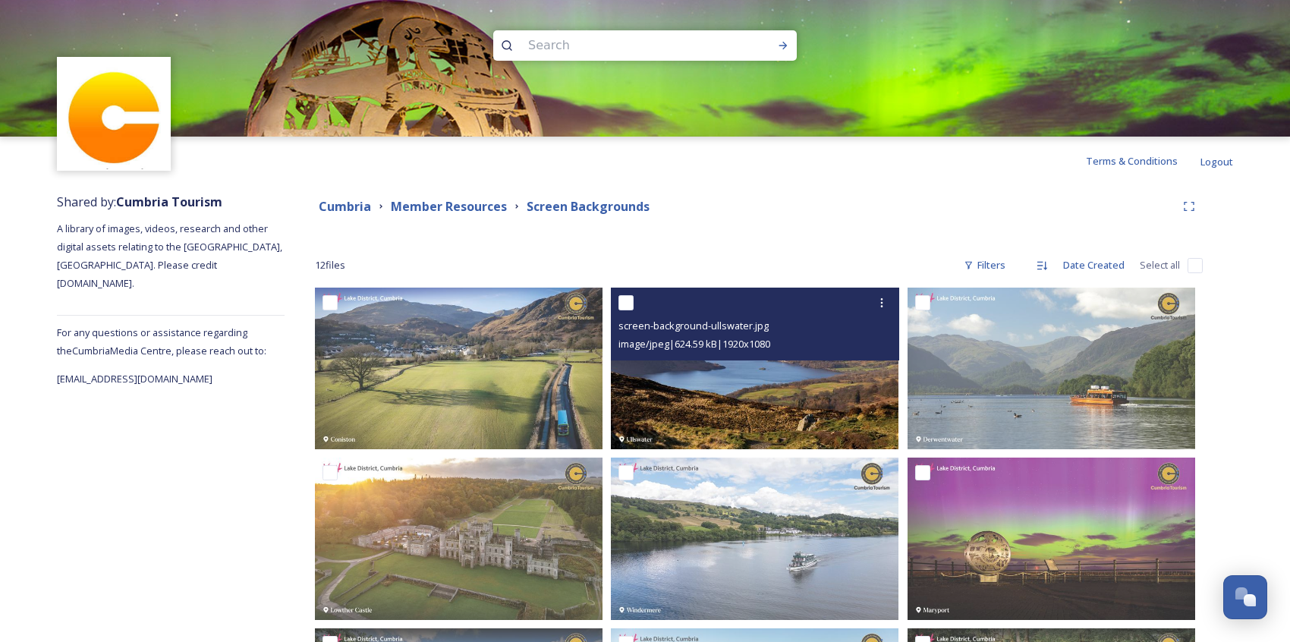
click at [796, 402] on img at bounding box center [755, 369] width 288 height 162
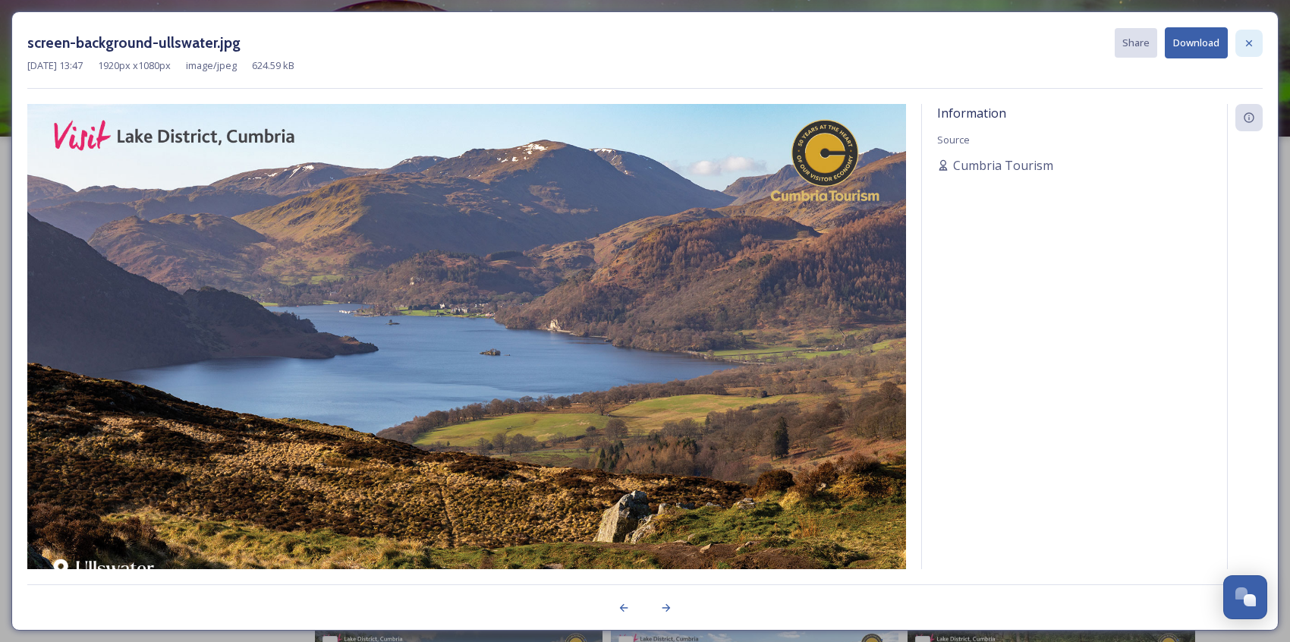
click at [1224, 48] on icon at bounding box center [1249, 43] width 12 height 12
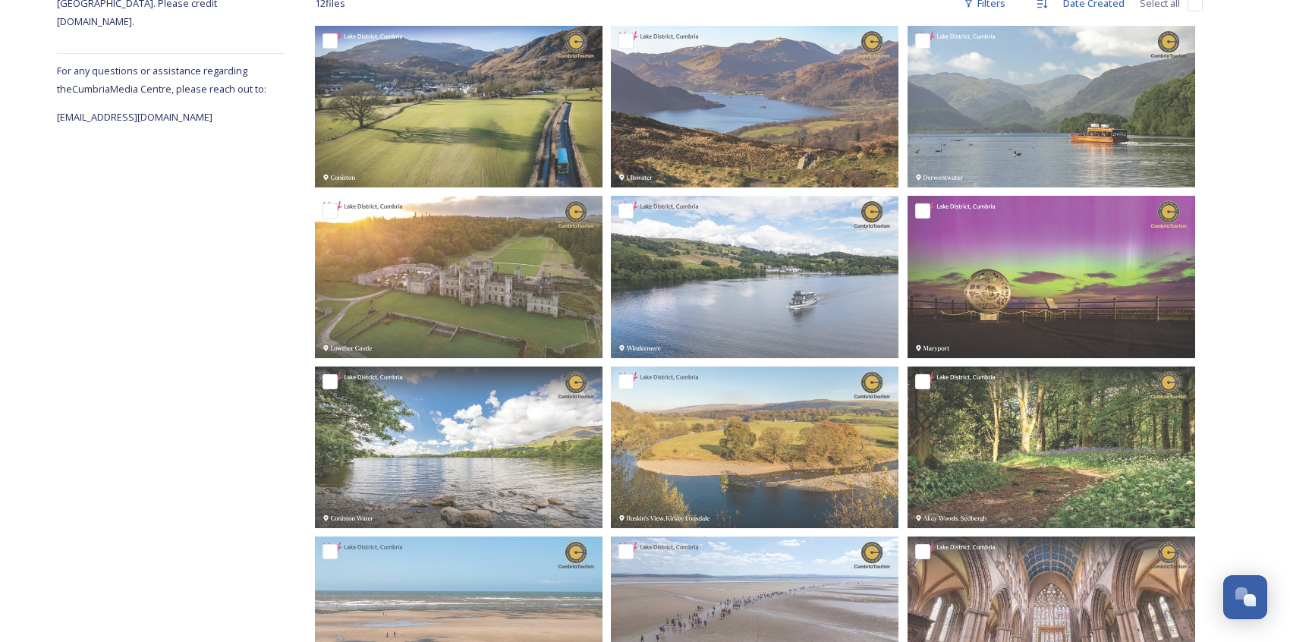
scroll to position [351, 0]
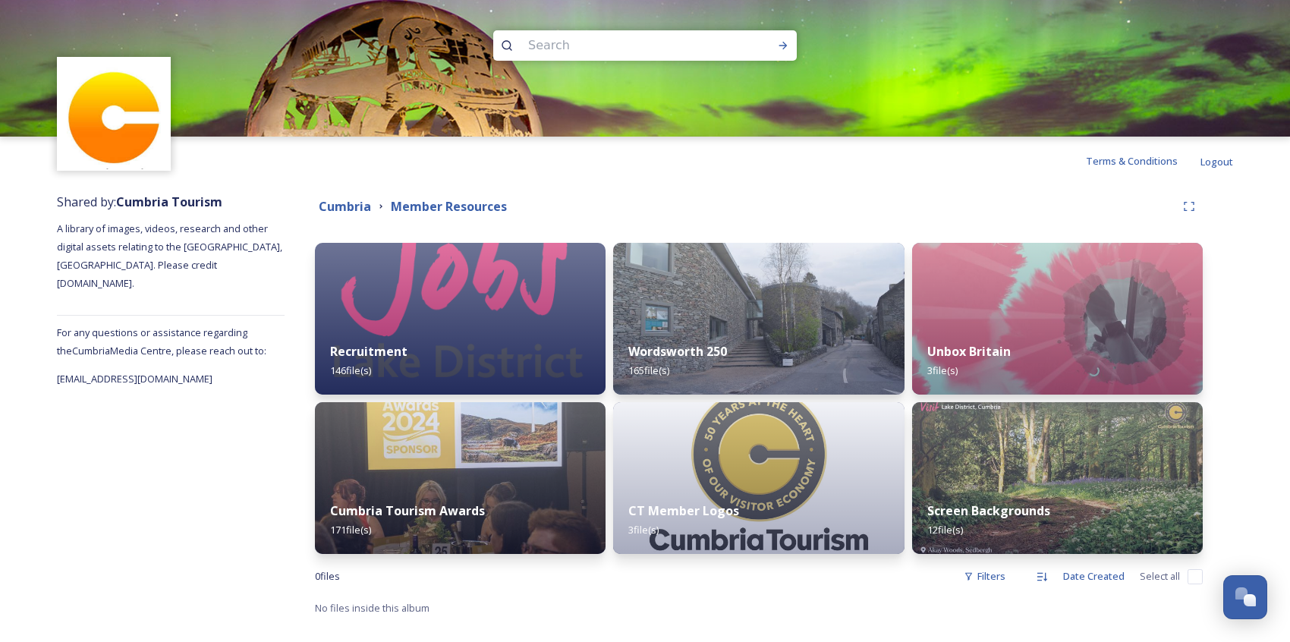
click at [352, 194] on div "Cumbria Member Resources" at bounding box center [759, 206] width 888 height 27
click at [352, 206] on strong "Cumbria" at bounding box center [345, 206] width 52 height 17
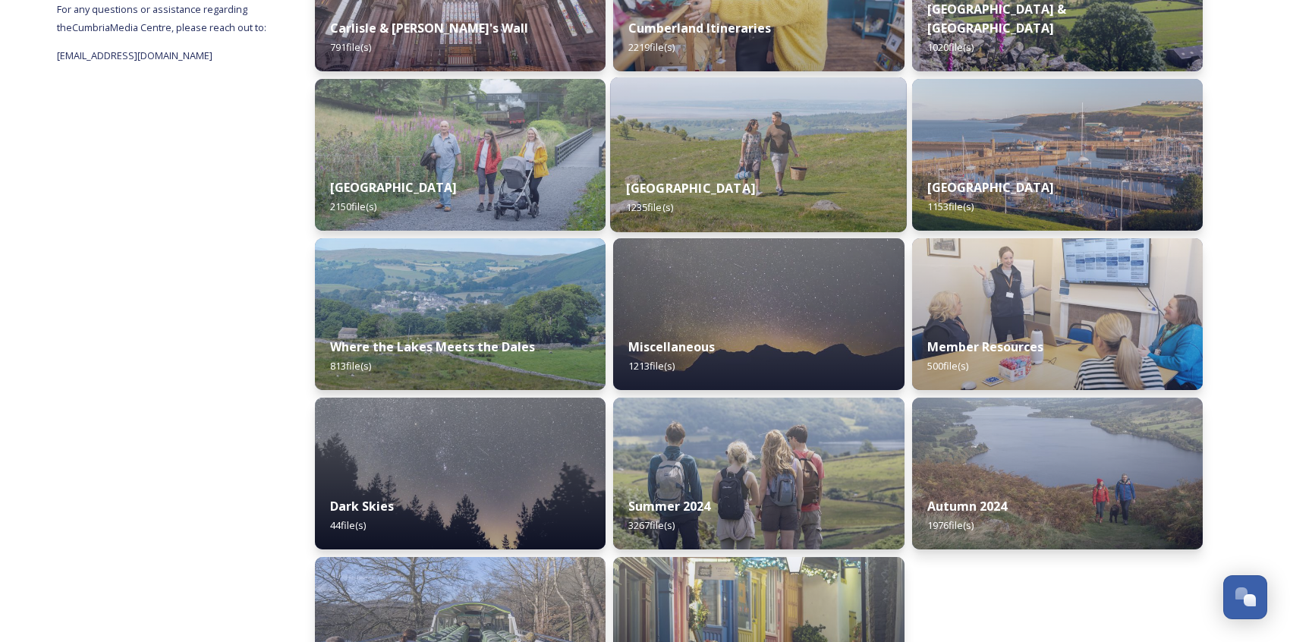
scroll to position [326, 0]
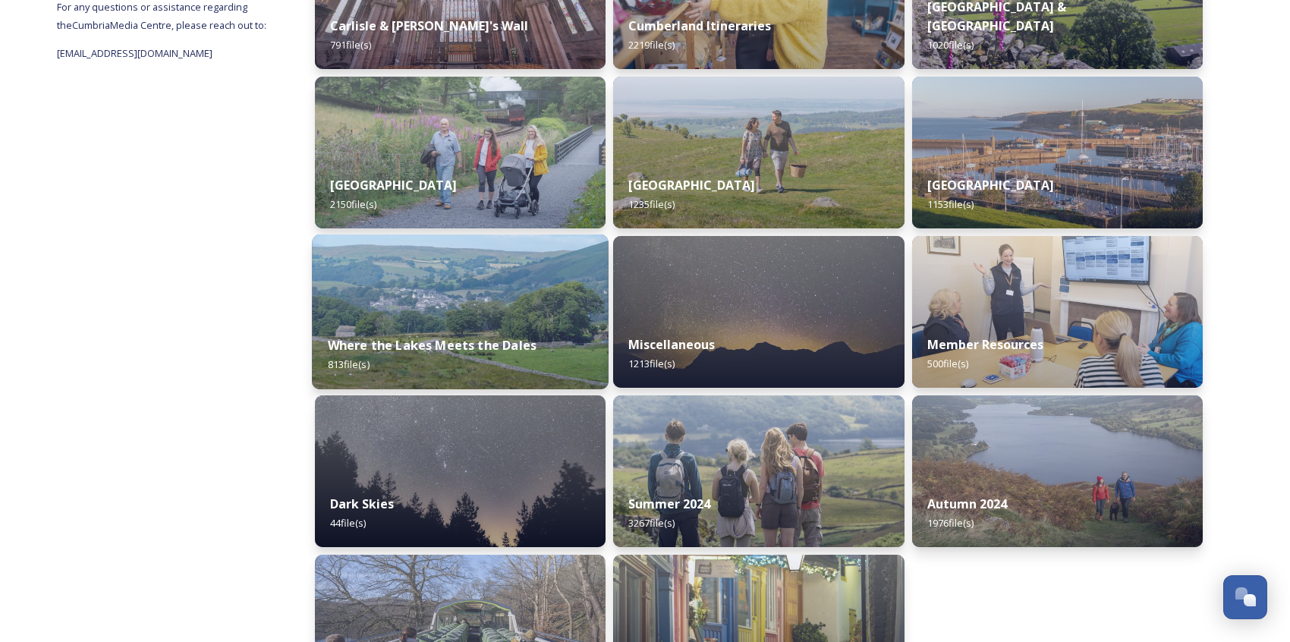
click at [471, 322] on div "Where the Lakes Meets the Dales 813 file(s)" at bounding box center [460, 354] width 297 height 69
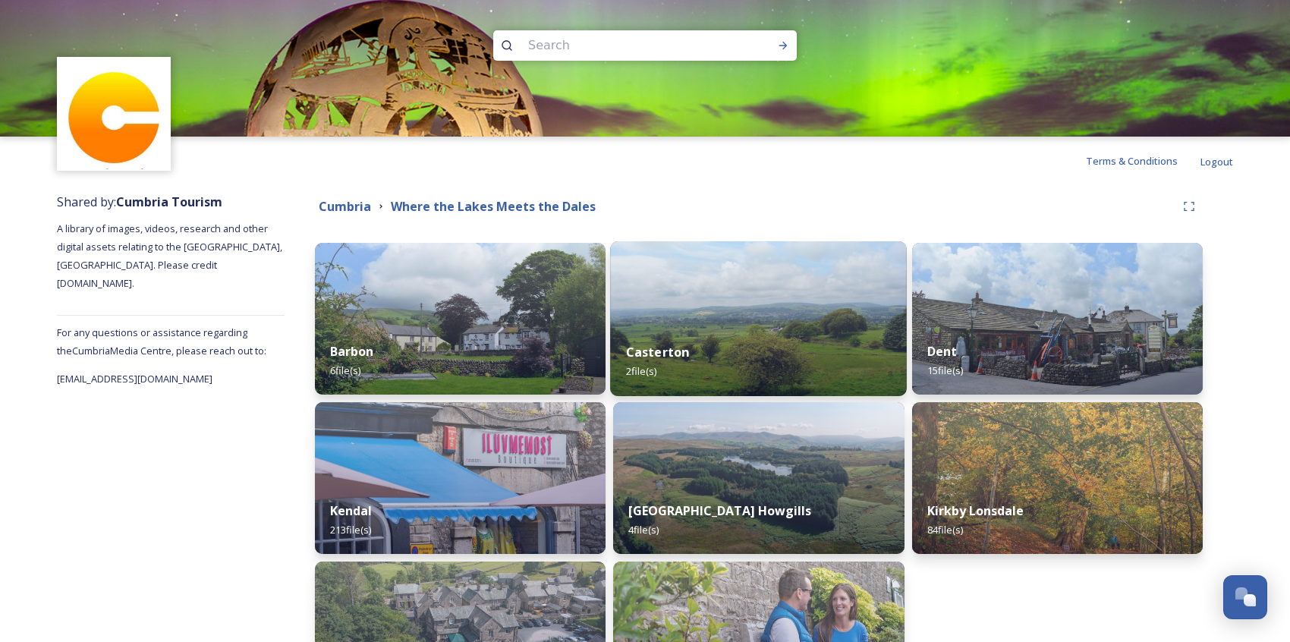
click at [782, 340] on div "Casterton 2 file(s)" at bounding box center [758, 361] width 297 height 69
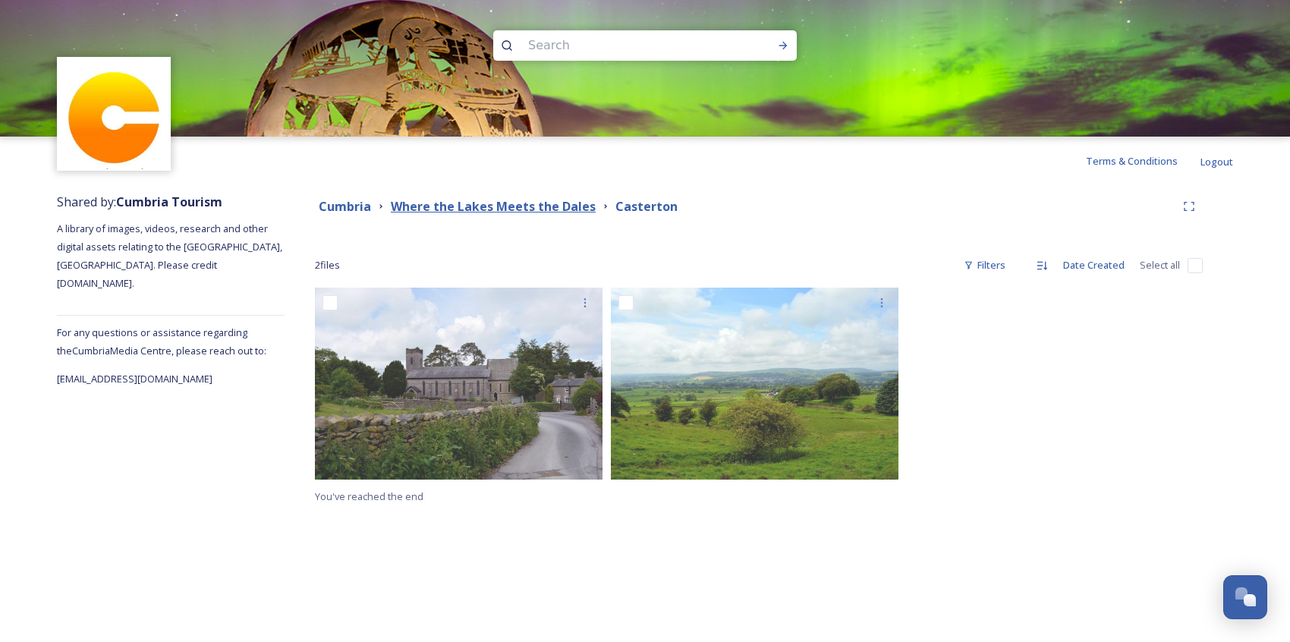
click at [447, 203] on strong "Where the Lakes Meets the Dales" at bounding box center [493, 206] width 205 height 17
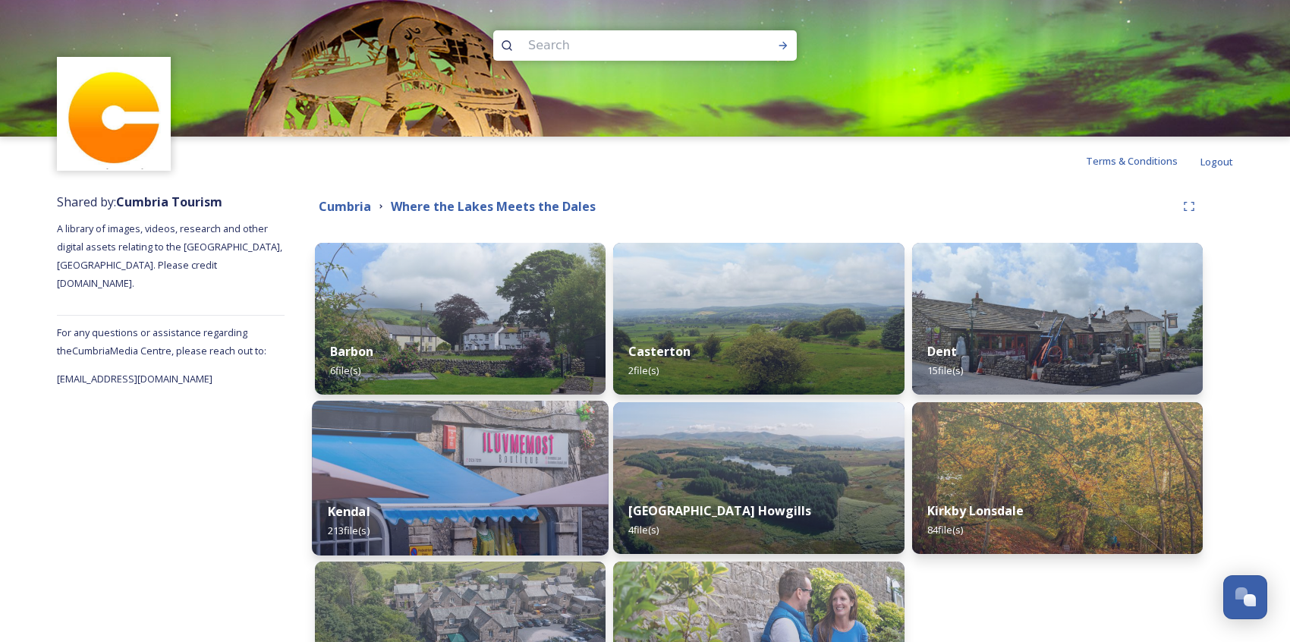
click at [497, 452] on img at bounding box center [460, 478] width 297 height 155
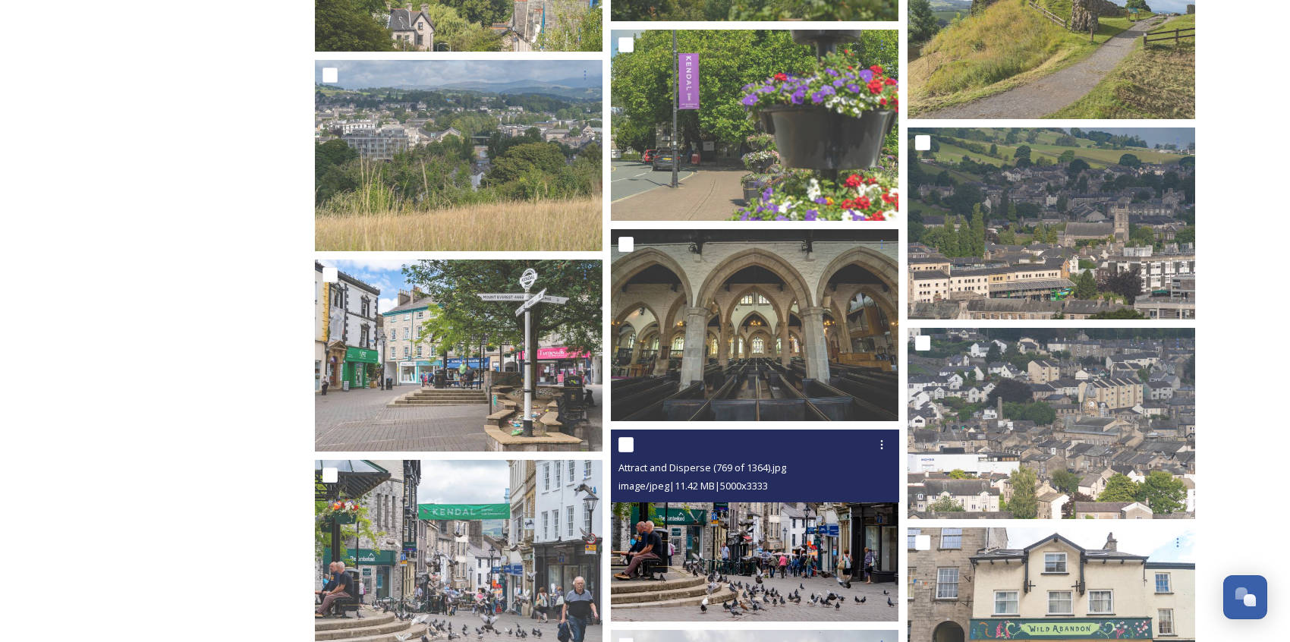
scroll to position [5015, 0]
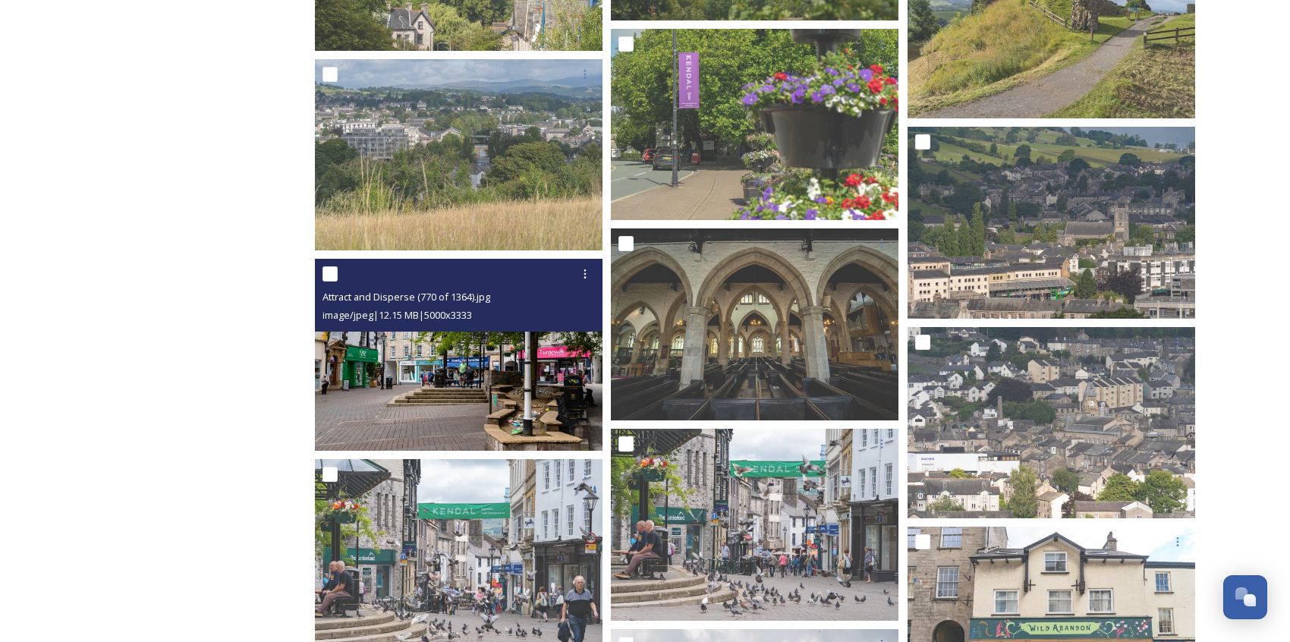
click at [530, 357] on img at bounding box center [459, 355] width 288 height 192
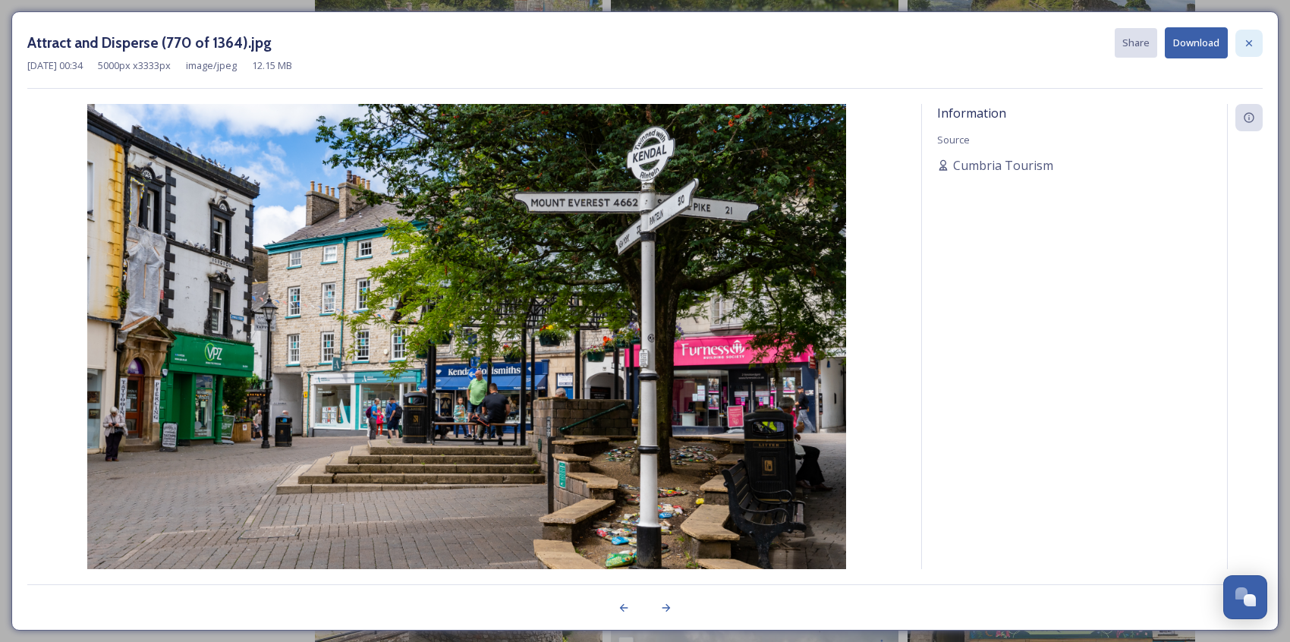
click at [1224, 46] on div at bounding box center [1249, 43] width 27 height 27
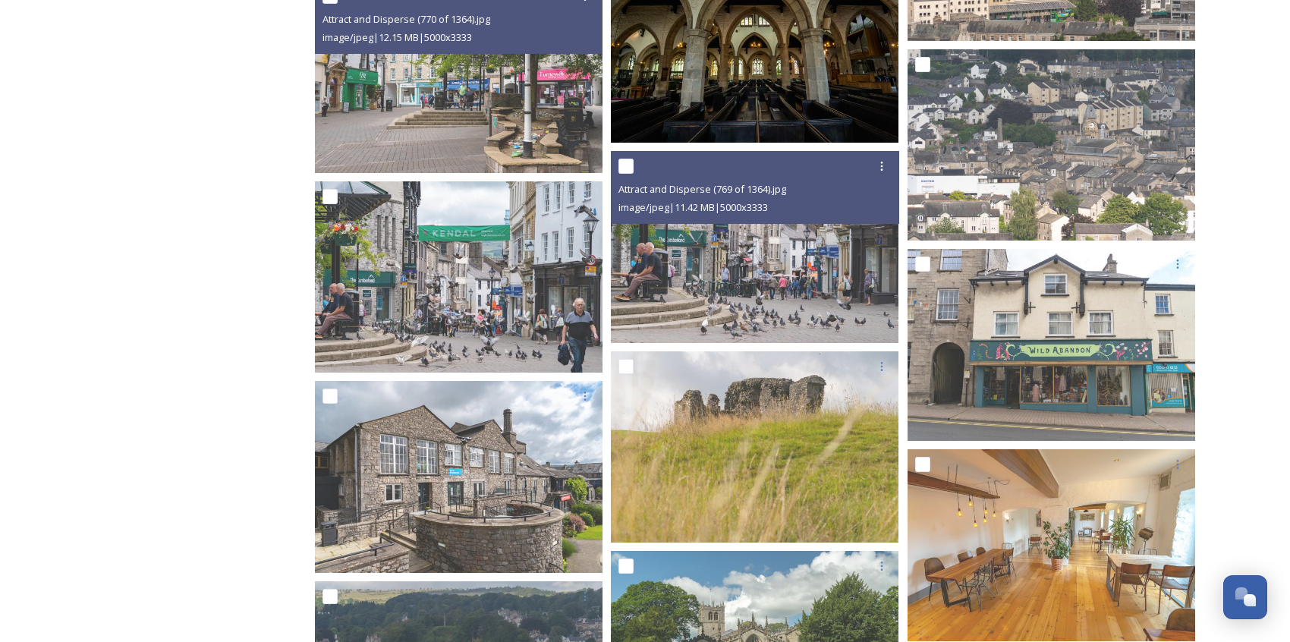
scroll to position [5290, 0]
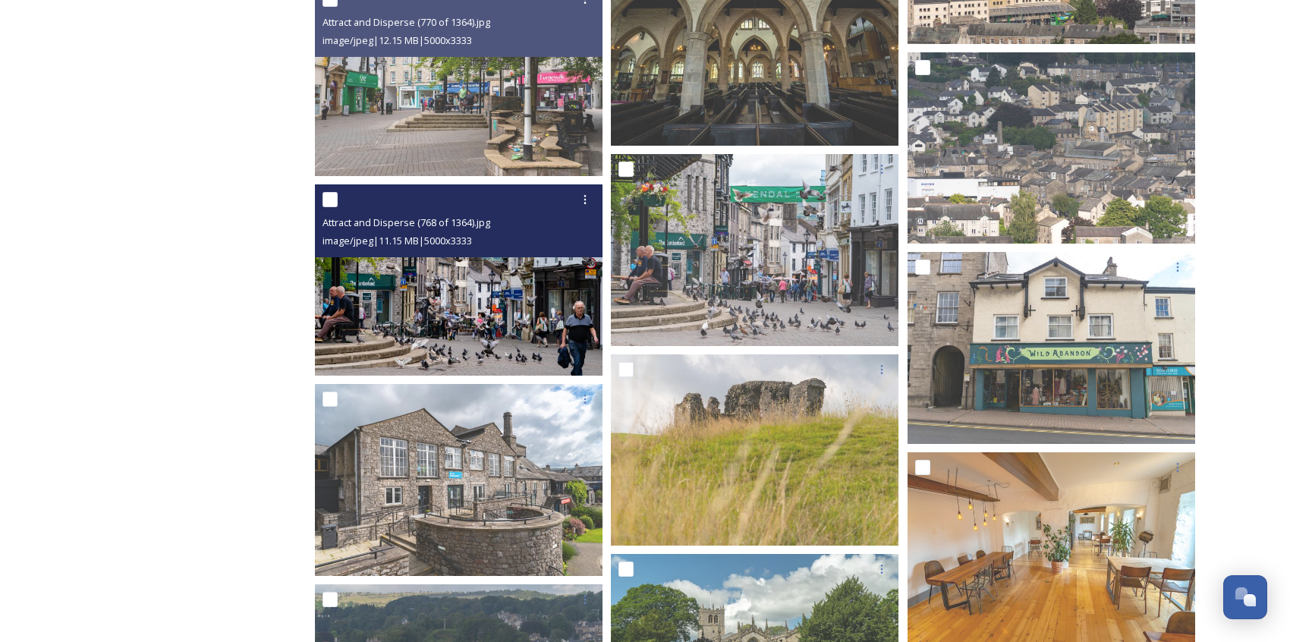
click at [528, 268] on img at bounding box center [459, 280] width 288 height 192
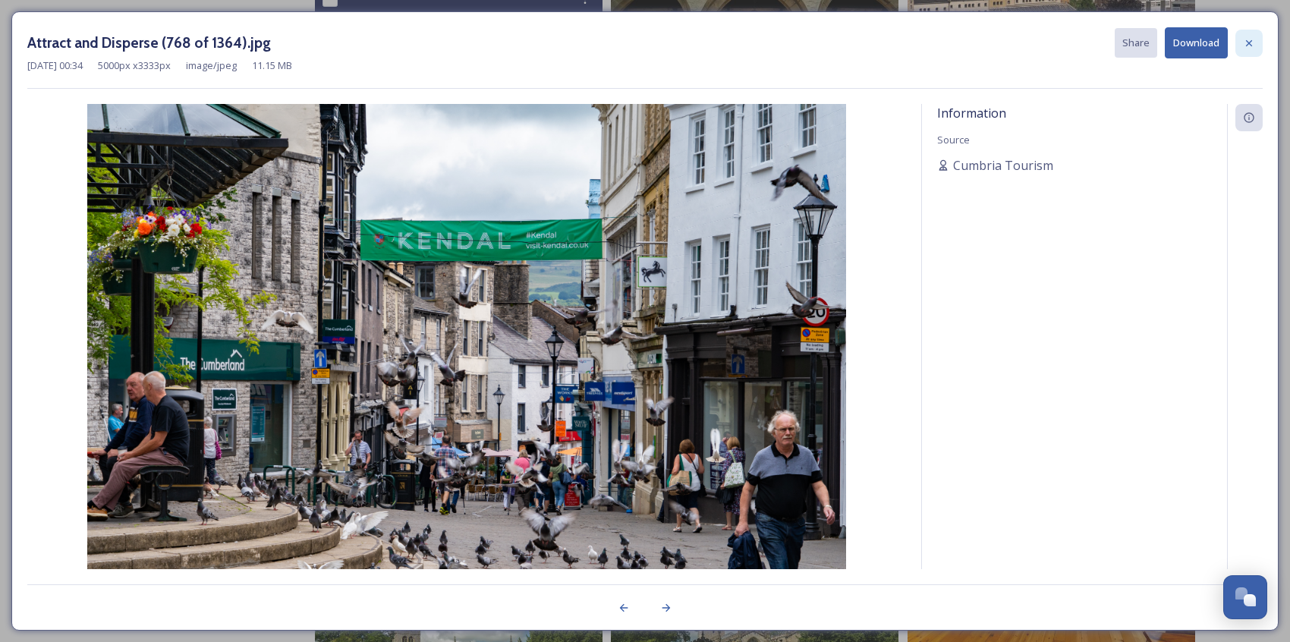
click at [1224, 43] on div at bounding box center [1249, 43] width 27 height 27
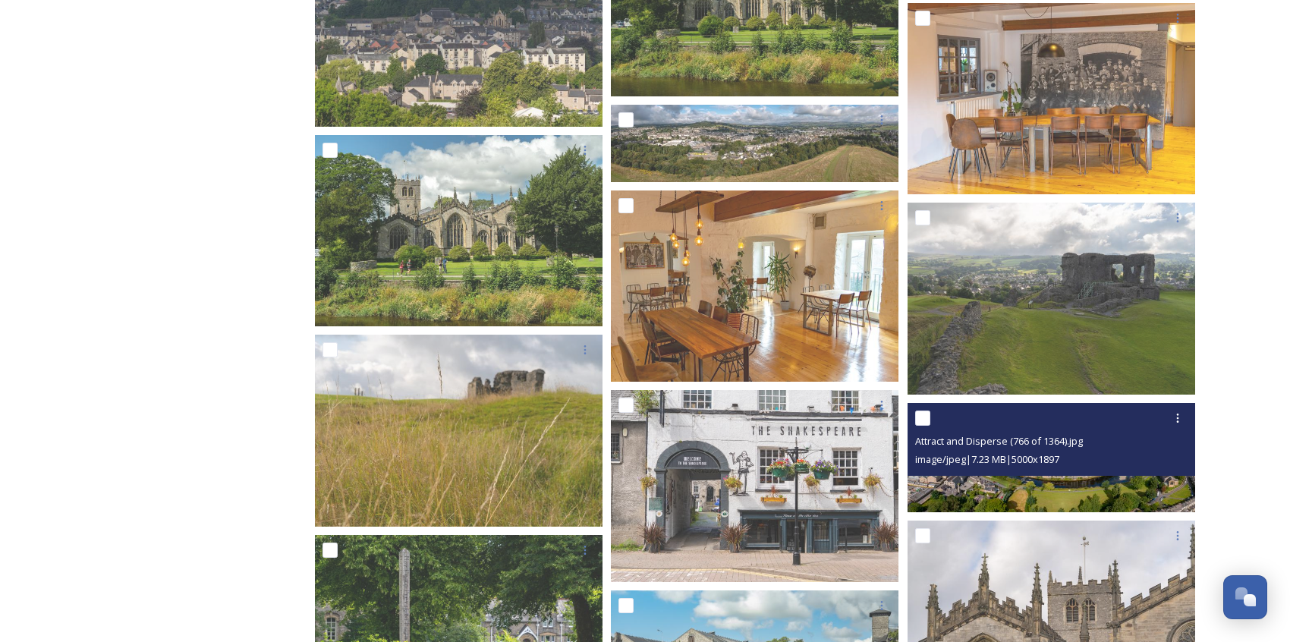
scroll to position [5944, 0]
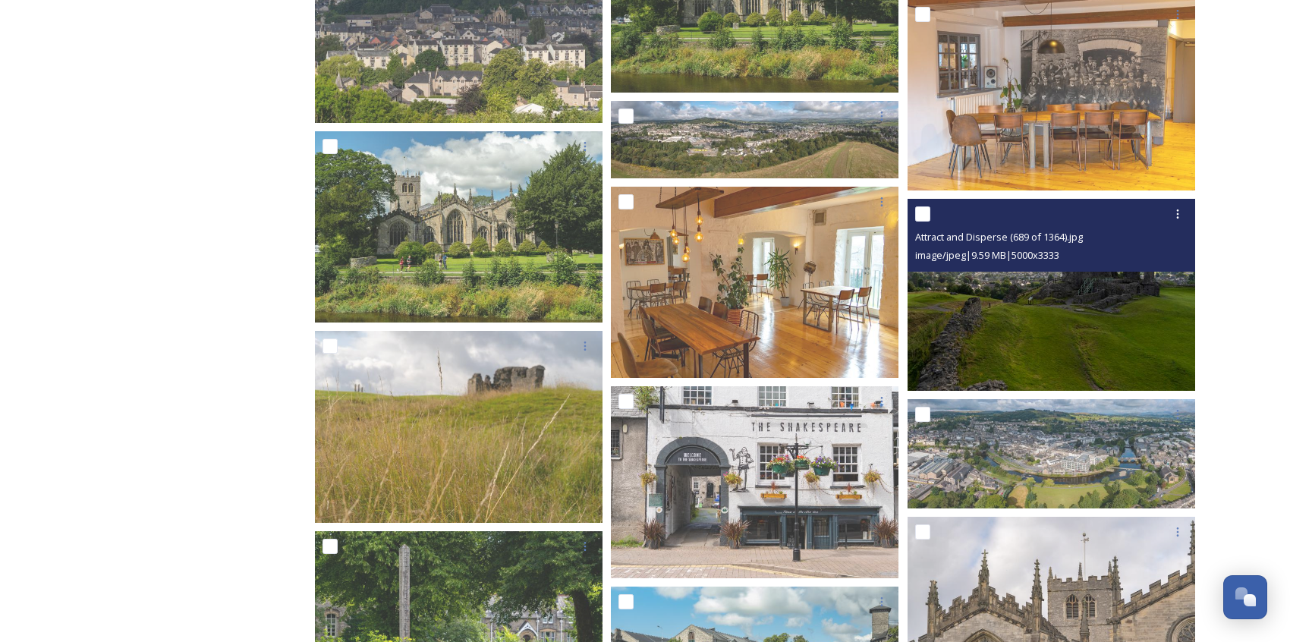
click at [1047, 337] on img at bounding box center [1052, 295] width 288 height 192
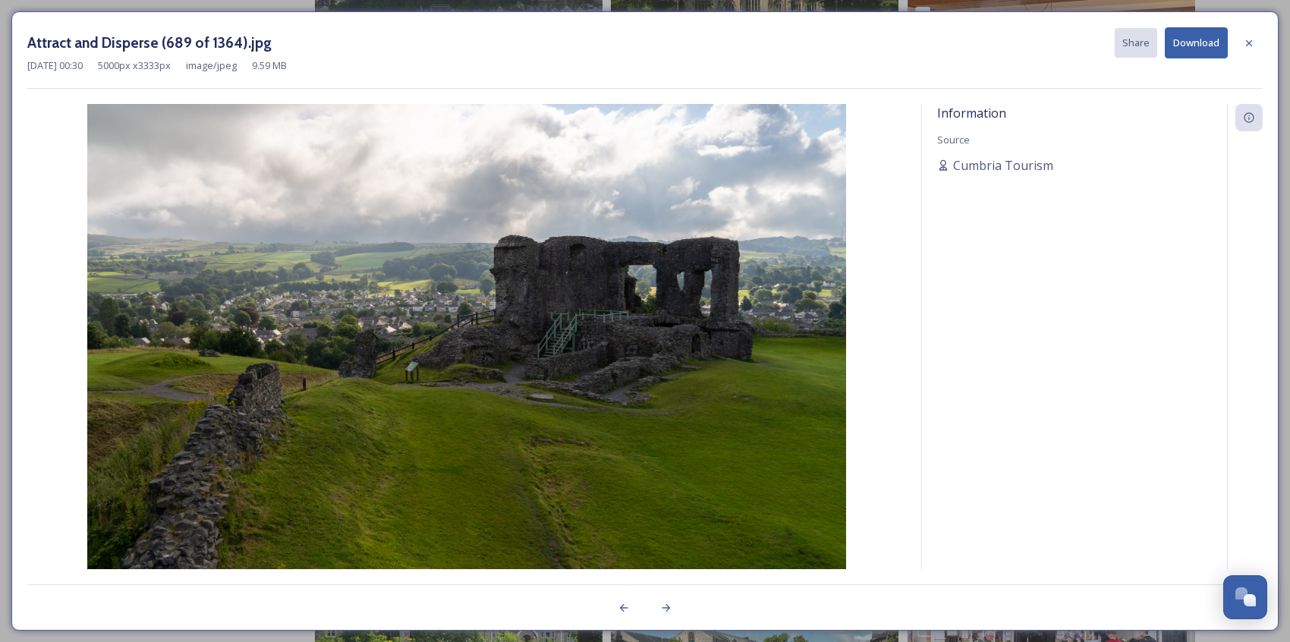
click at [1194, 43] on button "Download" at bounding box center [1196, 42] width 63 height 31
click at [1224, 46] on icon at bounding box center [1249, 43] width 12 height 12
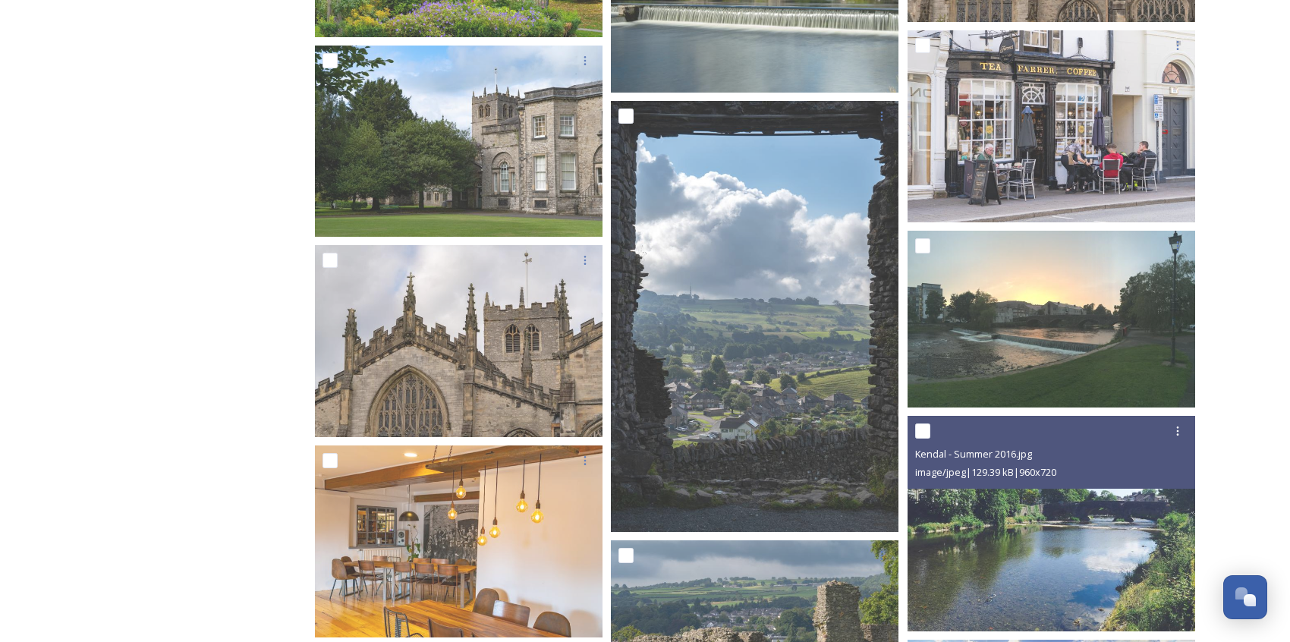
scroll to position [6619, 0]
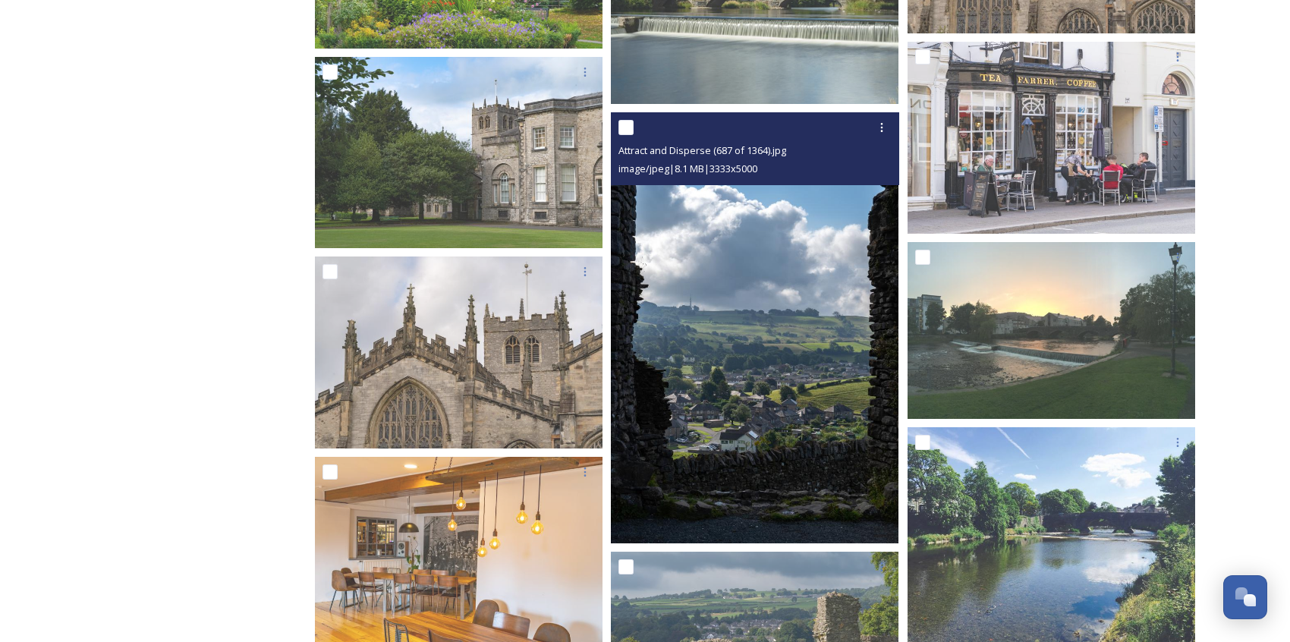
click at [808, 294] on img at bounding box center [755, 328] width 288 height 432
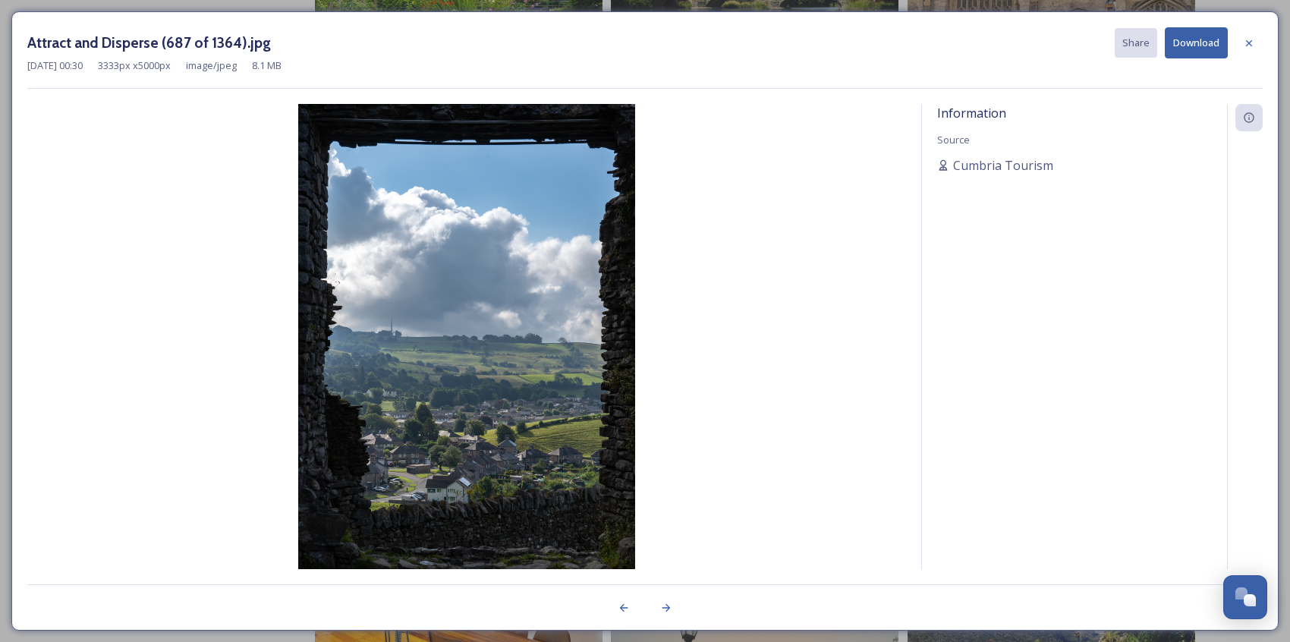
click at [1211, 43] on button "Download" at bounding box center [1196, 42] width 63 height 31
click at [1224, 43] on icon at bounding box center [1249, 43] width 12 height 12
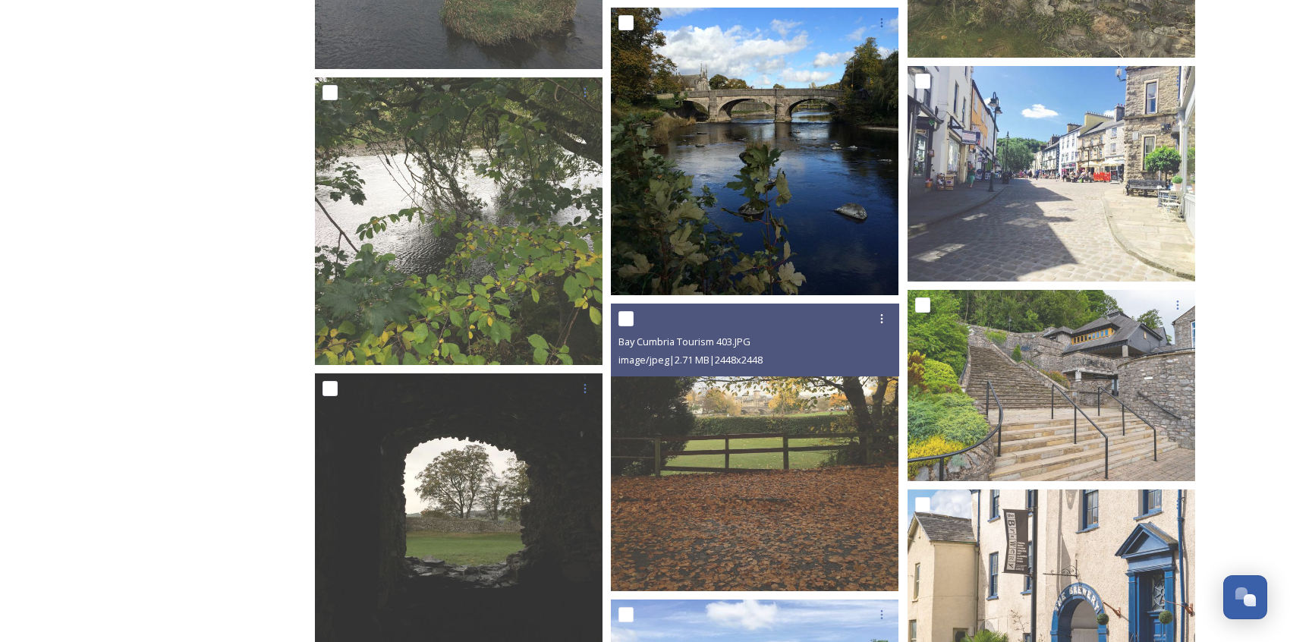
scroll to position [7959, 0]
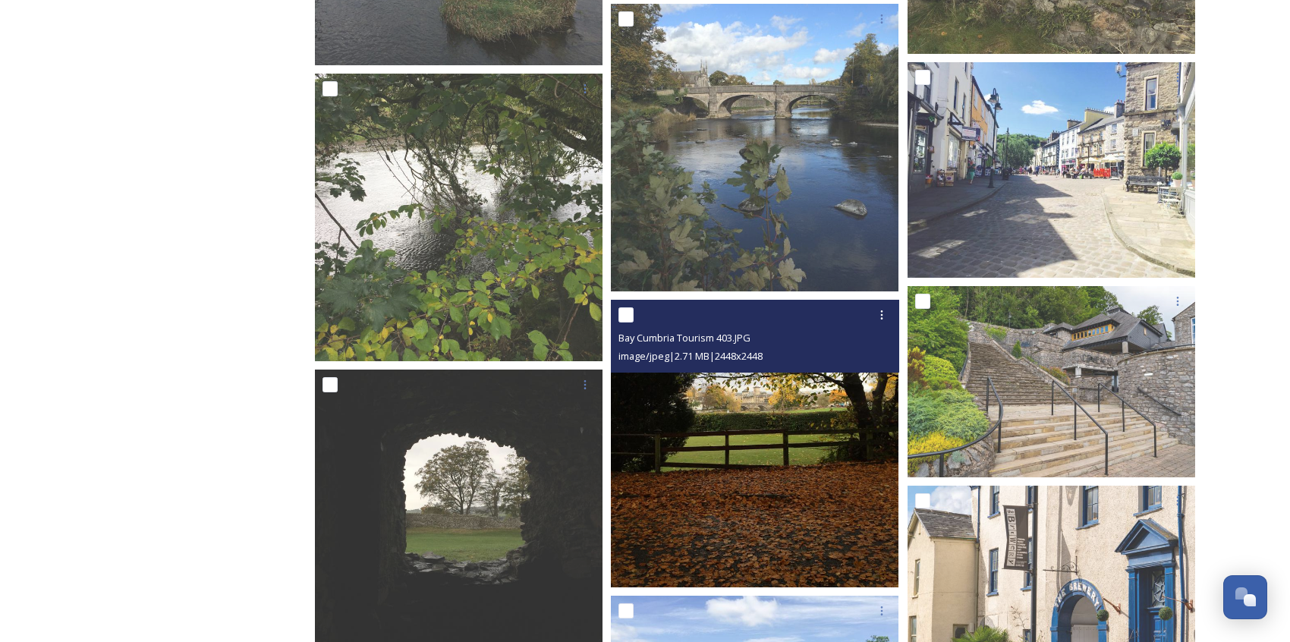
click at [802, 457] on img at bounding box center [755, 444] width 288 height 288
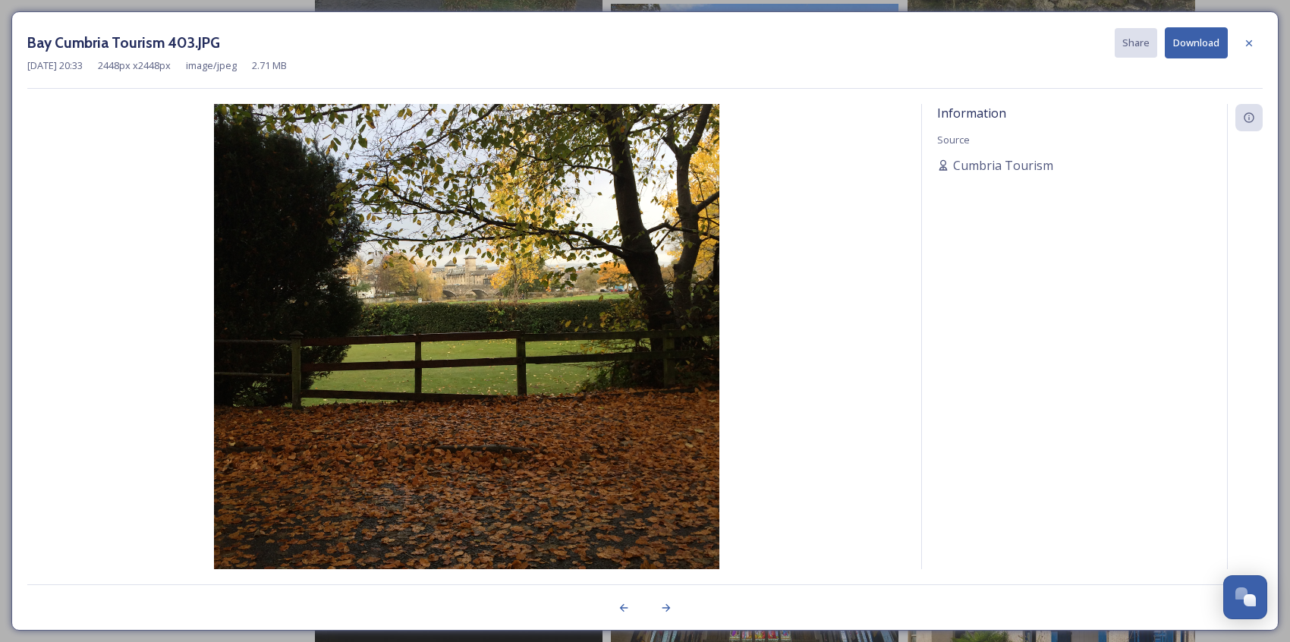
click at [1196, 52] on button "Download" at bounding box center [1196, 42] width 63 height 31
click at [1224, 41] on icon at bounding box center [1249, 43] width 12 height 12
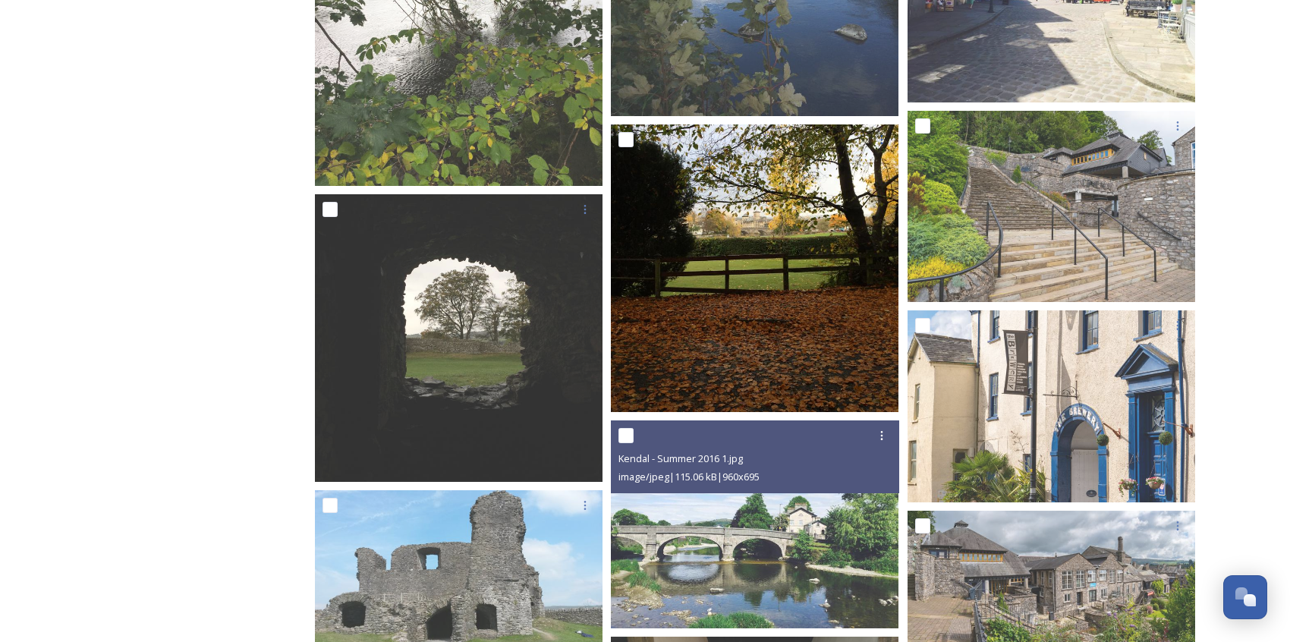
scroll to position [8137, 0]
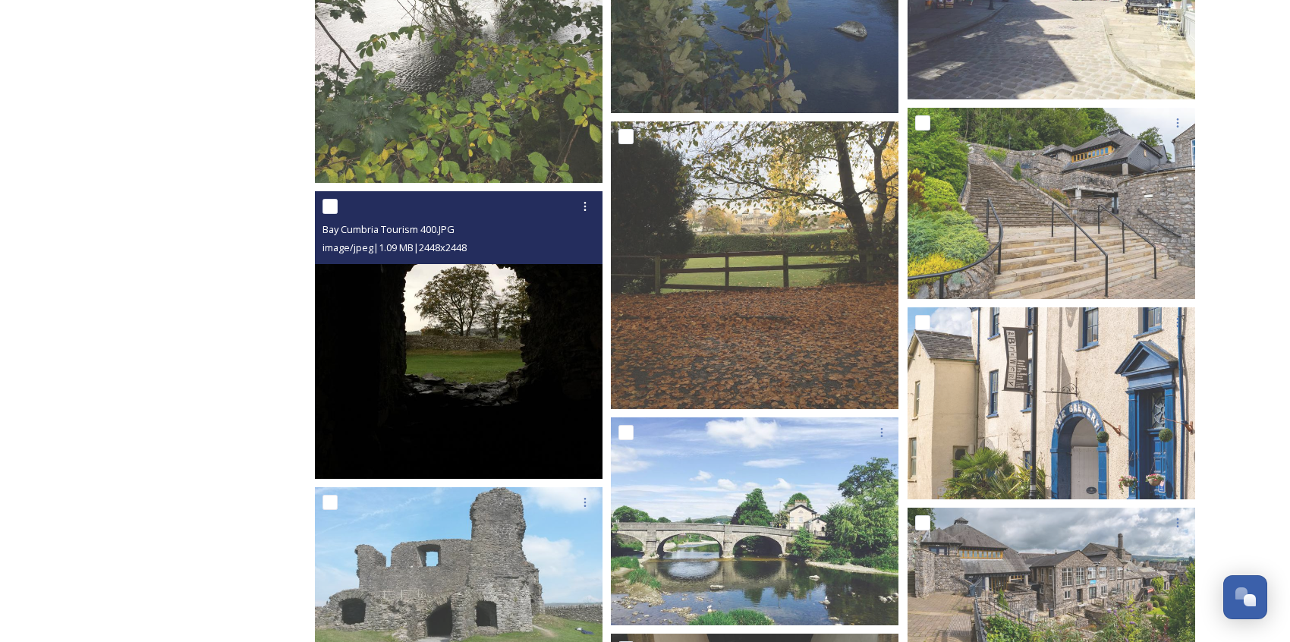
click at [525, 389] on img at bounding box center [459, 335] width 288 height 288
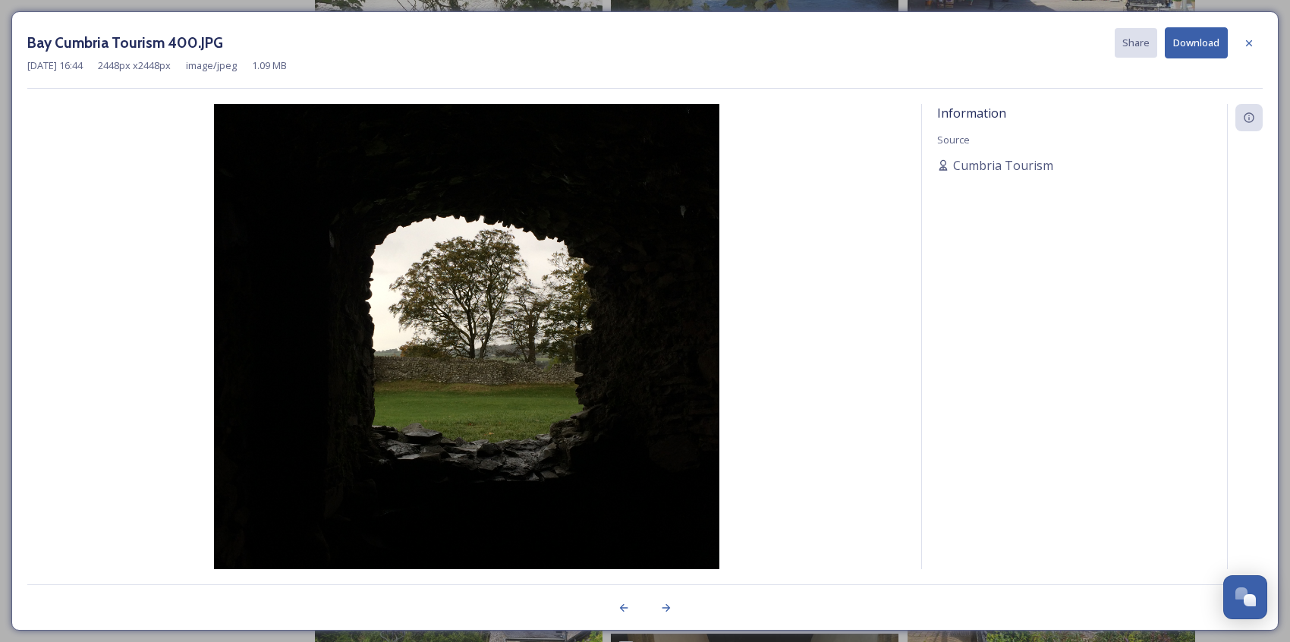
click at [1210, 39] on button "Download" at bounding box center [1196, 42] width 63 height 31
click at [1224, 46] on icon at bounding box center [1249, 43] width 12 height 12
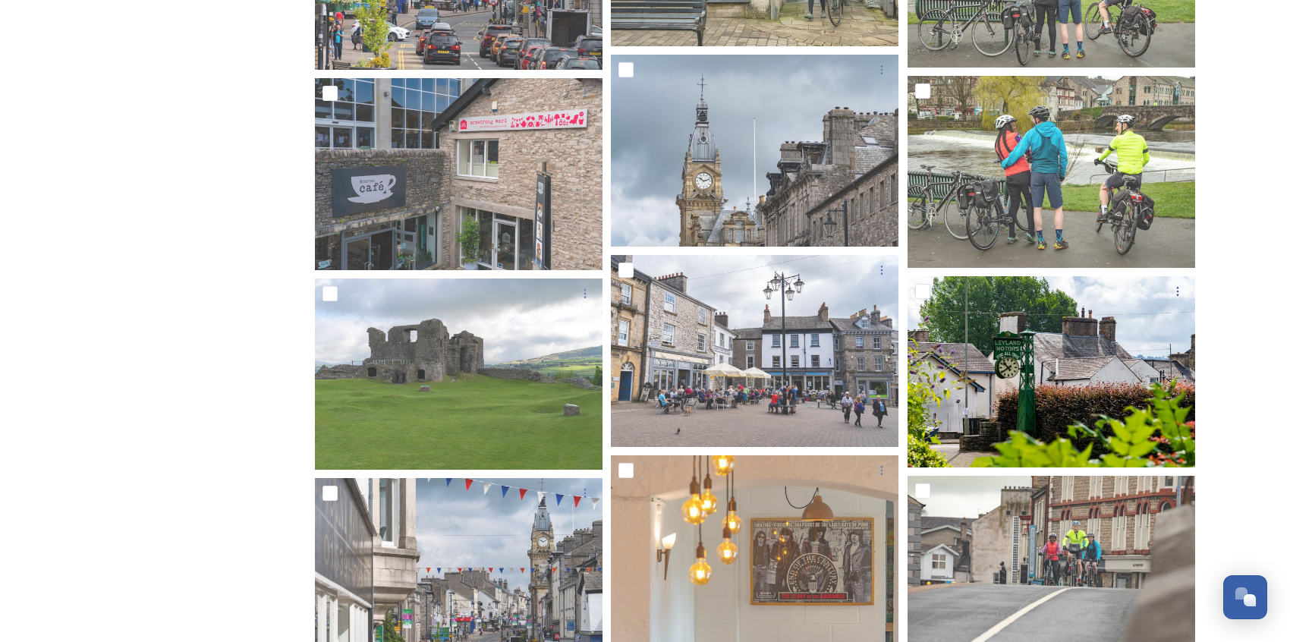
scroll to position [10479, 0]
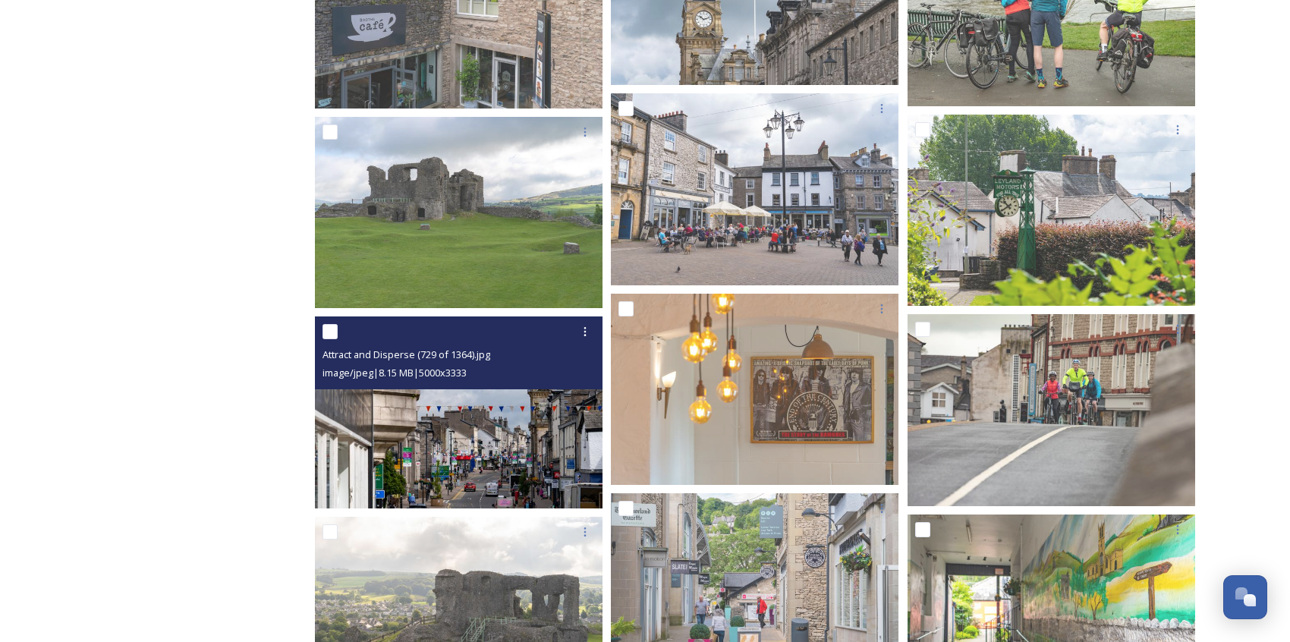
click at [513, 425] on img at bounding box center [459, 413] width 288 height 192
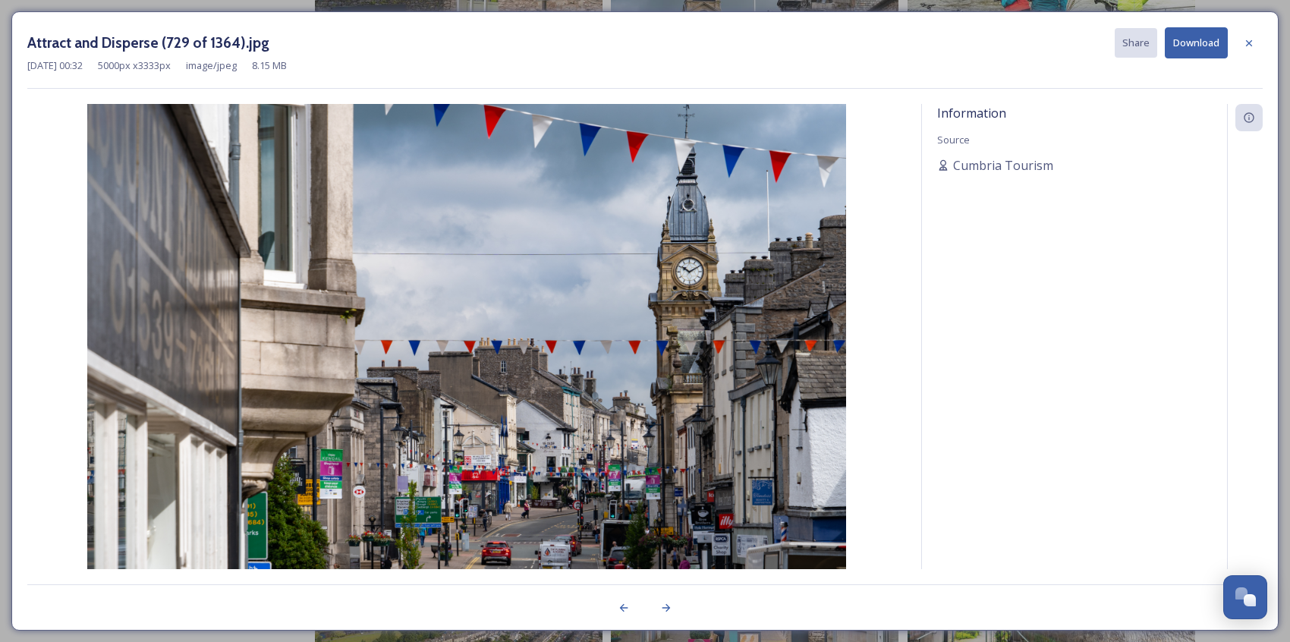
click at [1203, 43] on button "Download" at bounding box center [1196, 42] width 63 height 31
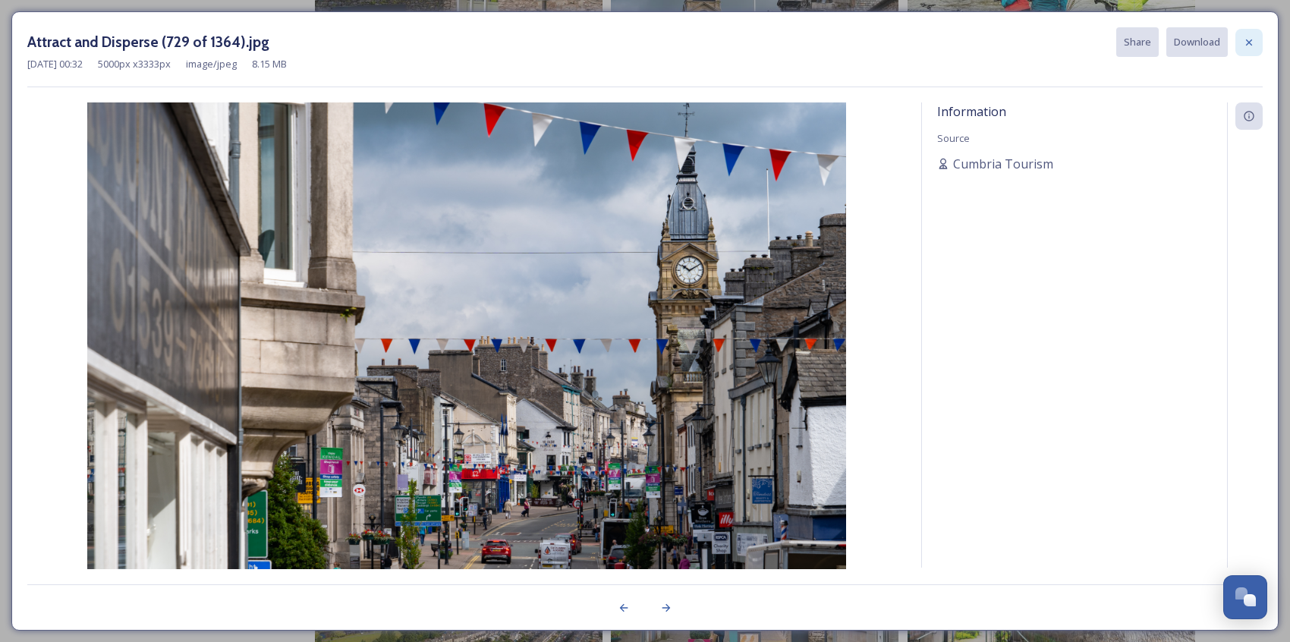
click at [1224, 47] on icon at bounding box center [1249, 42] width 12 height 12
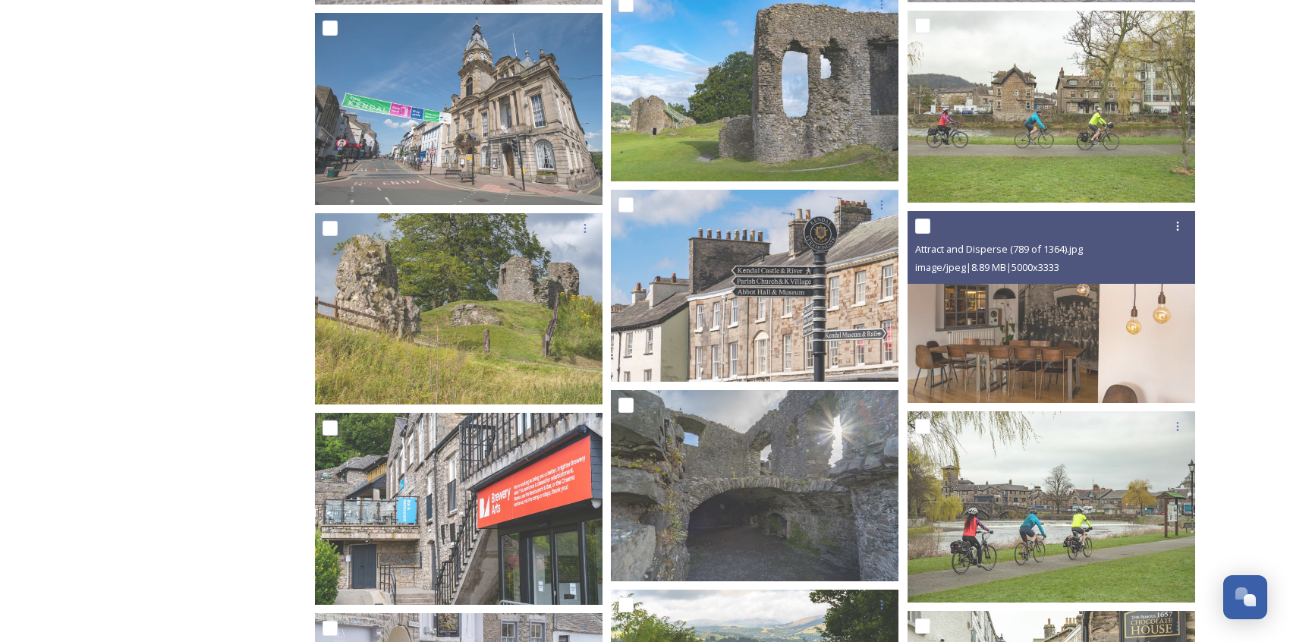
scroll to position [12004, 0]
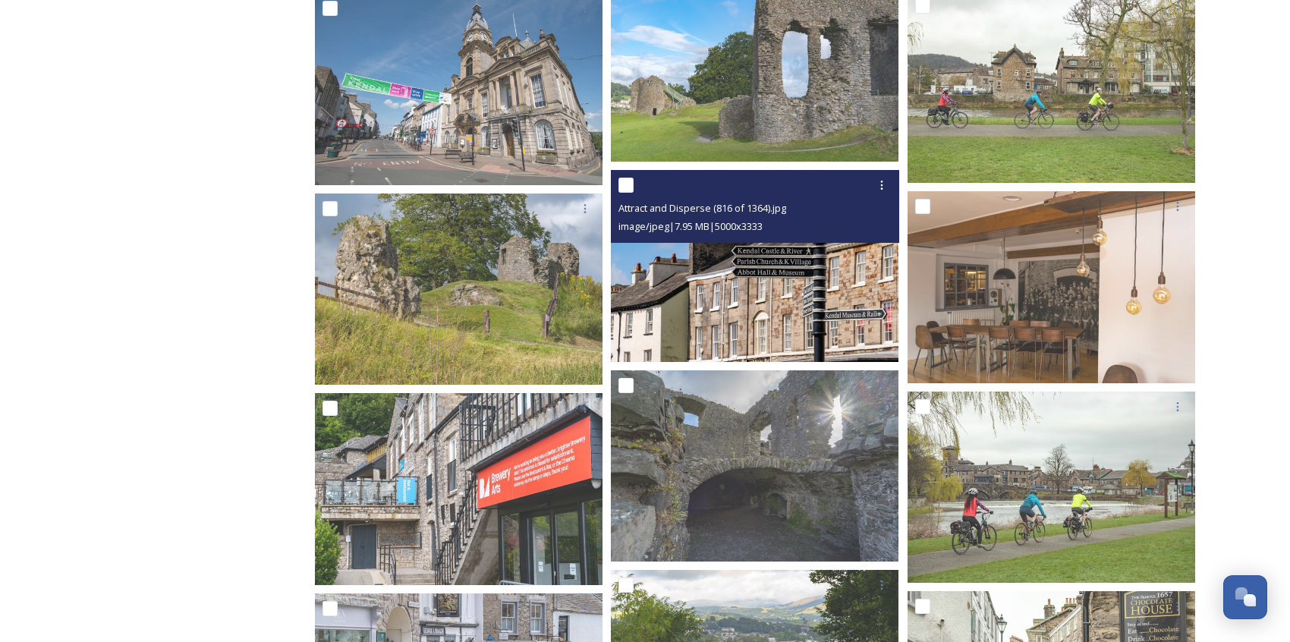
click at [838, 285] on img at bounding box center [755, 266] width 288 height 192
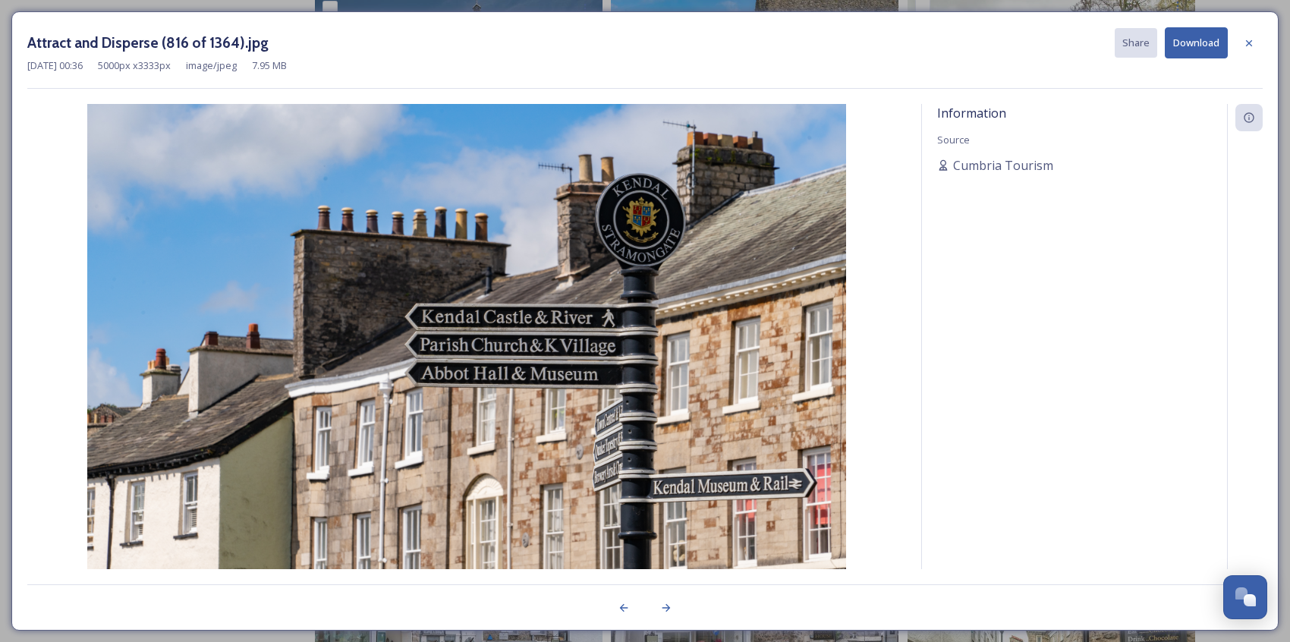
click at [1191, 63] on div "[DATE] 00:36 5000 px x 3333 px image/jpeg 7.95 MB" at bounding box center [645, 65] width 1236 height 14
click at [1188, 49] on button "Download" at bounding box center [1196, 42] width 63 height 31
click at [1224, 46] on icon at bounding box center [1249, 43] width 12 height 12
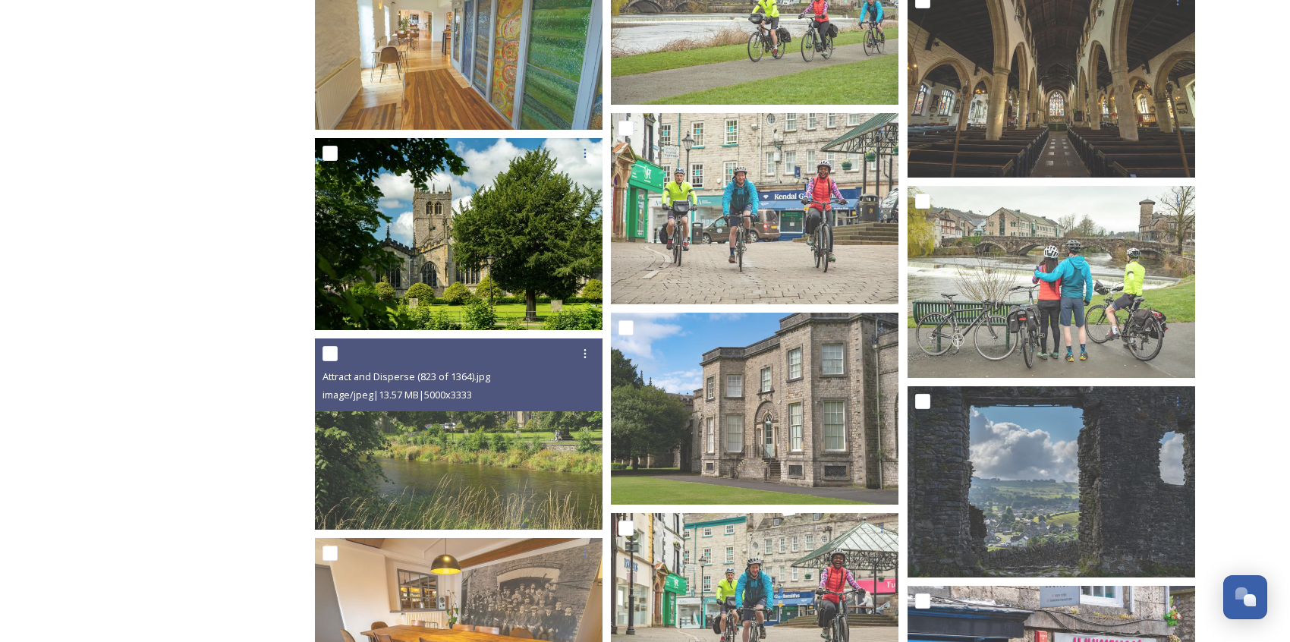
scroll to position [13612, 0]
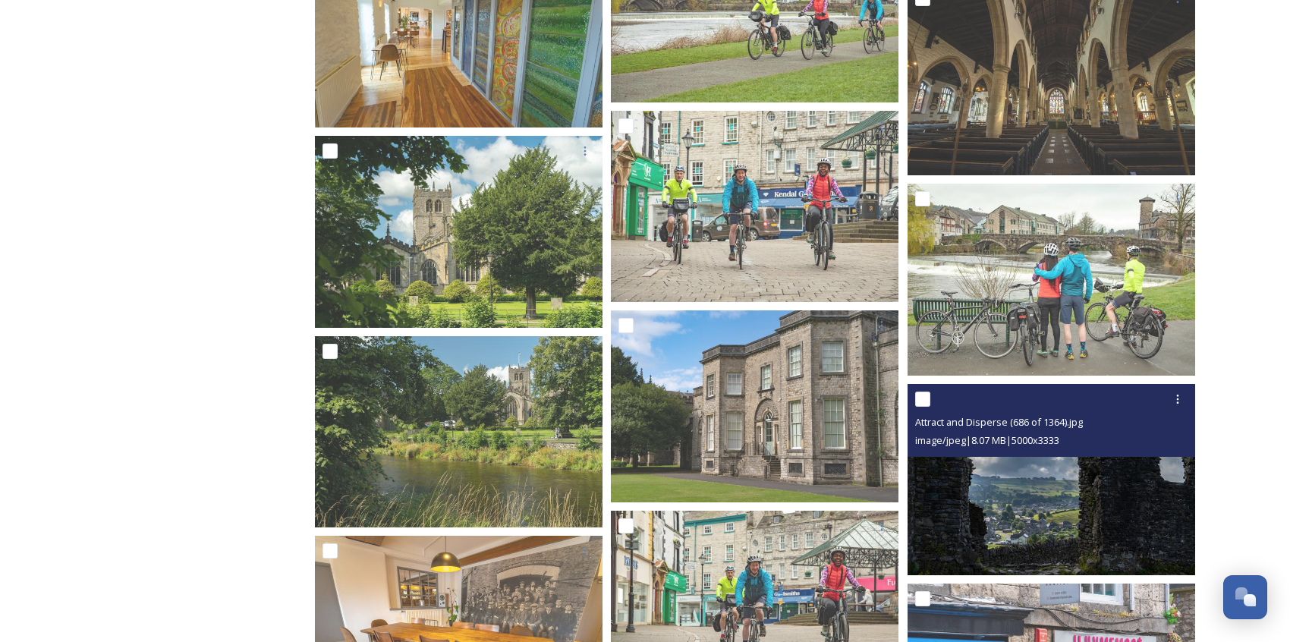
click at [1015, 549] on img at bounding box center [1052, 480] width 288 height 192
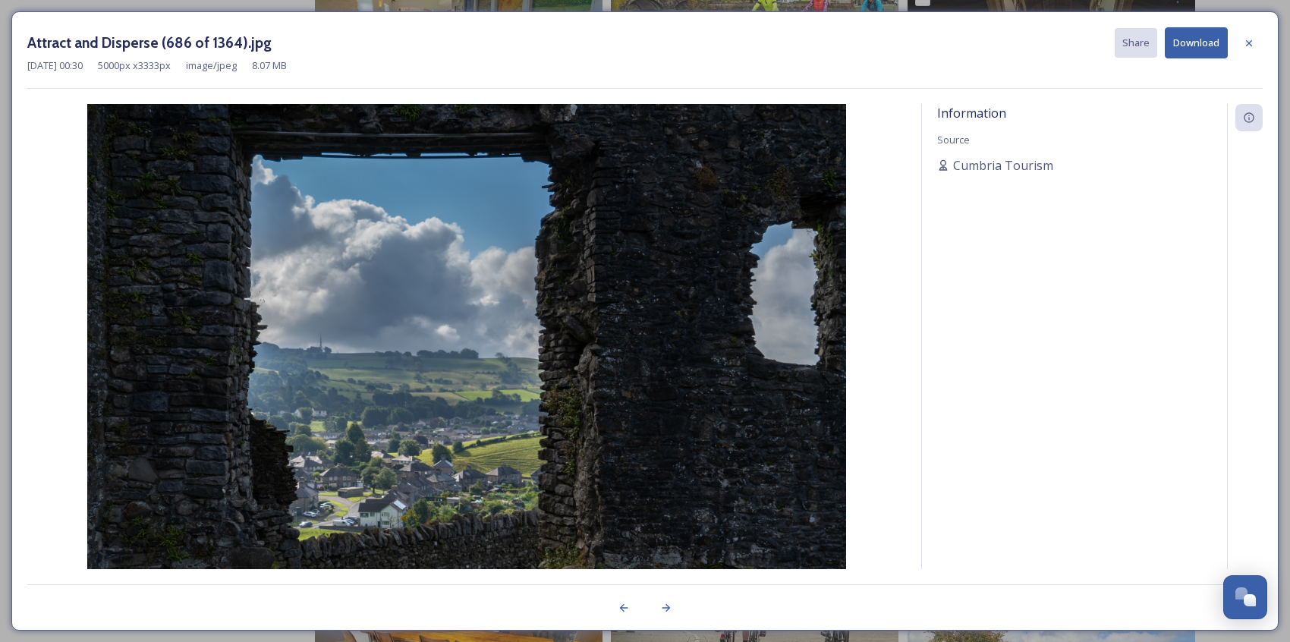
click at [1199, 46] on button "Download" at bounding box center [1196, 42] width 63 height 31
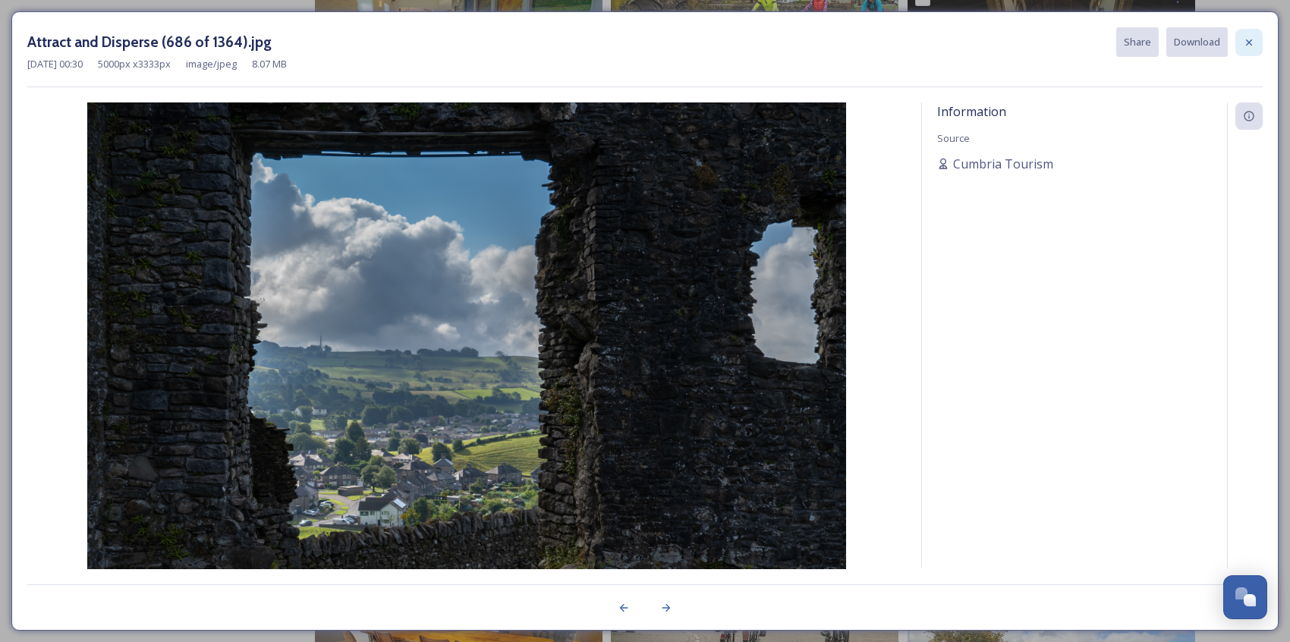
click at [1224, 44] on icon at bounding box center [1249, 42] width 6 height 6
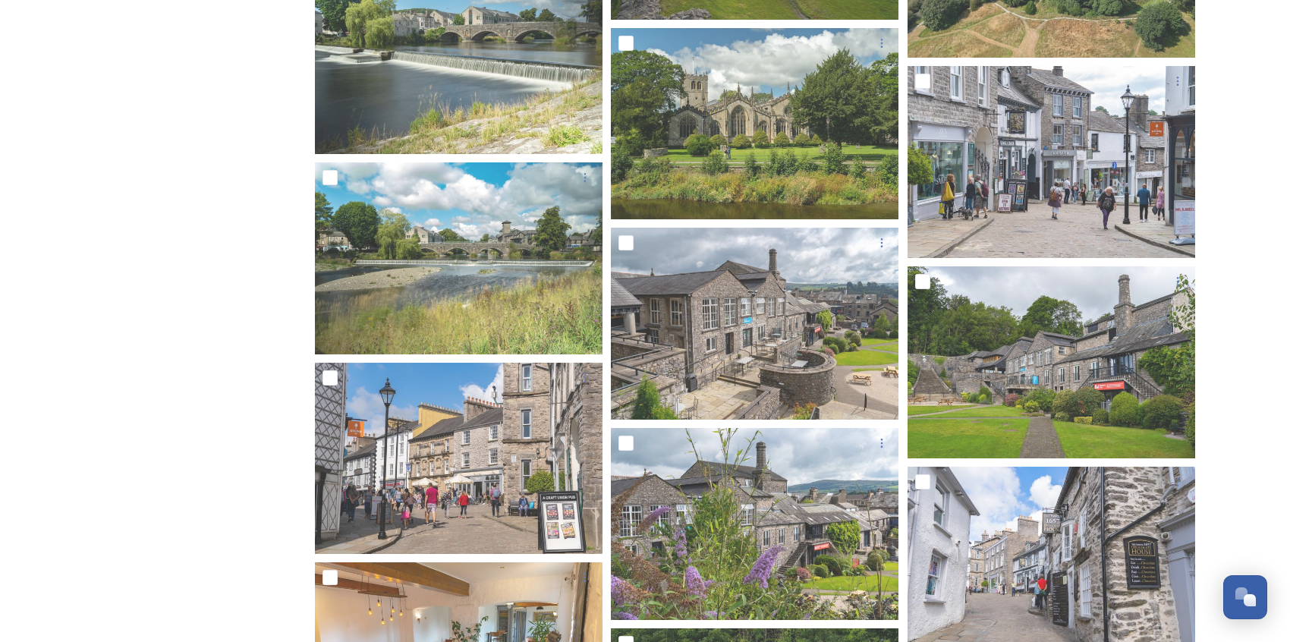
scroll to position [0, 0]
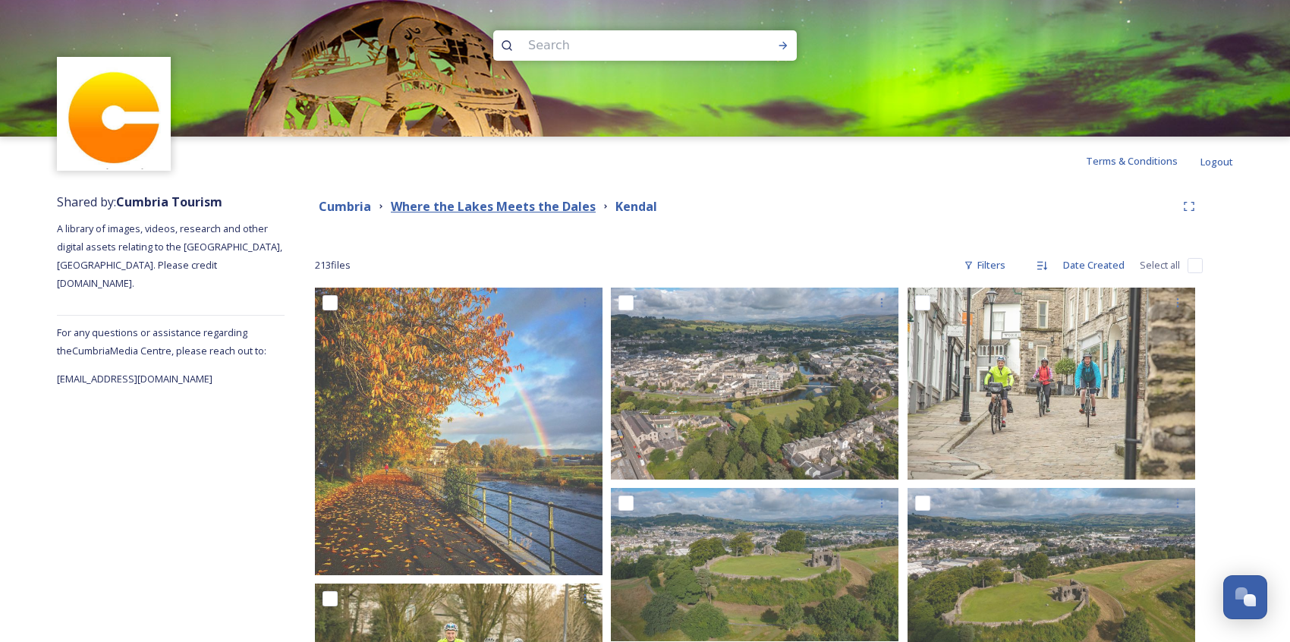
click at [590, 207] on strong "Where the Lakes Meets the Dales" at bounding box center [493, 206] width 205 height 17
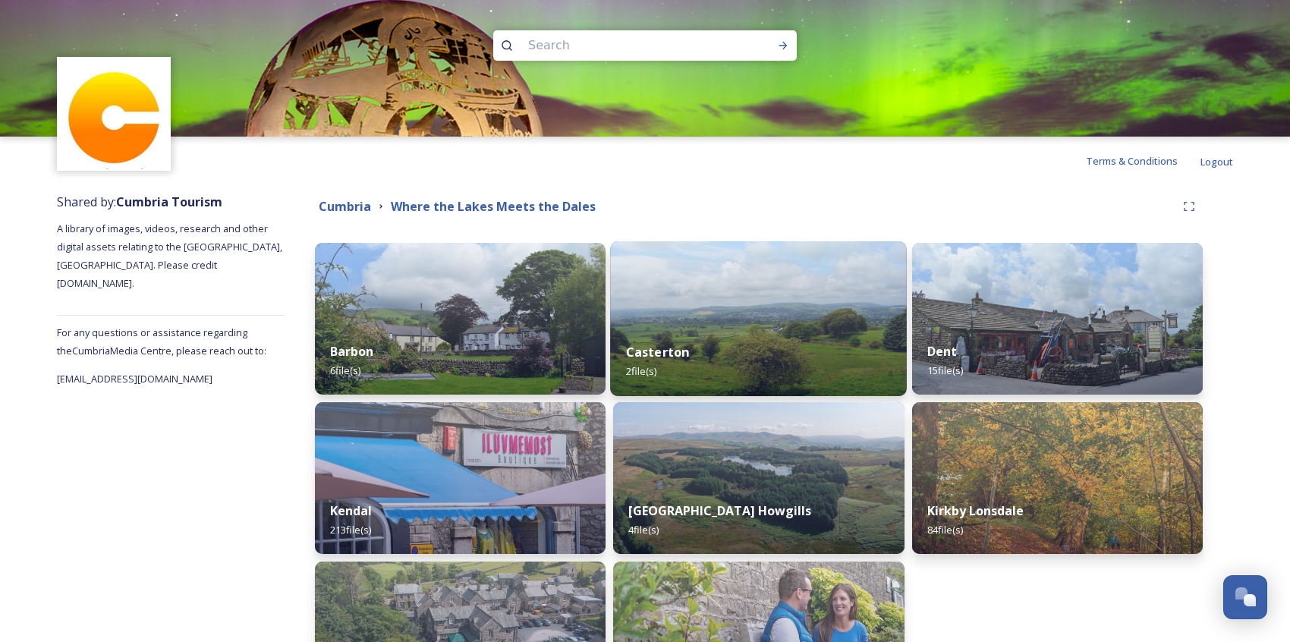
click at [800, 329] on div "Casterton 2 file(s)" at bounding box center [758, 361] width 297 height 69
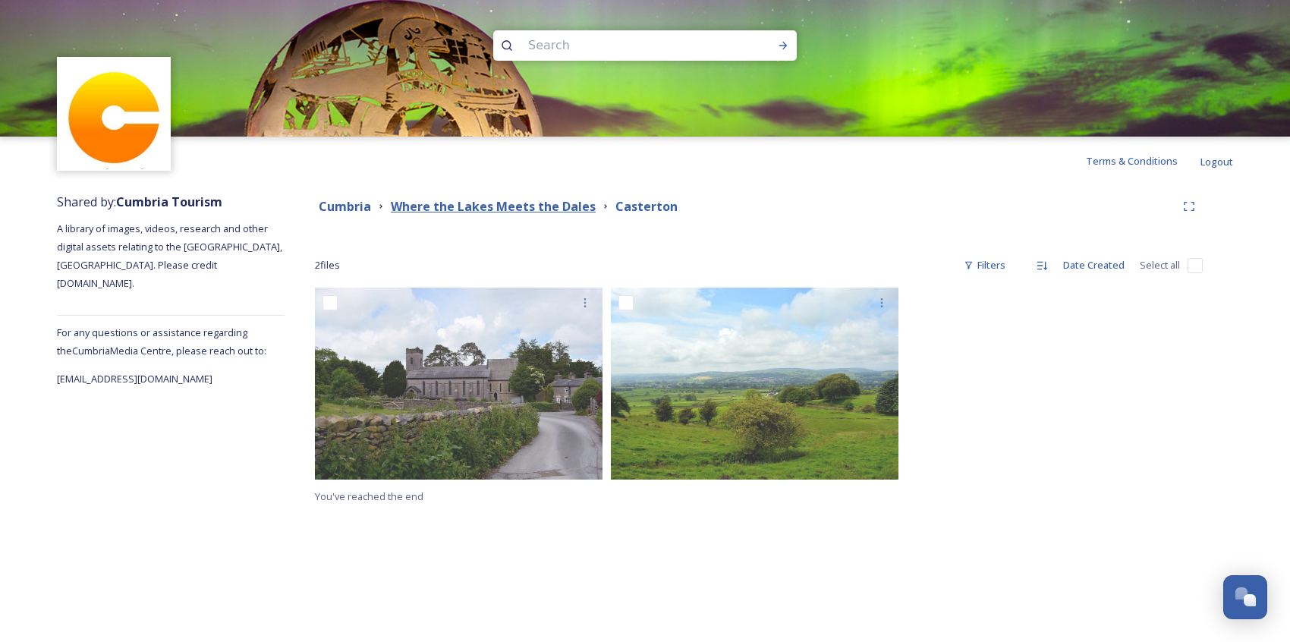
click at [474, 203] on strong "Where the Lakes Meets the Dales" at bounding box center [493, 206] width 205 height 17
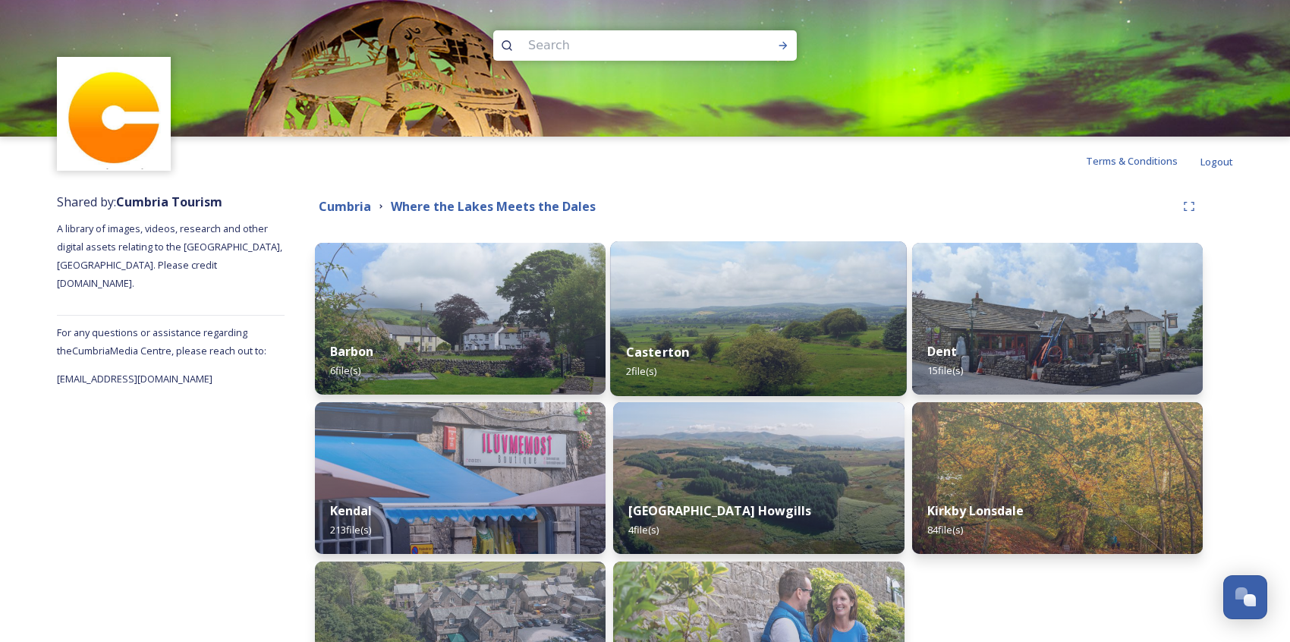
scroll to position [142, 0]
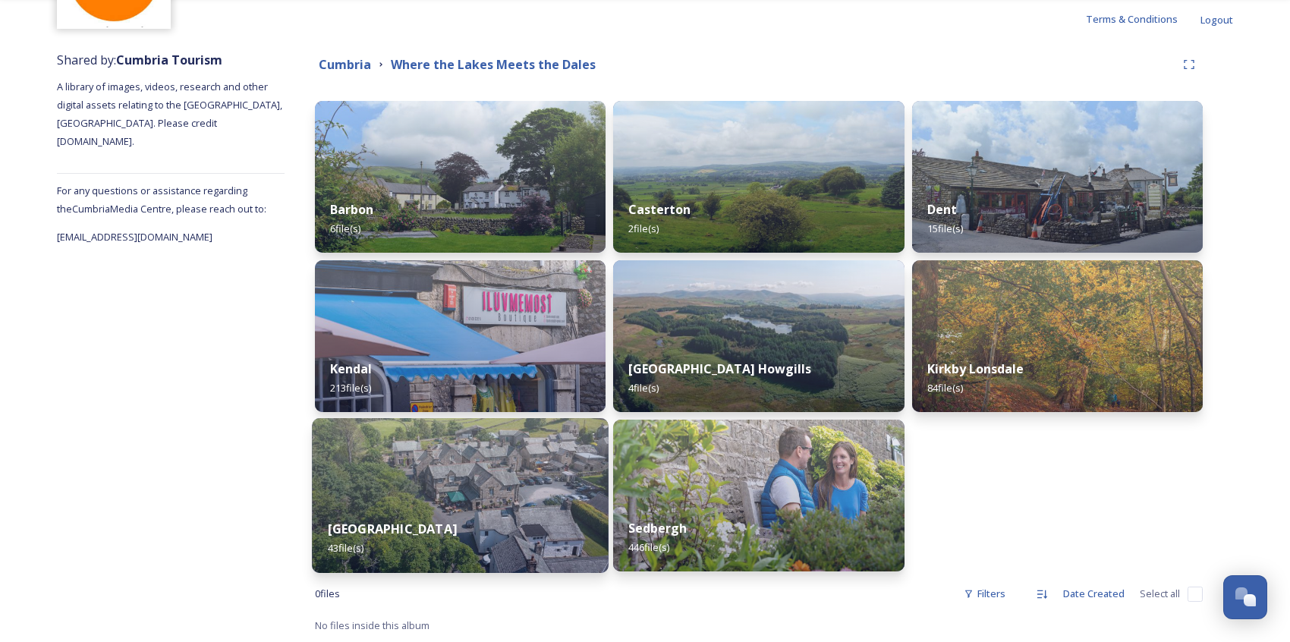
click at [471, 537] on div "Ravenstonedale 43 file(s)" at bounding box center [460, 538] width 297 height 69
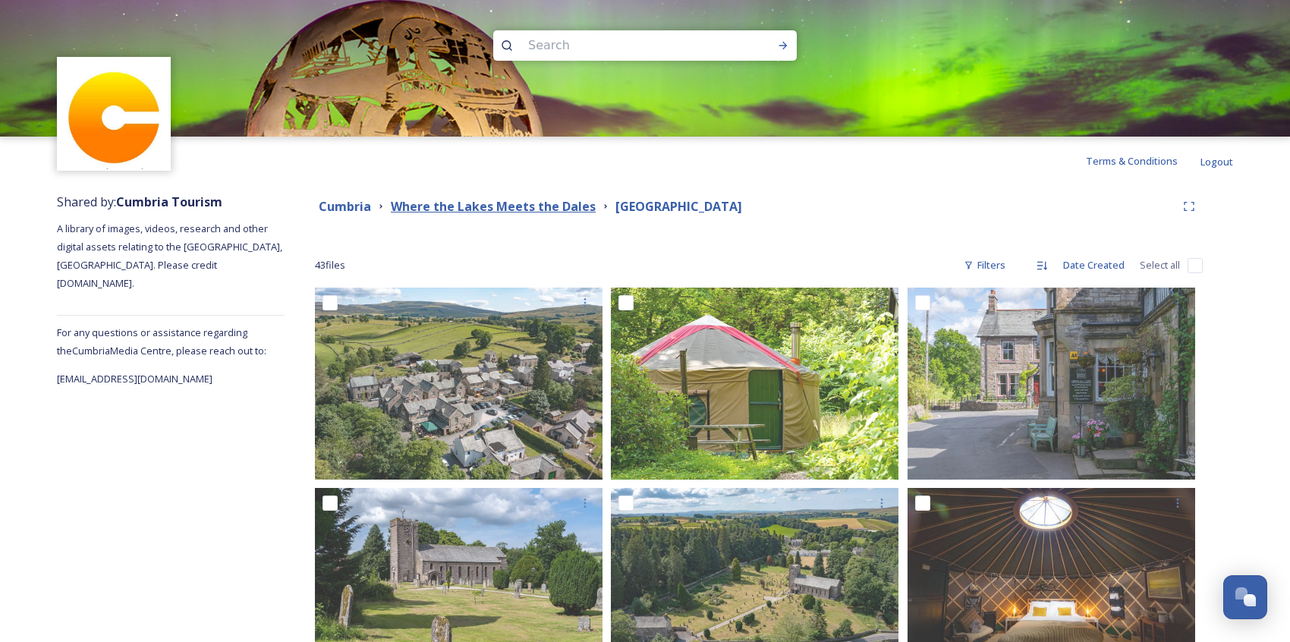
click at [550, 202] on strong "Where the Lakes Meets the Dales" at bounding box center [493, 206] width 205 height 17
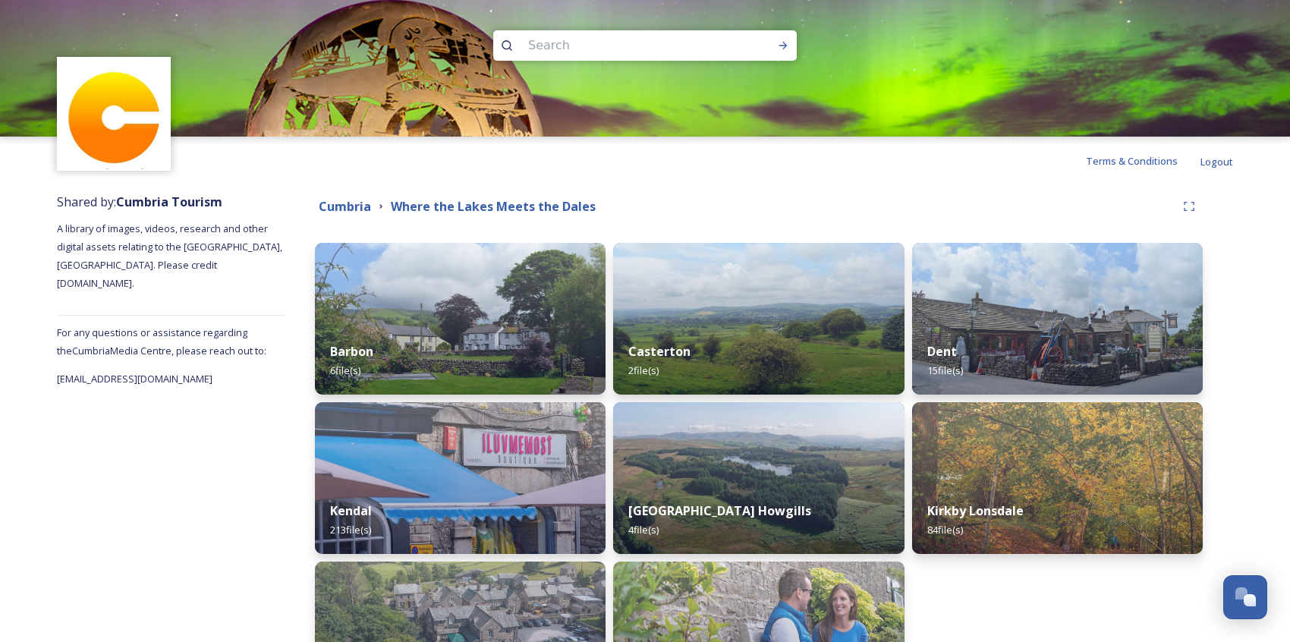
scroll to position [142, 0]
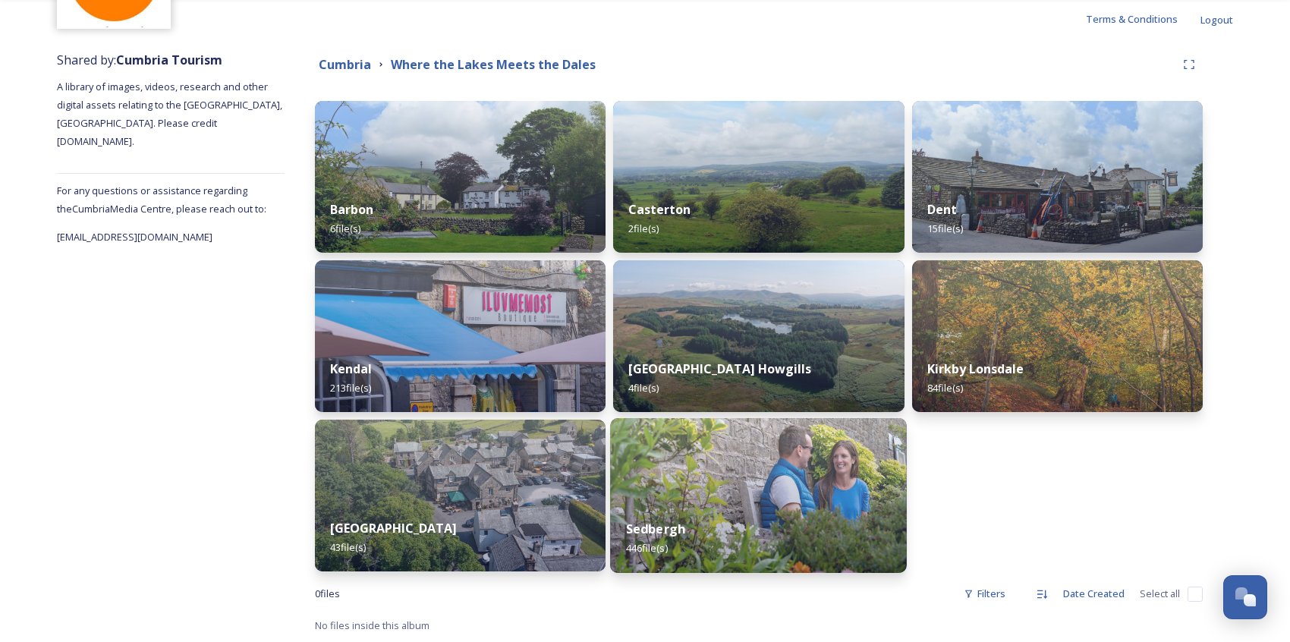
click at [690, 497] on img at bounding box center [758, 495] width 297 height 155
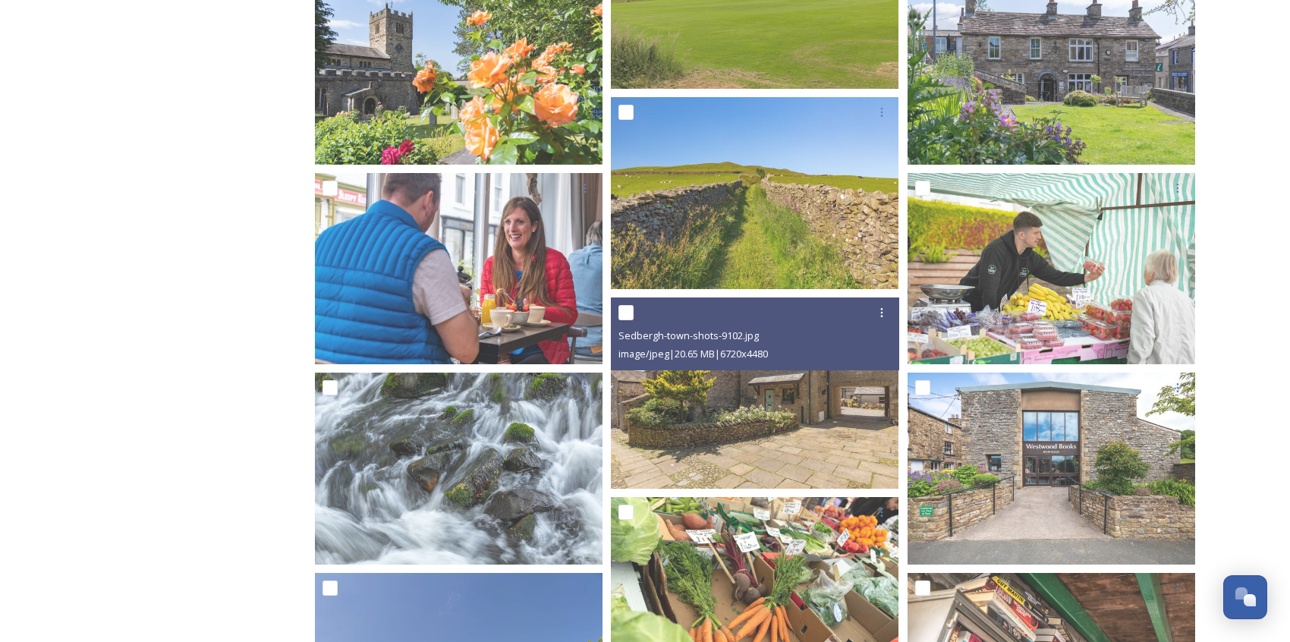
scroll to position [3443, 0]
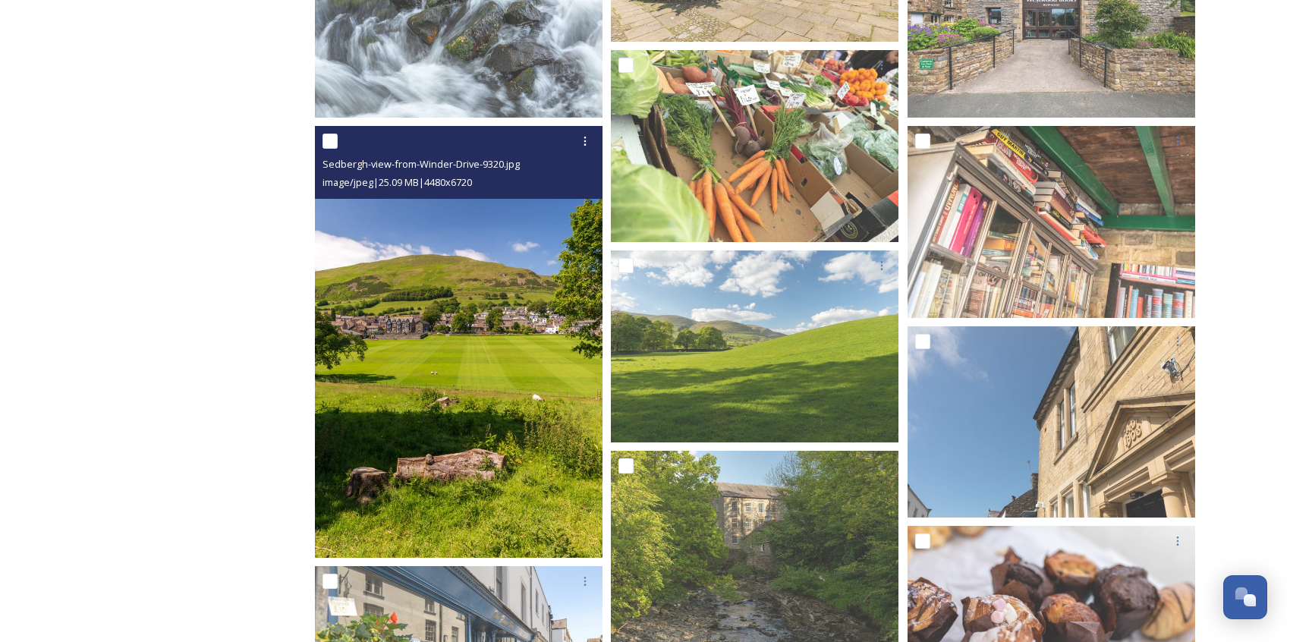
click at [459, 340] on img at bounding box center [459, 342] width 288 height 432
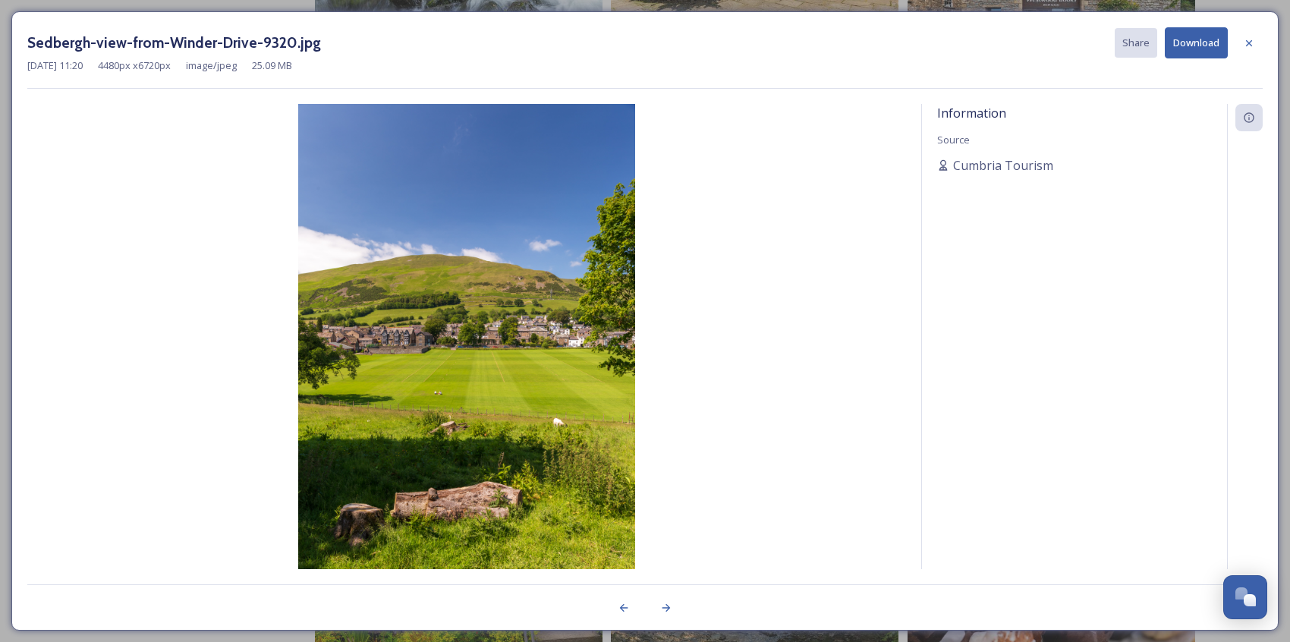
click at [1195, 49] on button "Download" at bounding box center [1196, 42] width 63 height 31
click at [1224, 47] on div at bounding box center [1249, 43] width 27 height 27
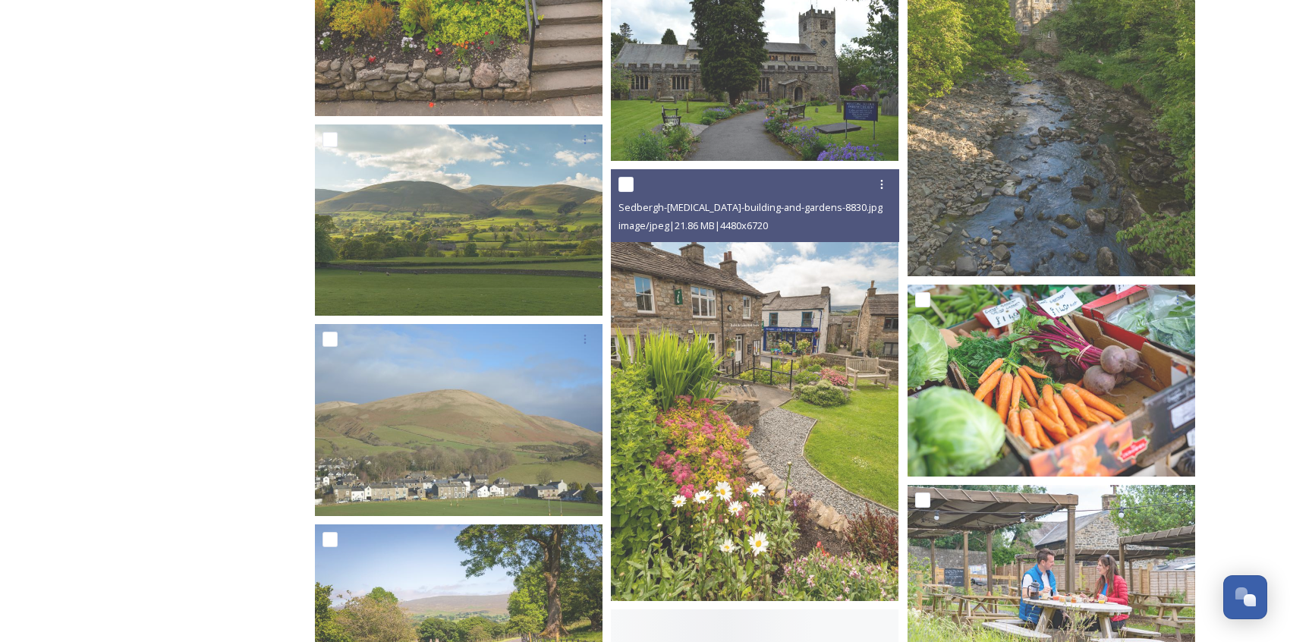
scroll to position [4528, 0]
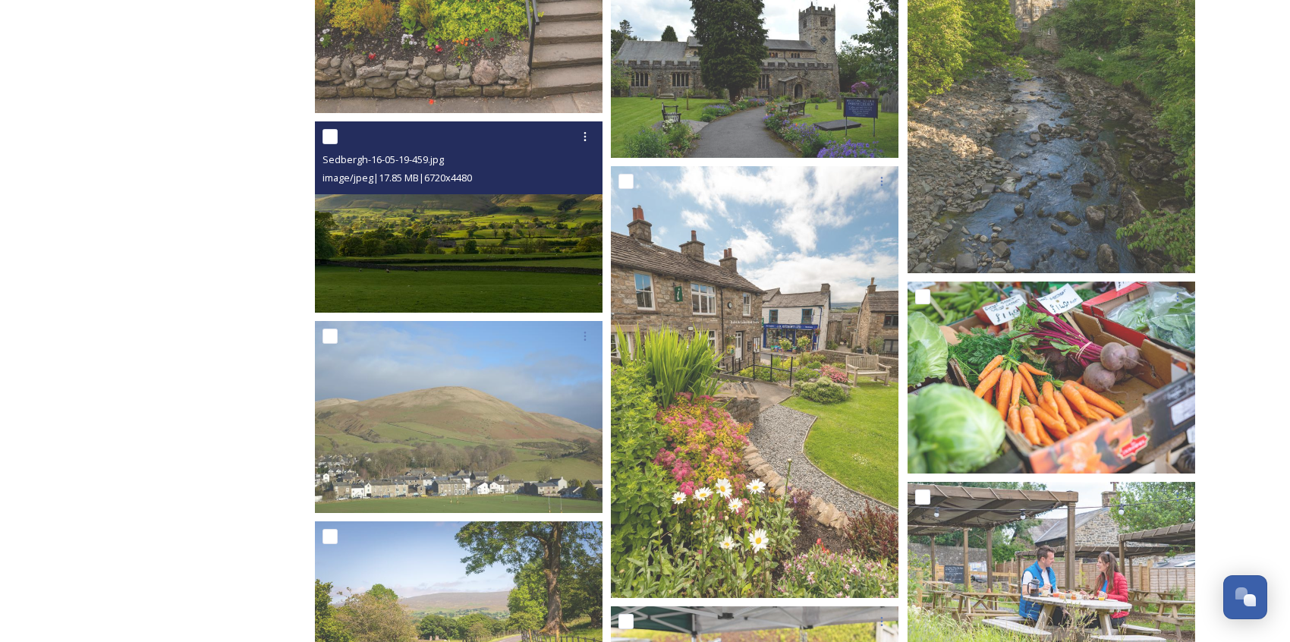
click at [456, 281] on img at bounding box center [459, 217] width 288 height 192
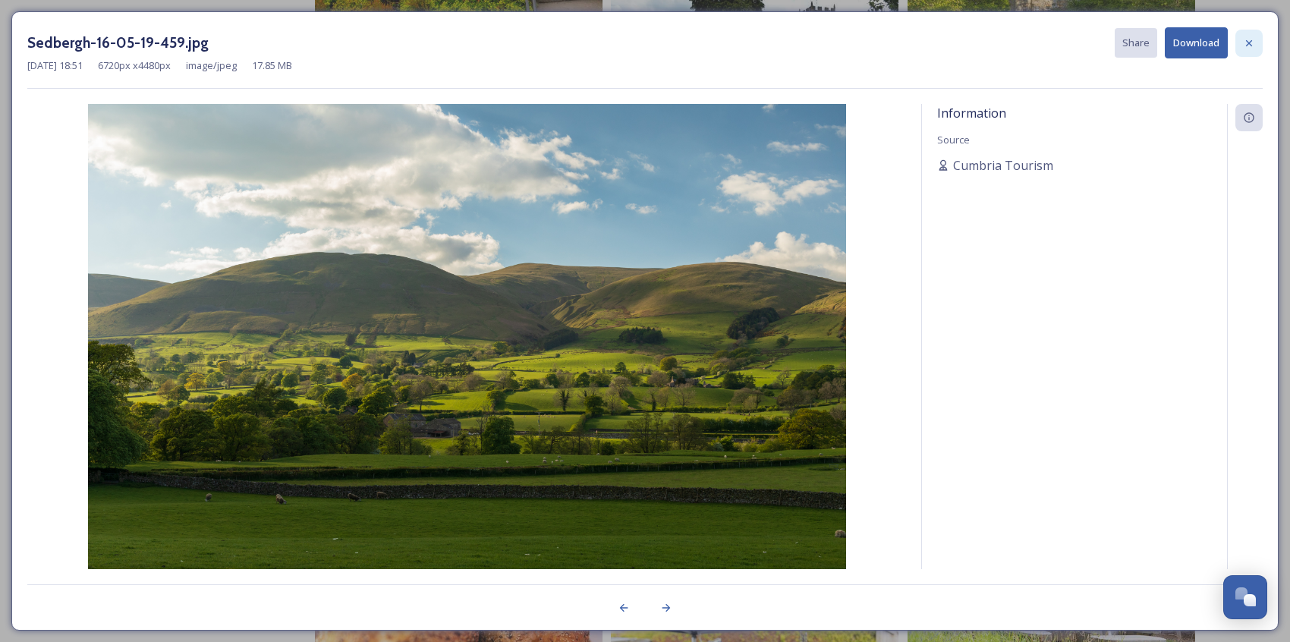
click at [1224, 46] on icon at bounding box center [1249, 43] width 12 height 12
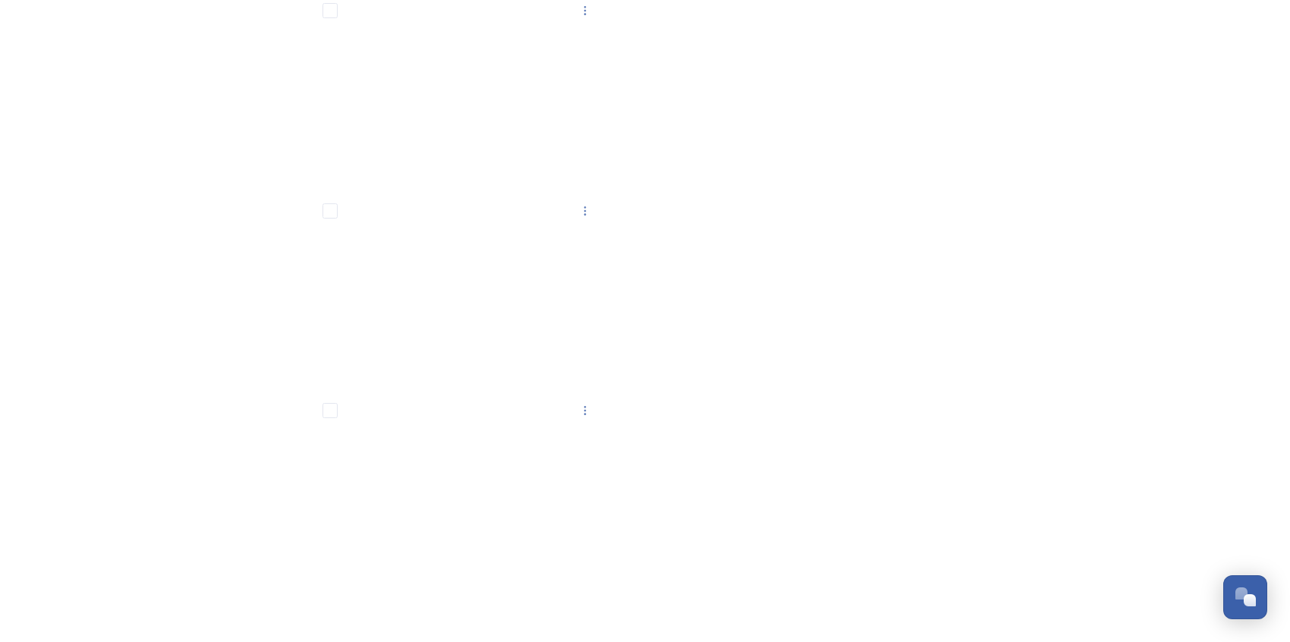
scroll to position [33532, 0]
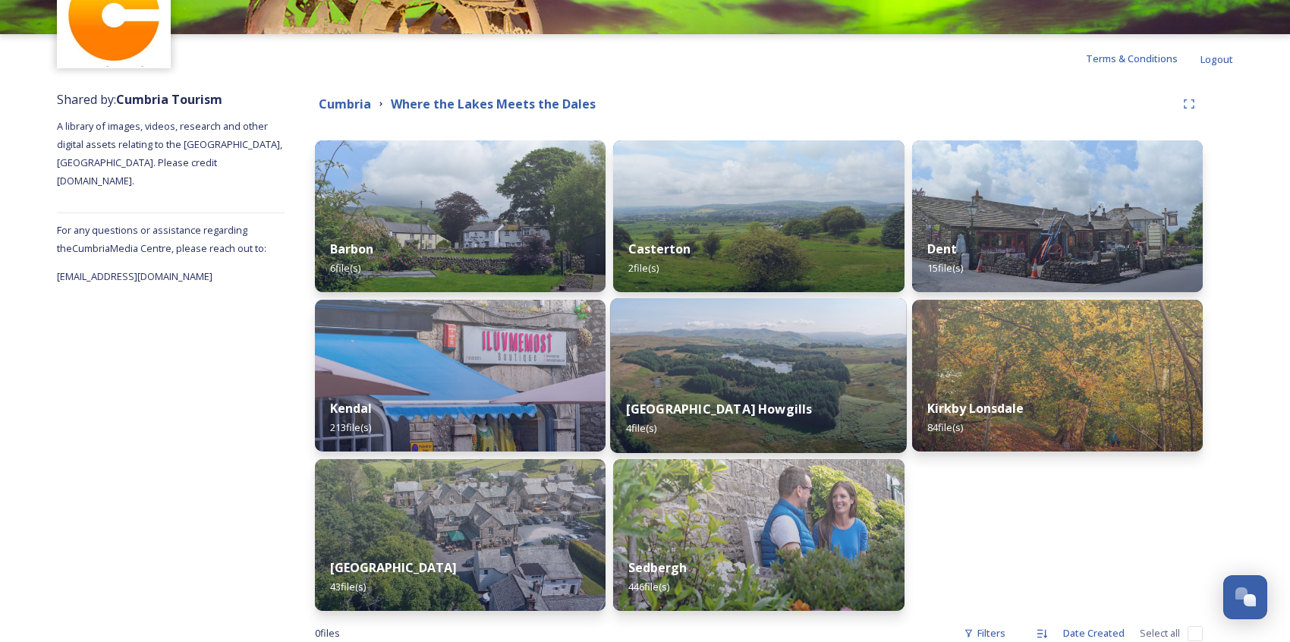
scroll to position [142, 0]
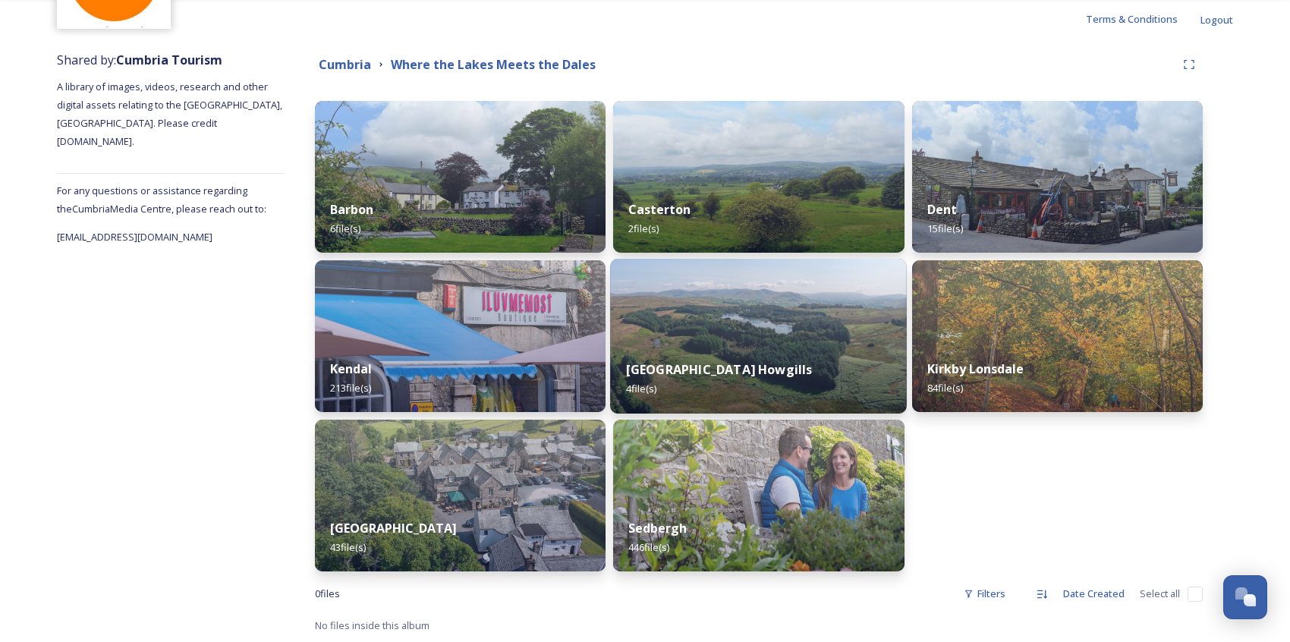
click at [700, 330] on img at bounding box center [758, 336] width 297 height 155
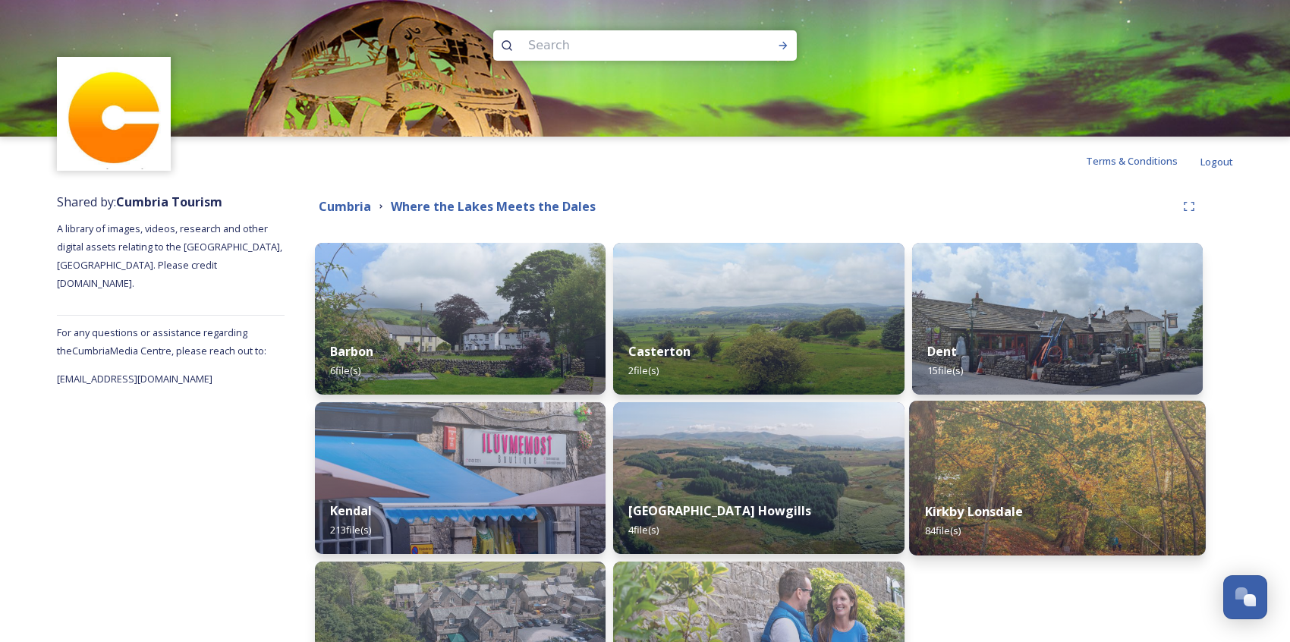
click at [963, 460] on img at bounding box center [1057, 478] width 297 height 155
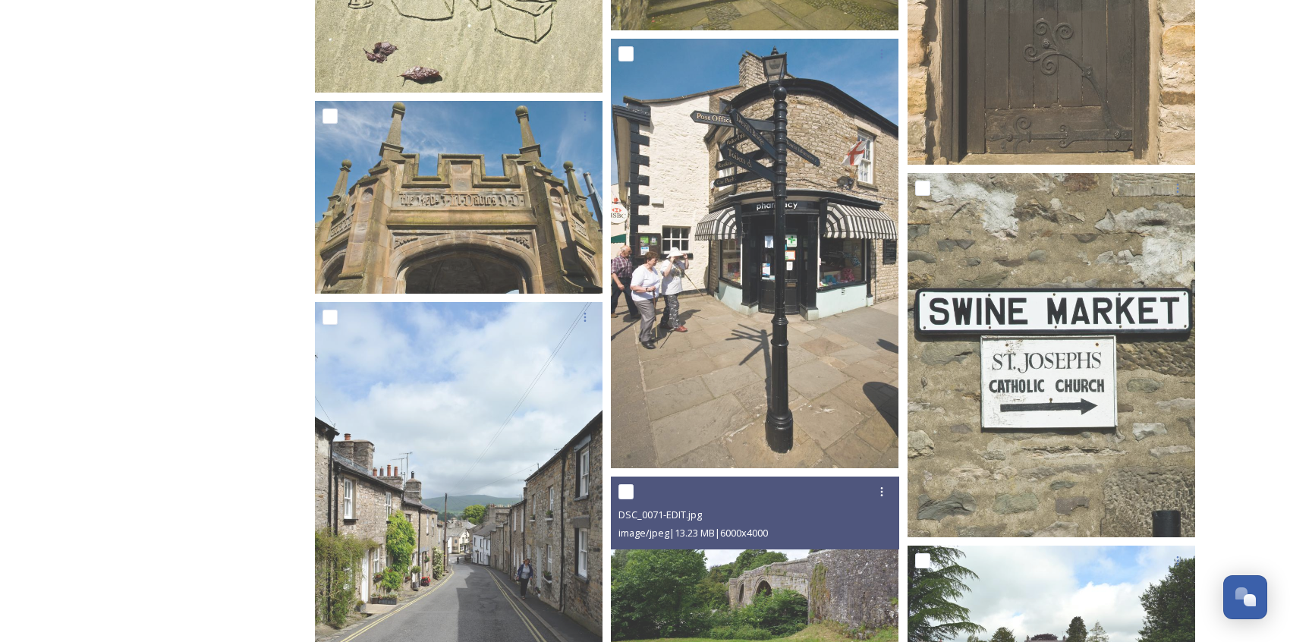
scroll to position [2237, 0]
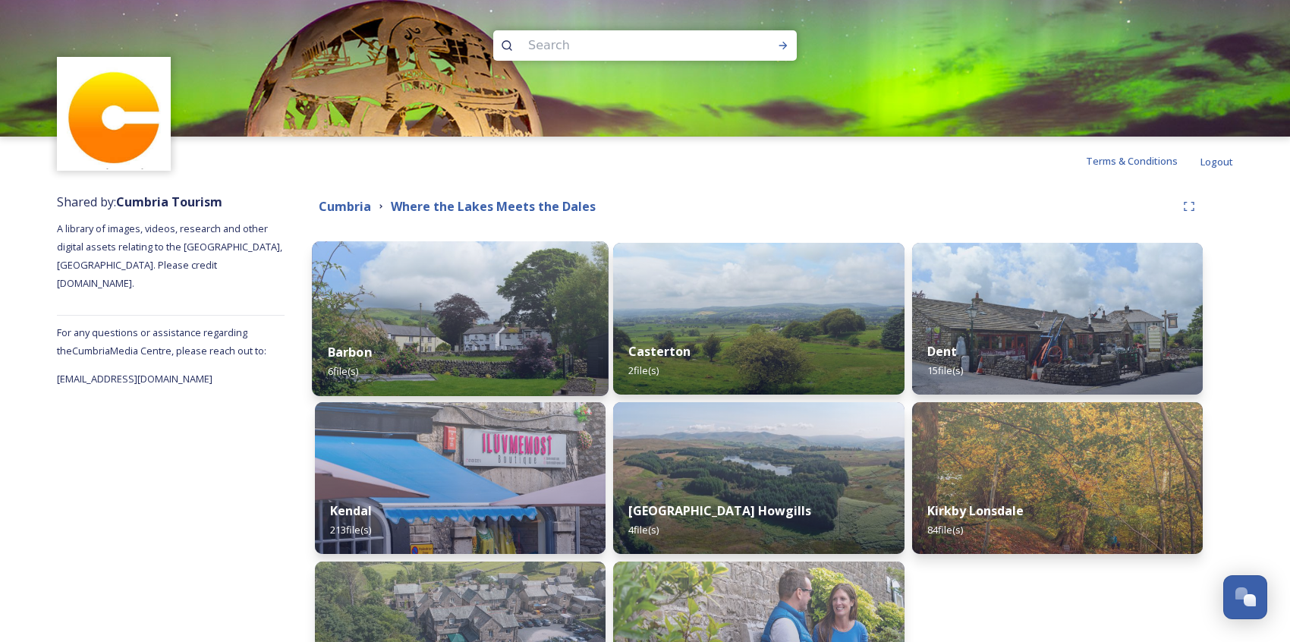
click at [468, 313] on img at bounding box center [460, 318] width 297 height 155
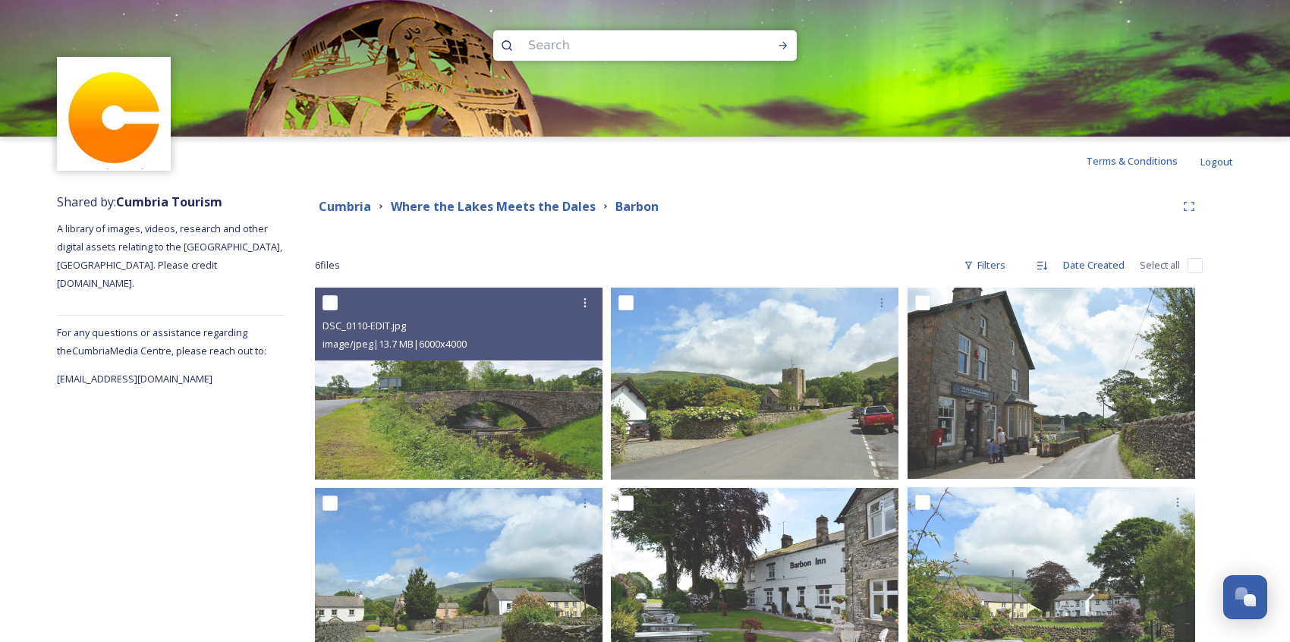
scroll to position [75, 0]
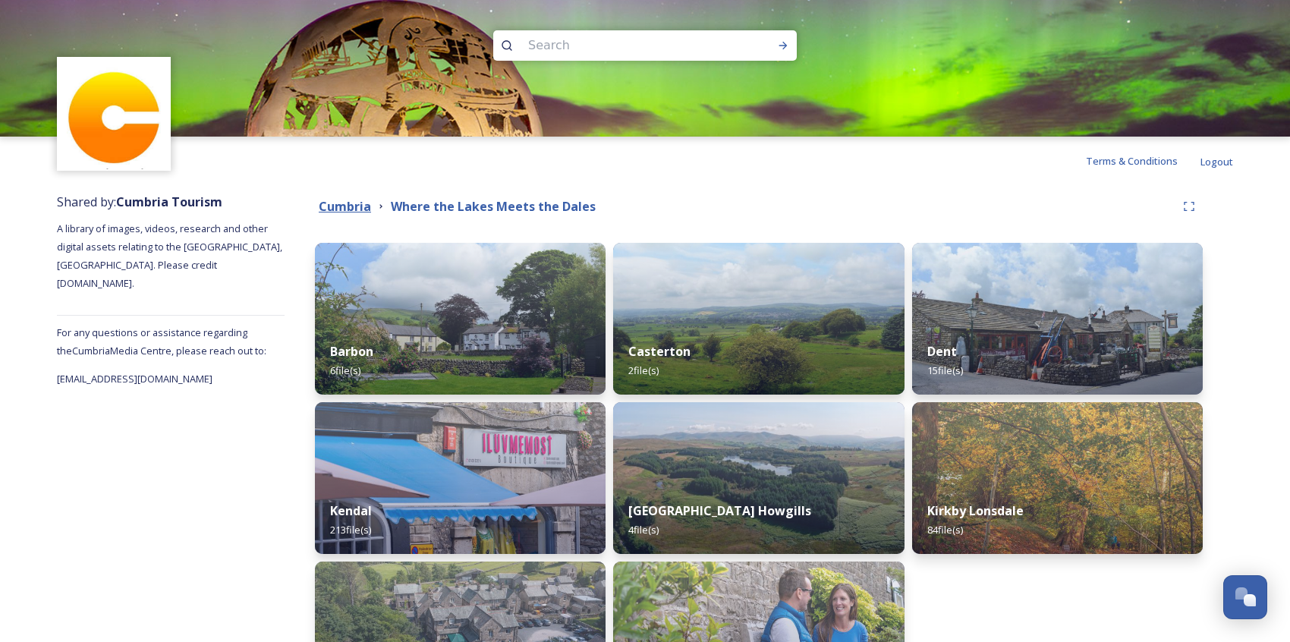
click at [350, 204] on strong "Cumbria" at bounding box center [345, 206] width 52 height 17
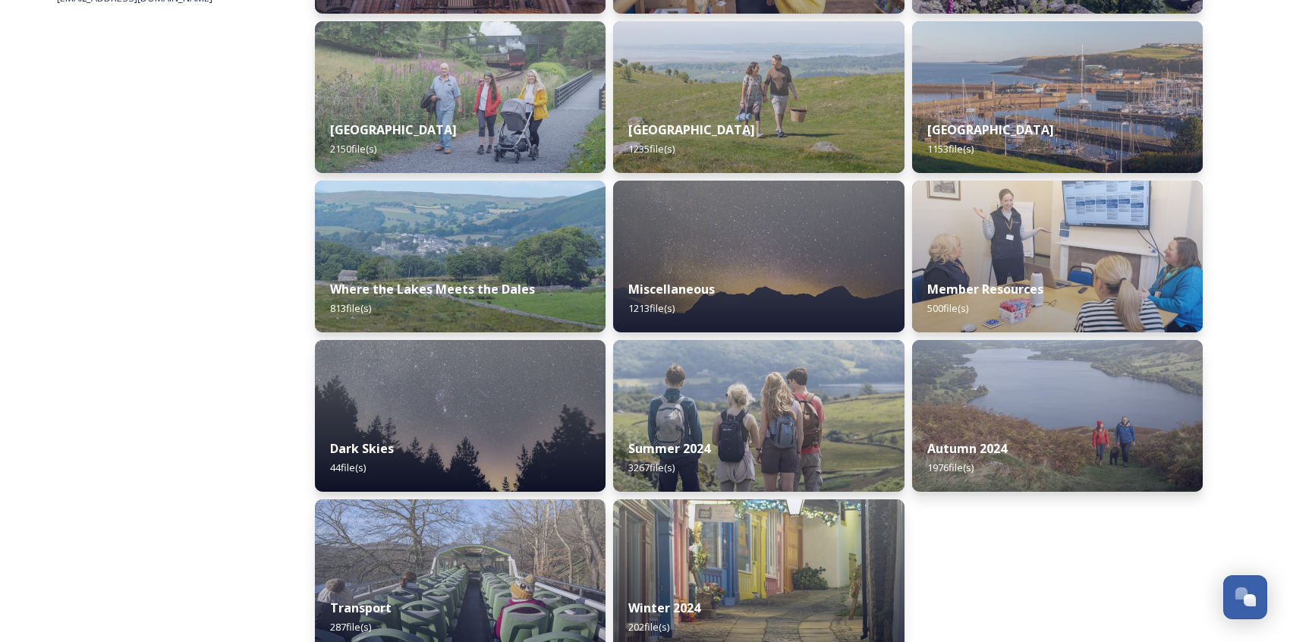
scroll to position [377, 0]
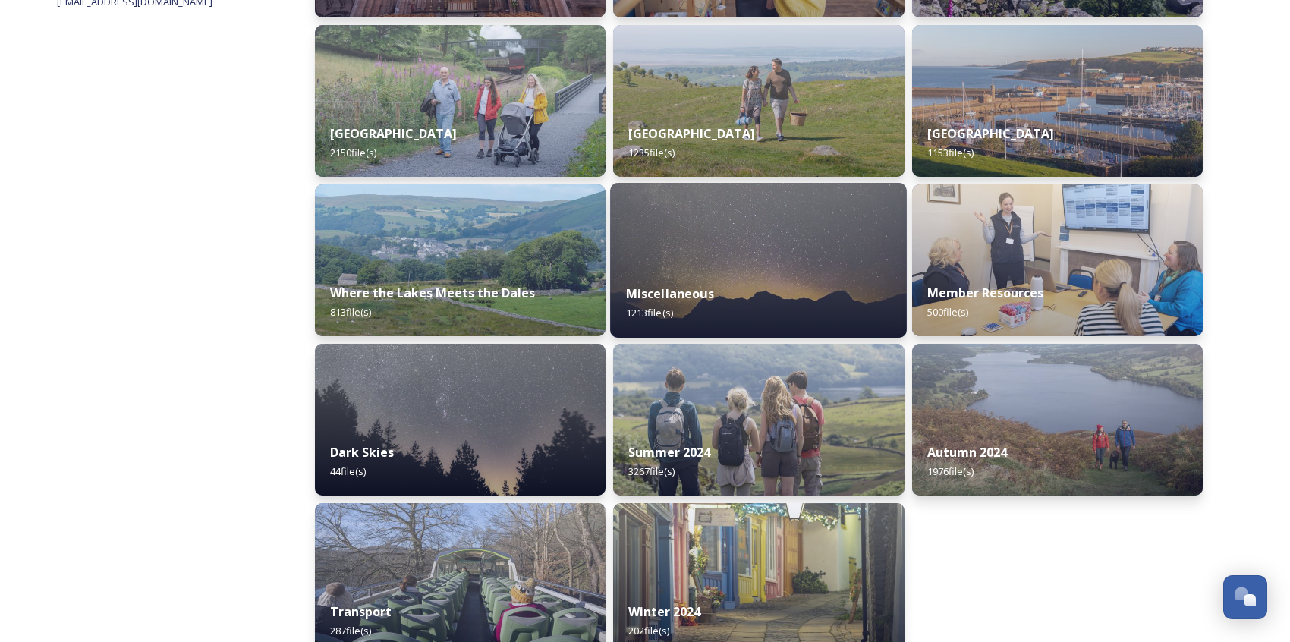
click at [681, 315] on div "Miscellaneous 1213 file(s)" at bounding box center [758, 303] width 297 height 69
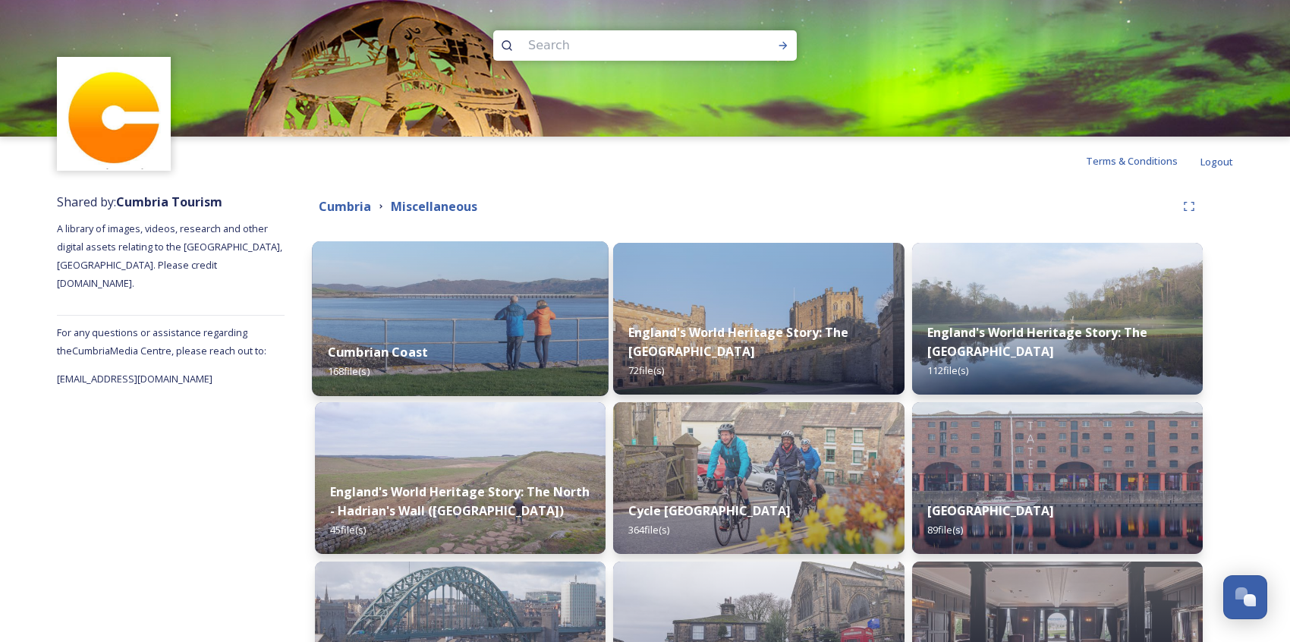
click at [528, 303] on img at bounding box center [460, 318] width 297 height 155
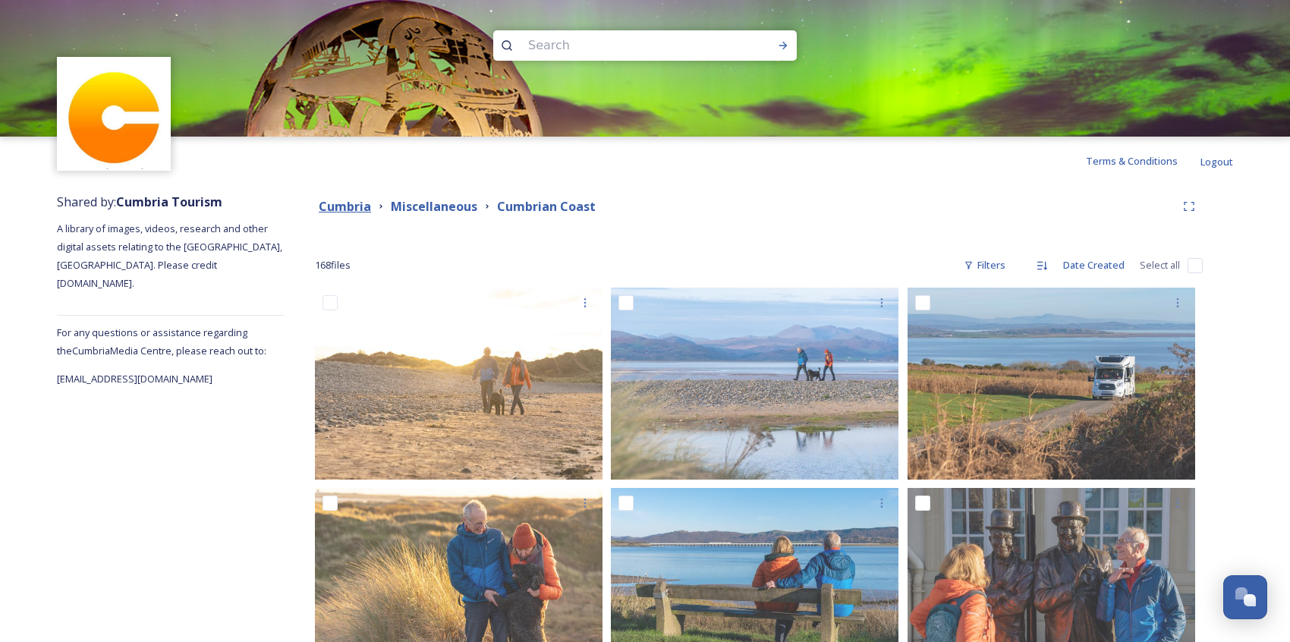
click at [349, 198] on strong "Cumbria" at bounding box center [345, 206] width 52 height 17
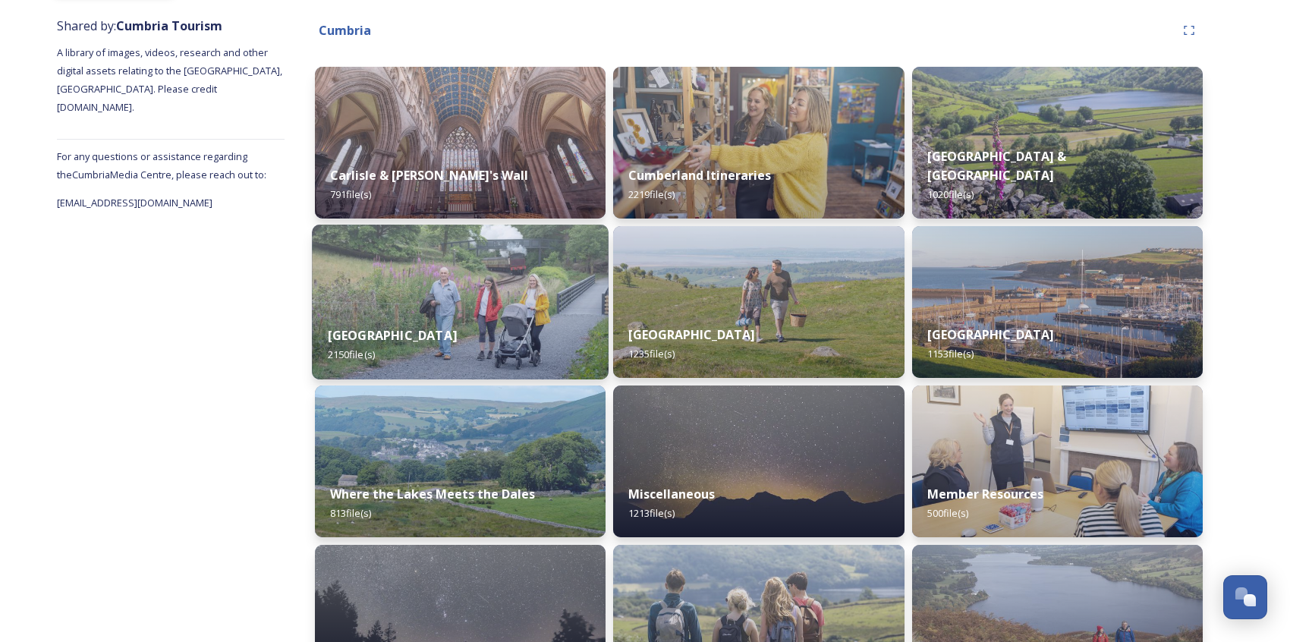
scroll to position [156, 0]
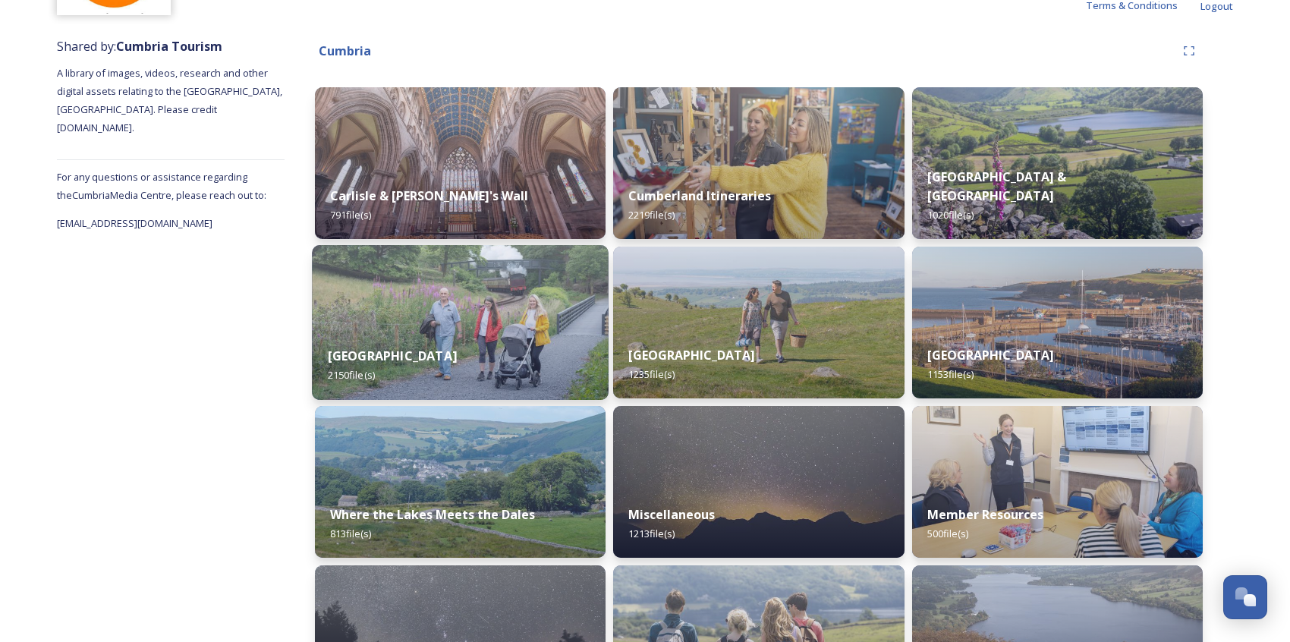
click at [483, 324] on img at bounding box center [460, 322] width 297 height 155
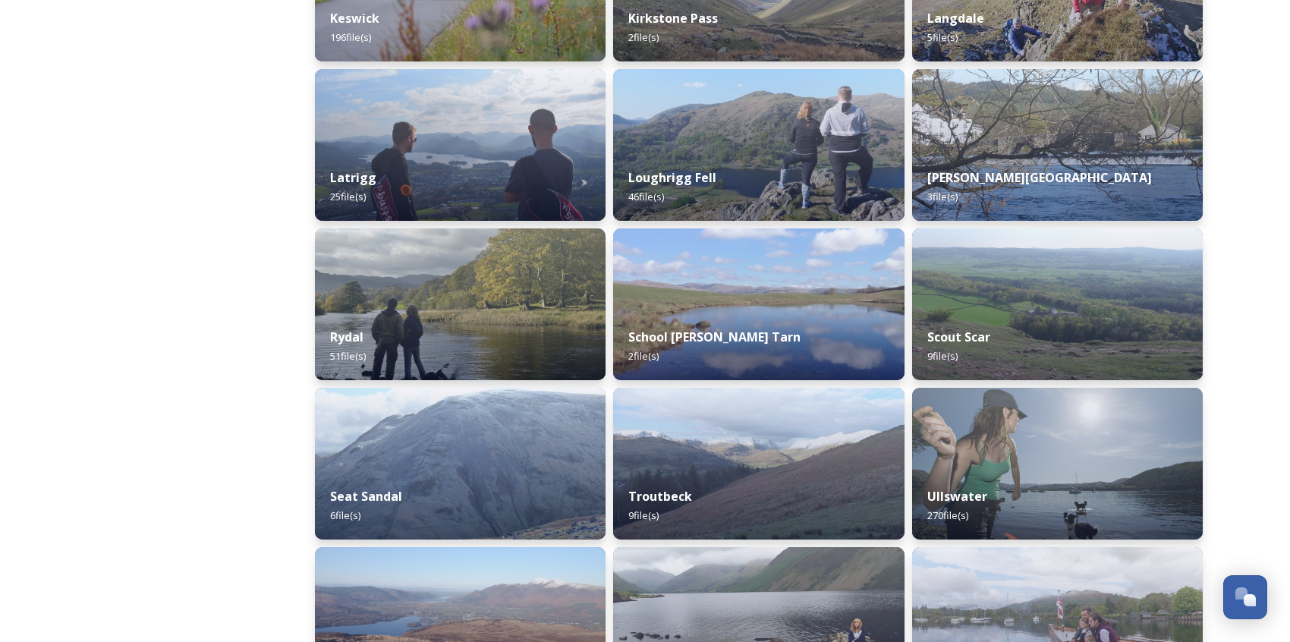
scroll to position [1417, 0]
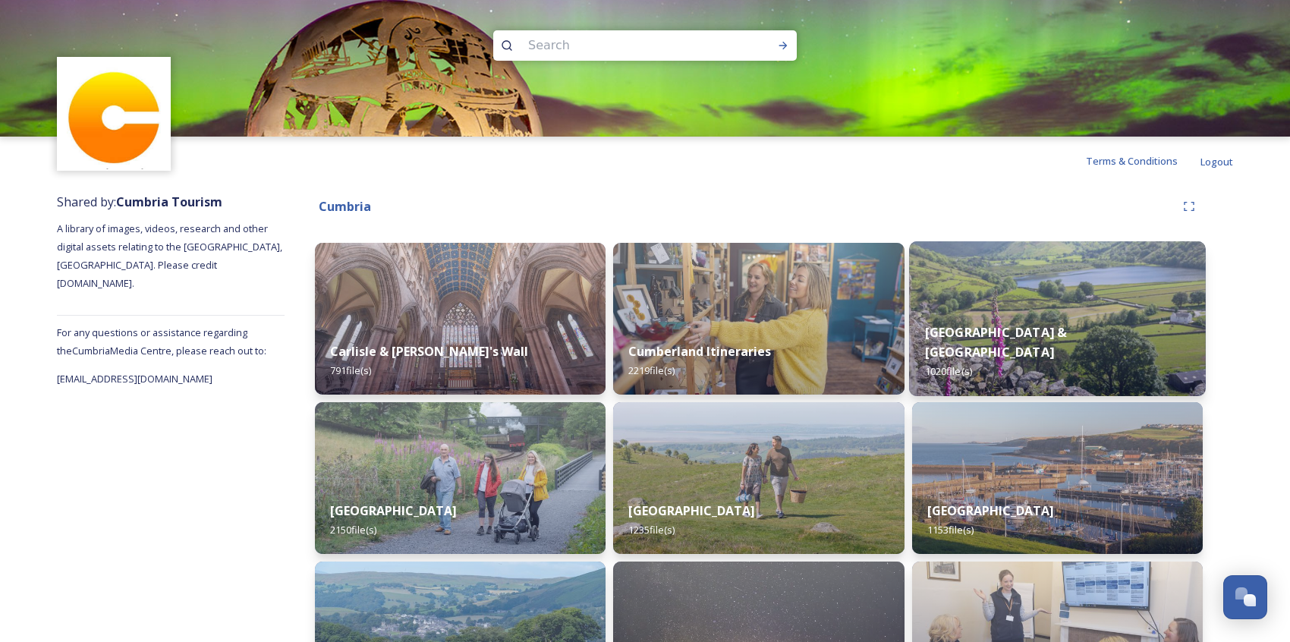
click at [992, 297] on img at bounding box center [1057, 318] width 297 height 155
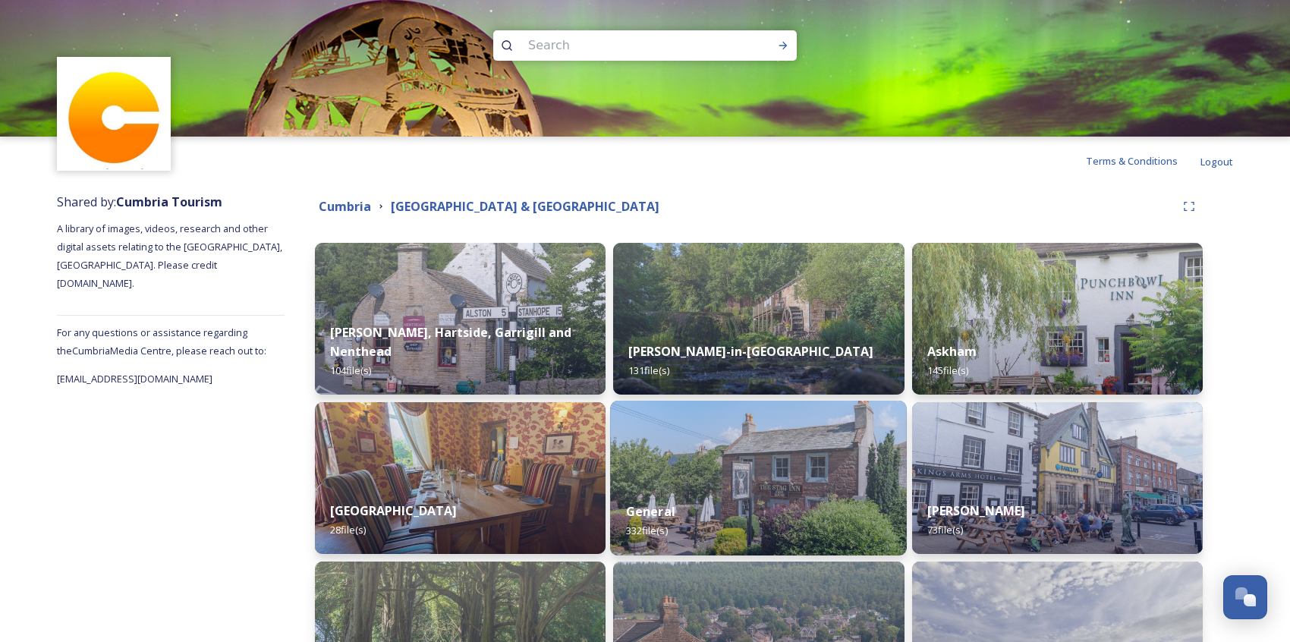
scroll to position [142, 0]
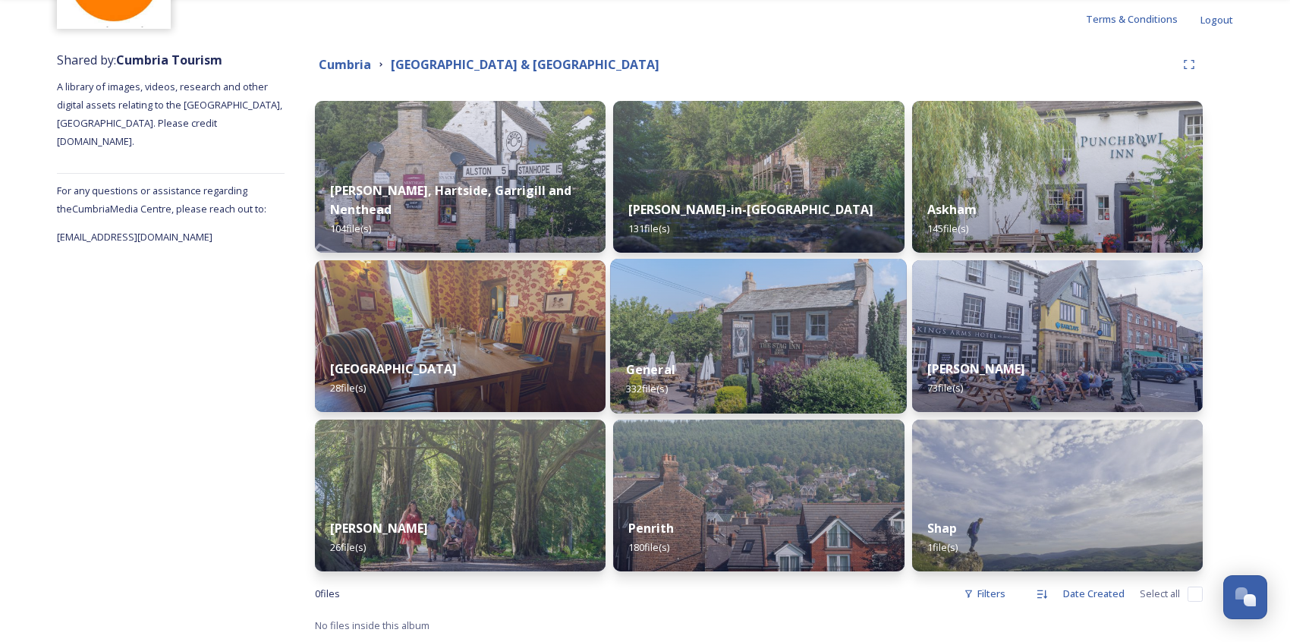
click at [783, 345] on div "General 332 file(s)" at bounding box center [758, 379] width 297 height 69
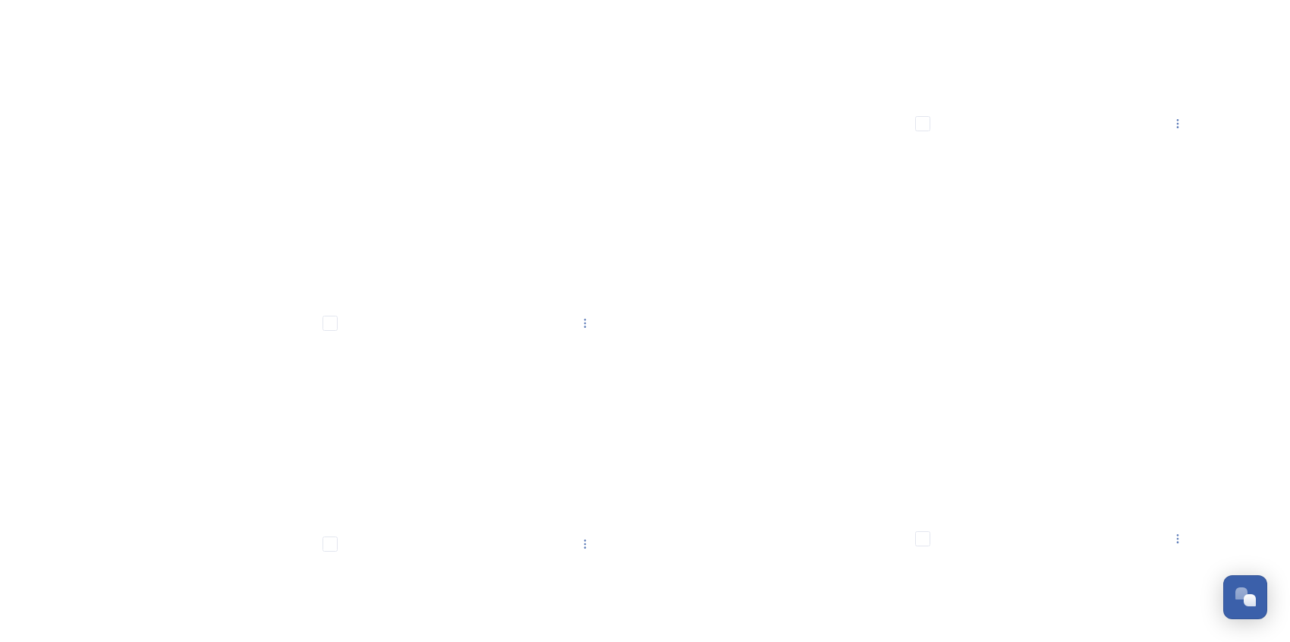
scroll to position [26851, 0]
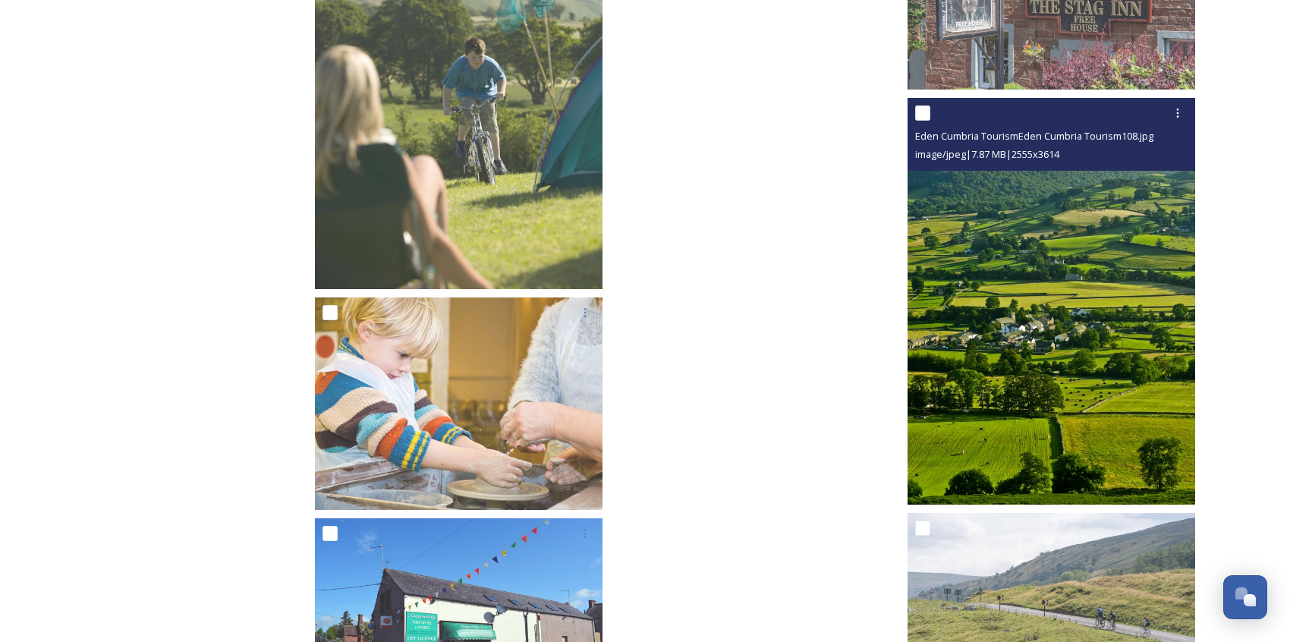
click at [977, 409] on img at bounding box center [1052, 301] width 288 height 407
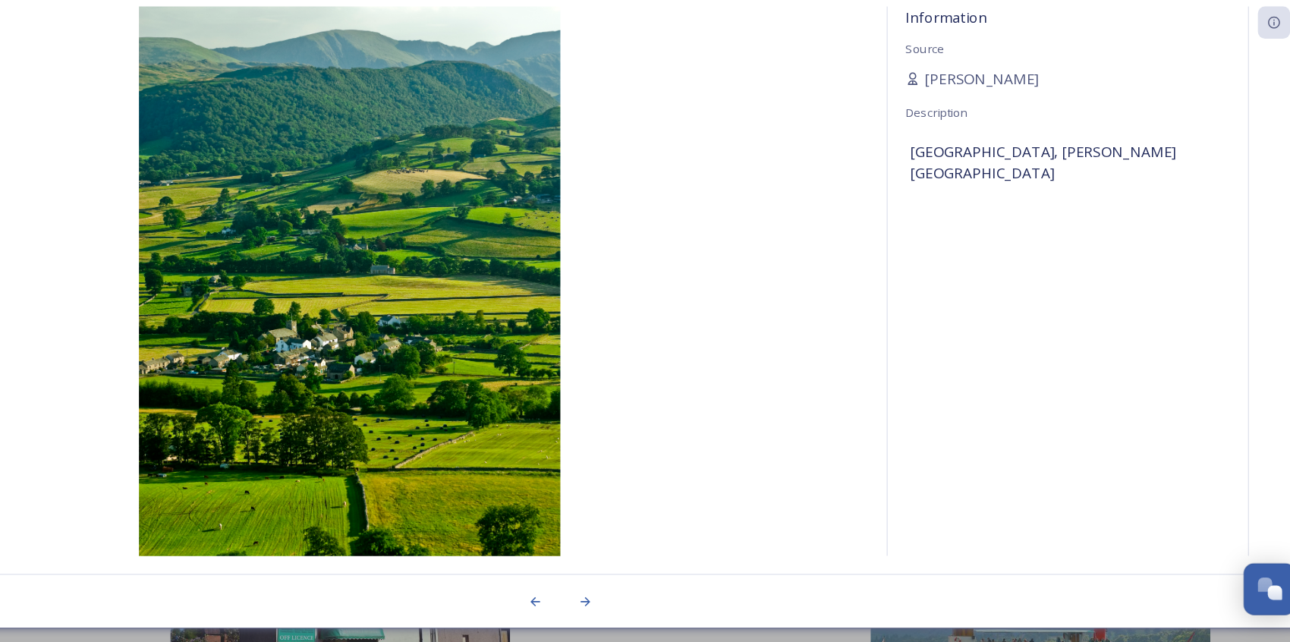
scroll to position [26850, 0]
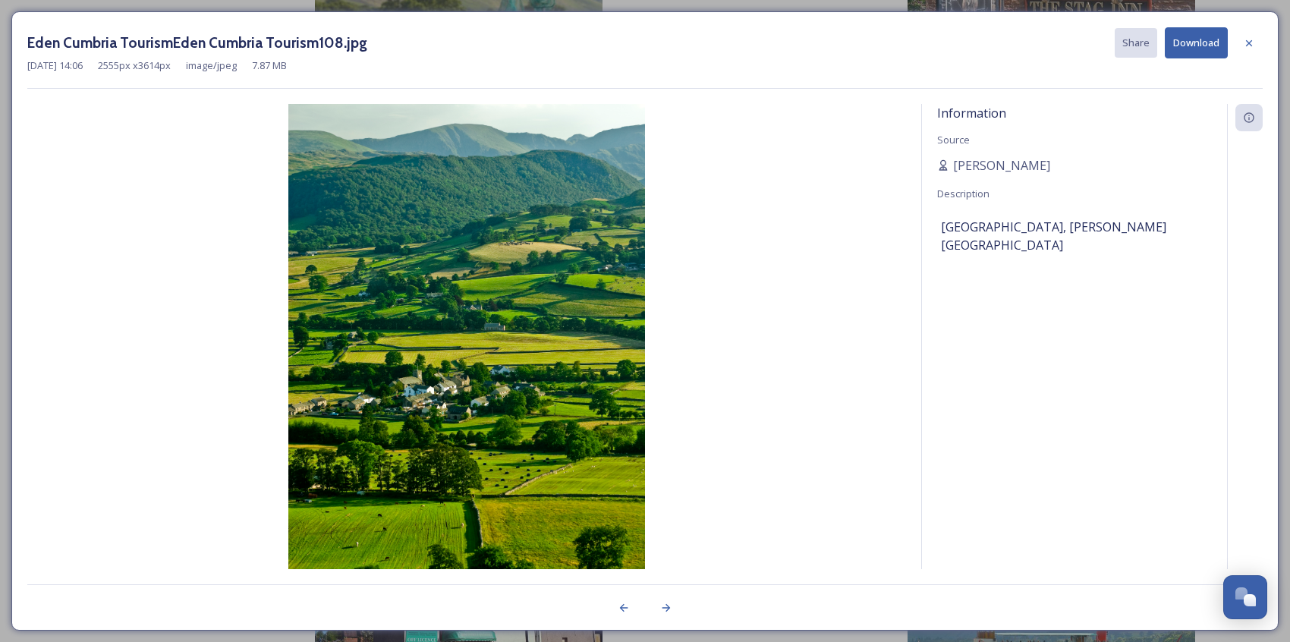
click at [1201, 39] on button "Download" at bounding box center [1196, 42] width 63 height 31
click at [908, 383] on div "Information Source [PERSON_NAME] Description [GEOGRAPHIC_DATA], [PERSON_NAME][G…" at bounding box center [645, 336] width 1236 height 465
click at [1224, 43] on div at bounding box center [1249, 43] width 27 height 27
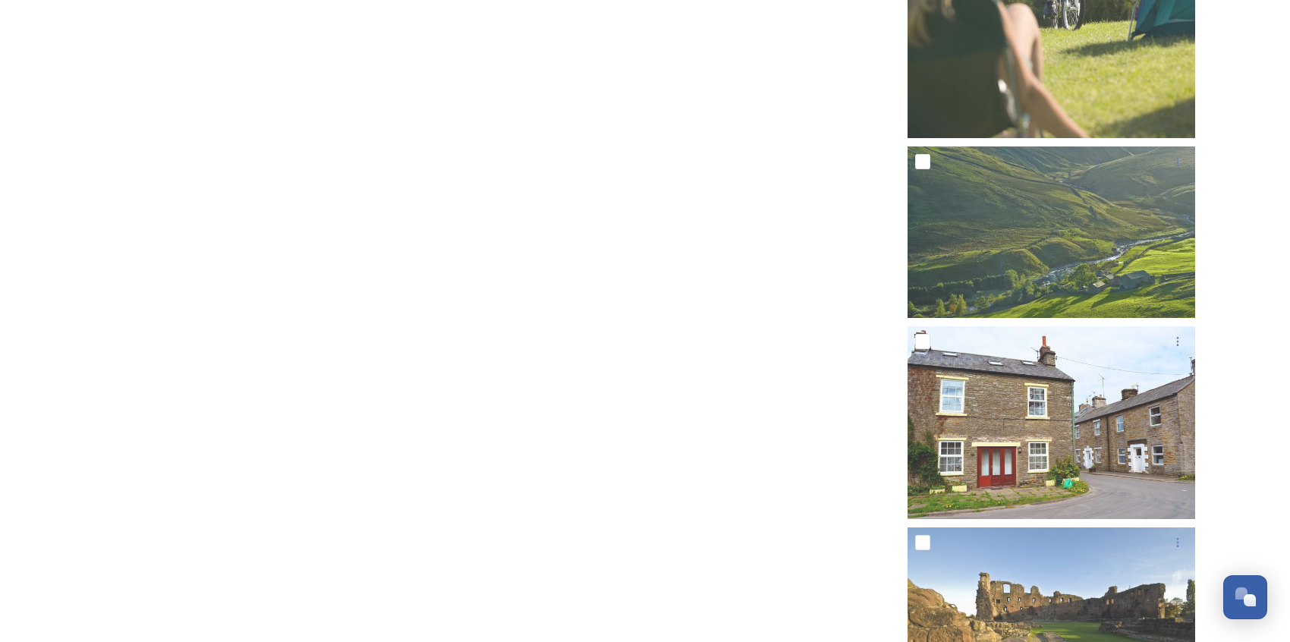
scroll to position [29470, 0]
